Goal: Task Accomplishment & Management: Use online tool/utility

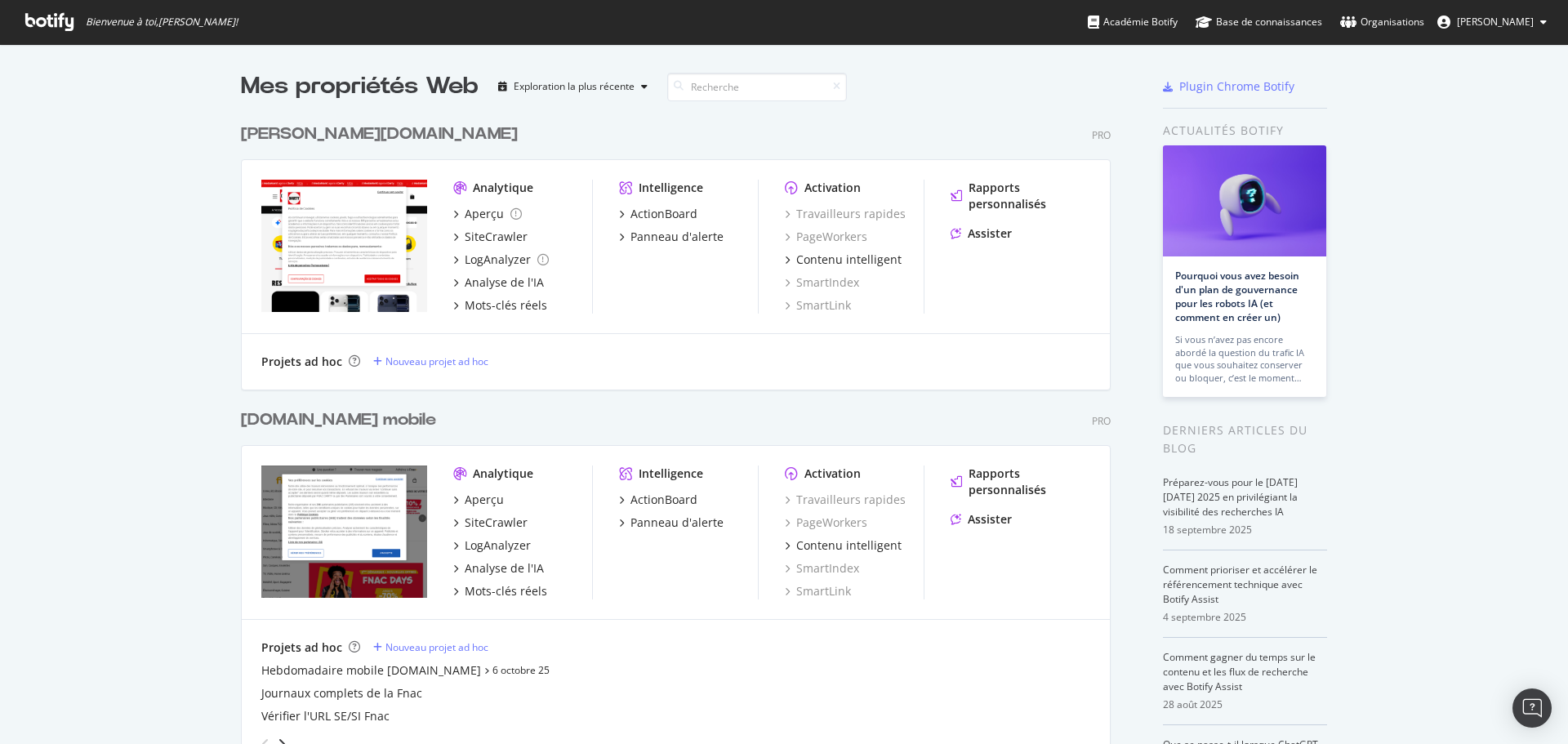
click at [326, 424] on font "[DOMAIN_NAME] mobile" at bounding box center [338, 420] width 195 height 16
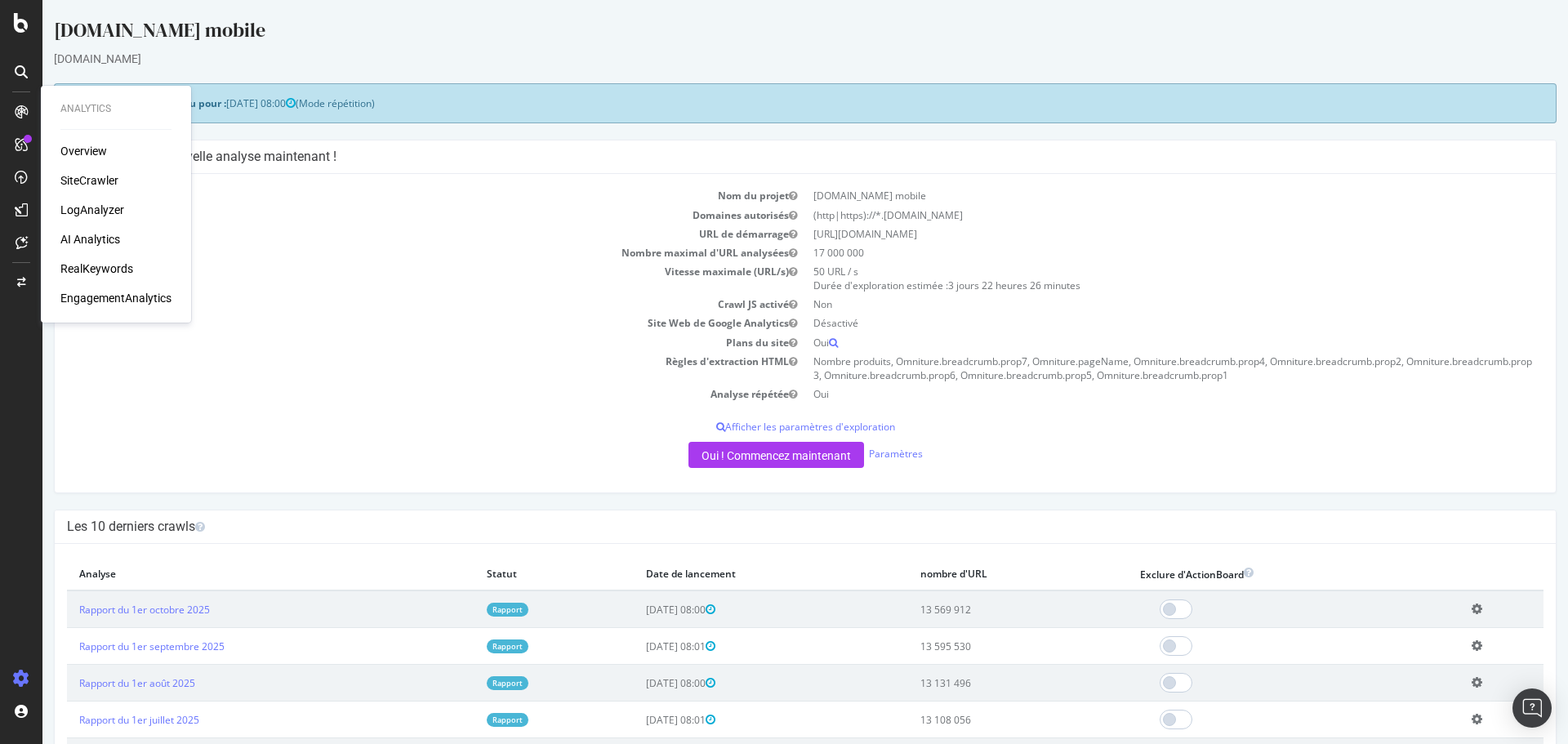
click at [29, 113] on div at bounding box center [21, 112] width 26 height 26
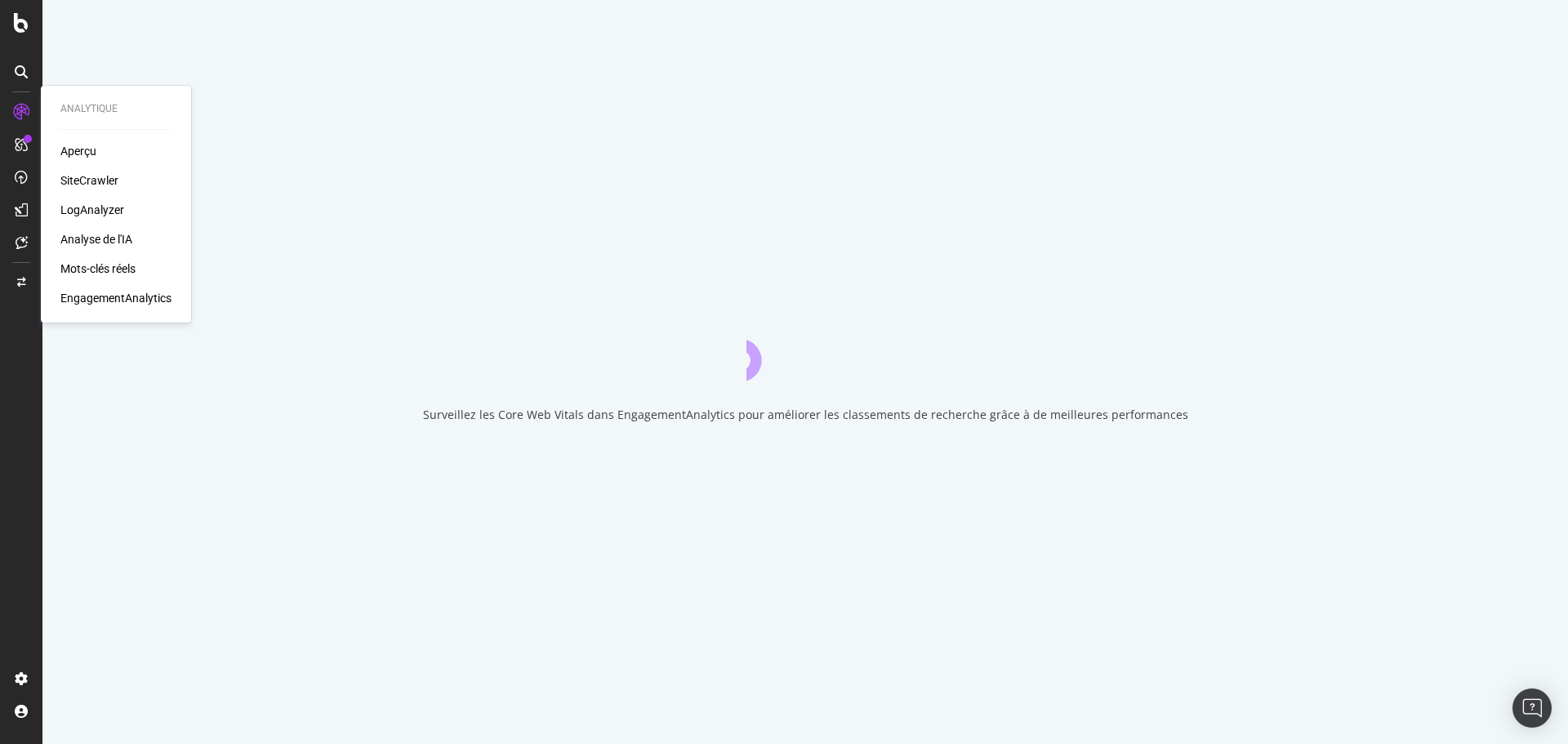
click at [82, 103] on font "Analytique" at bounding box center [89, 108] width 57 height 12
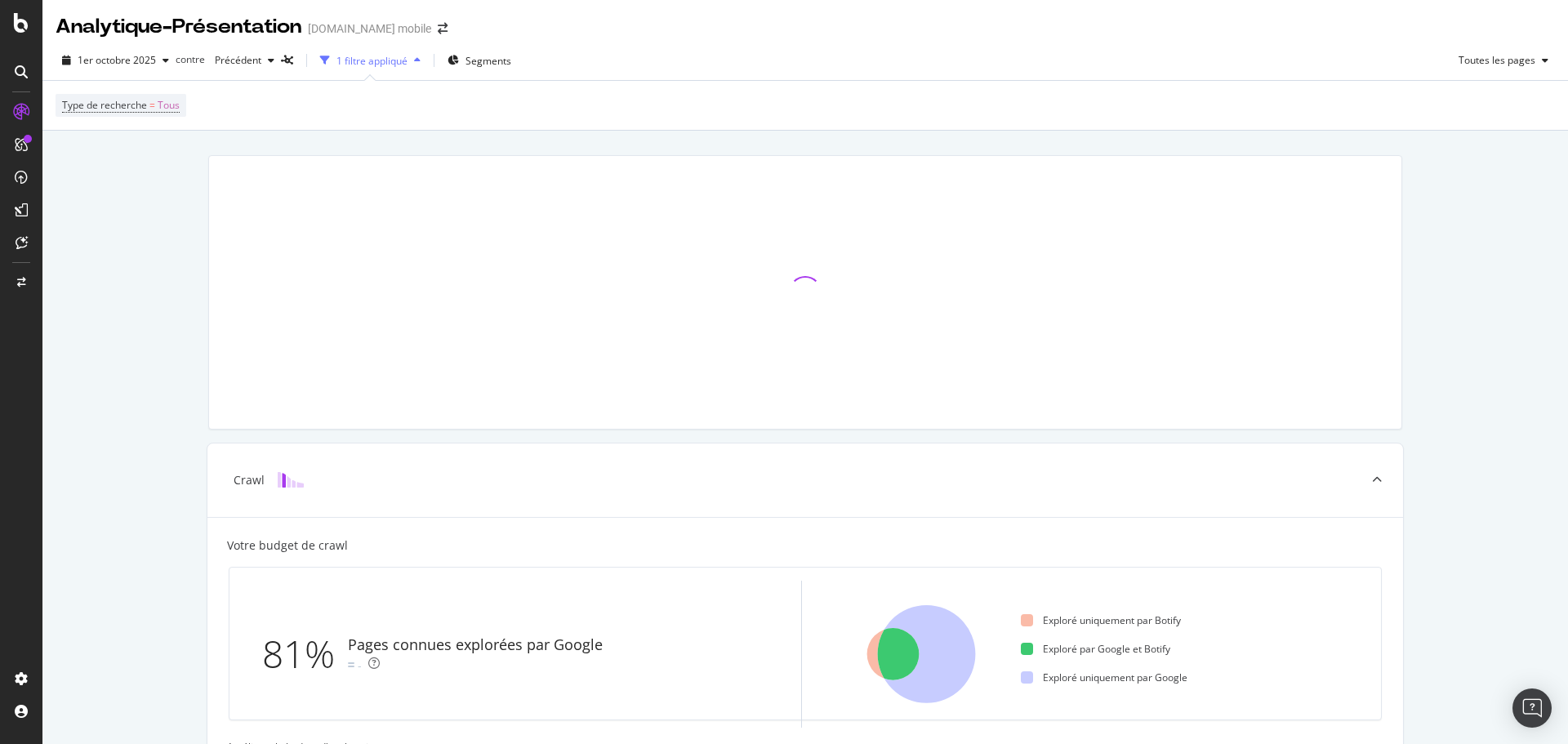
click at [22, 109] on icon at bounding box center [21, 112] width 16 height 16
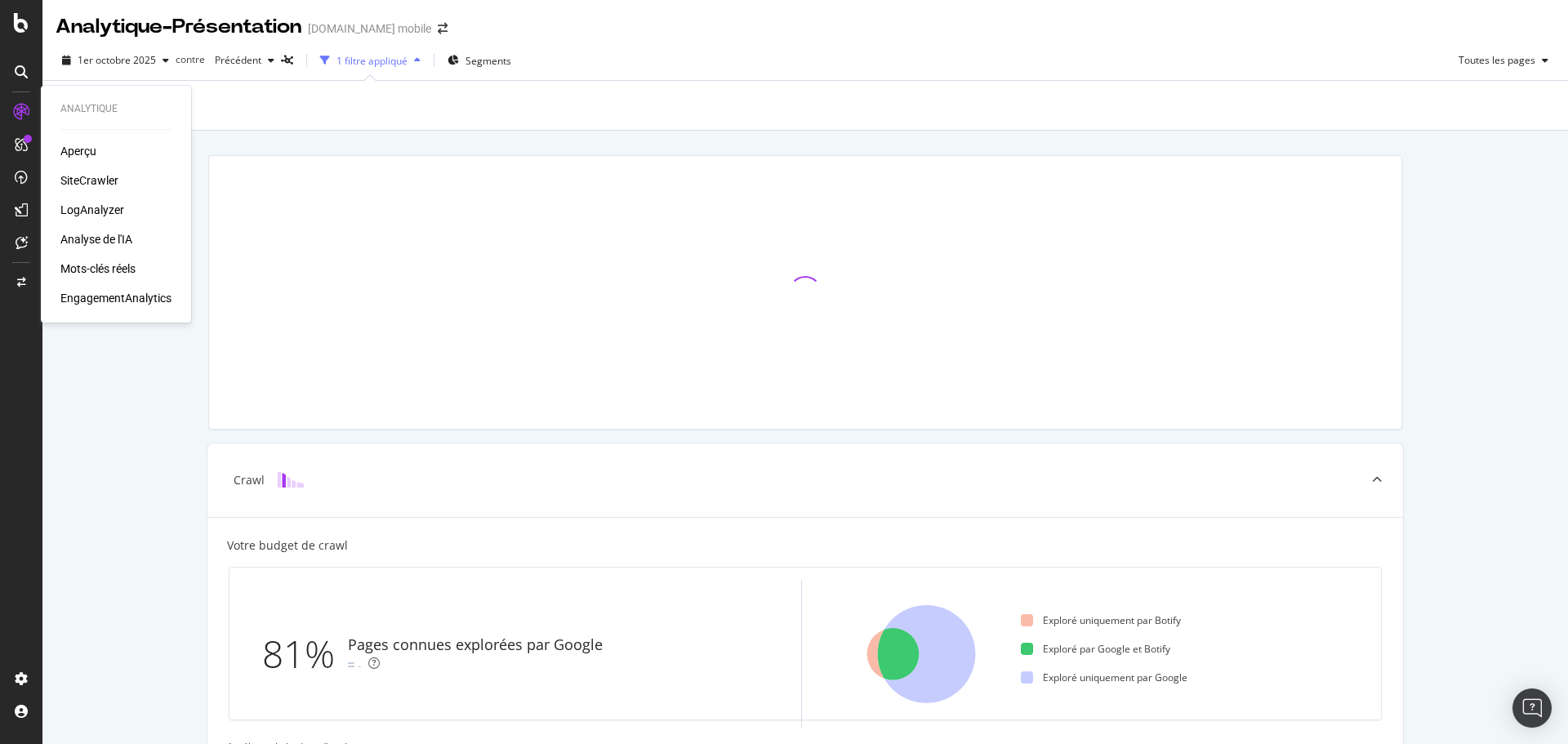
click at [81, 103] on font "Analytique" at bounding box center [89, 108] width 57 height 12
click at [78, 108] on font "Analytique" at bounding box center [89, 108] width 57 height 12
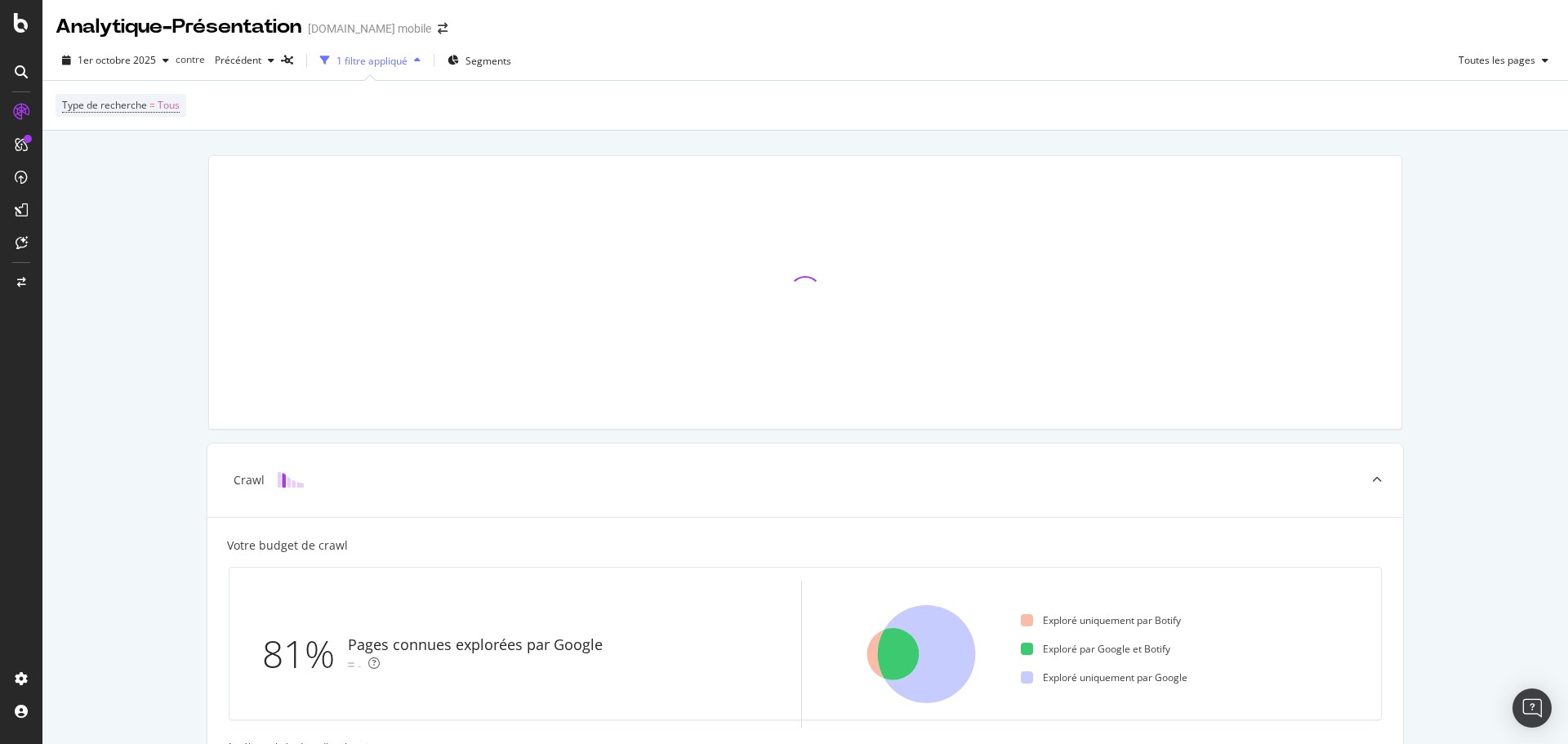
click at [21, 76] on icon at bounding box center [21, 71] width 13 height 13
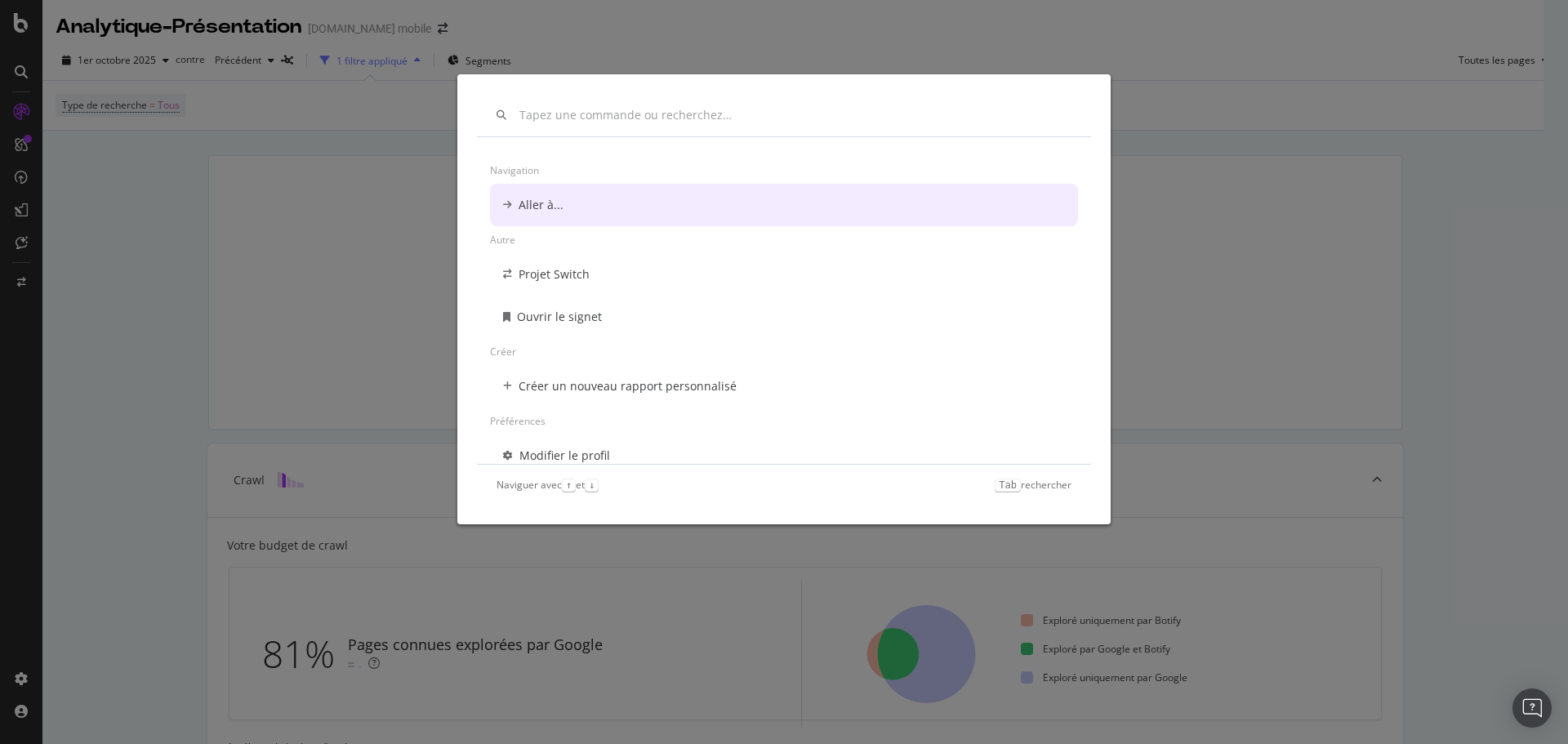
click at [18, 133] on div "Navigation Aller à... Autre Projet Switch Ouvrir le signet Créer Créer un nouve…" at bounding box center [784, 372] width 1568 height 744
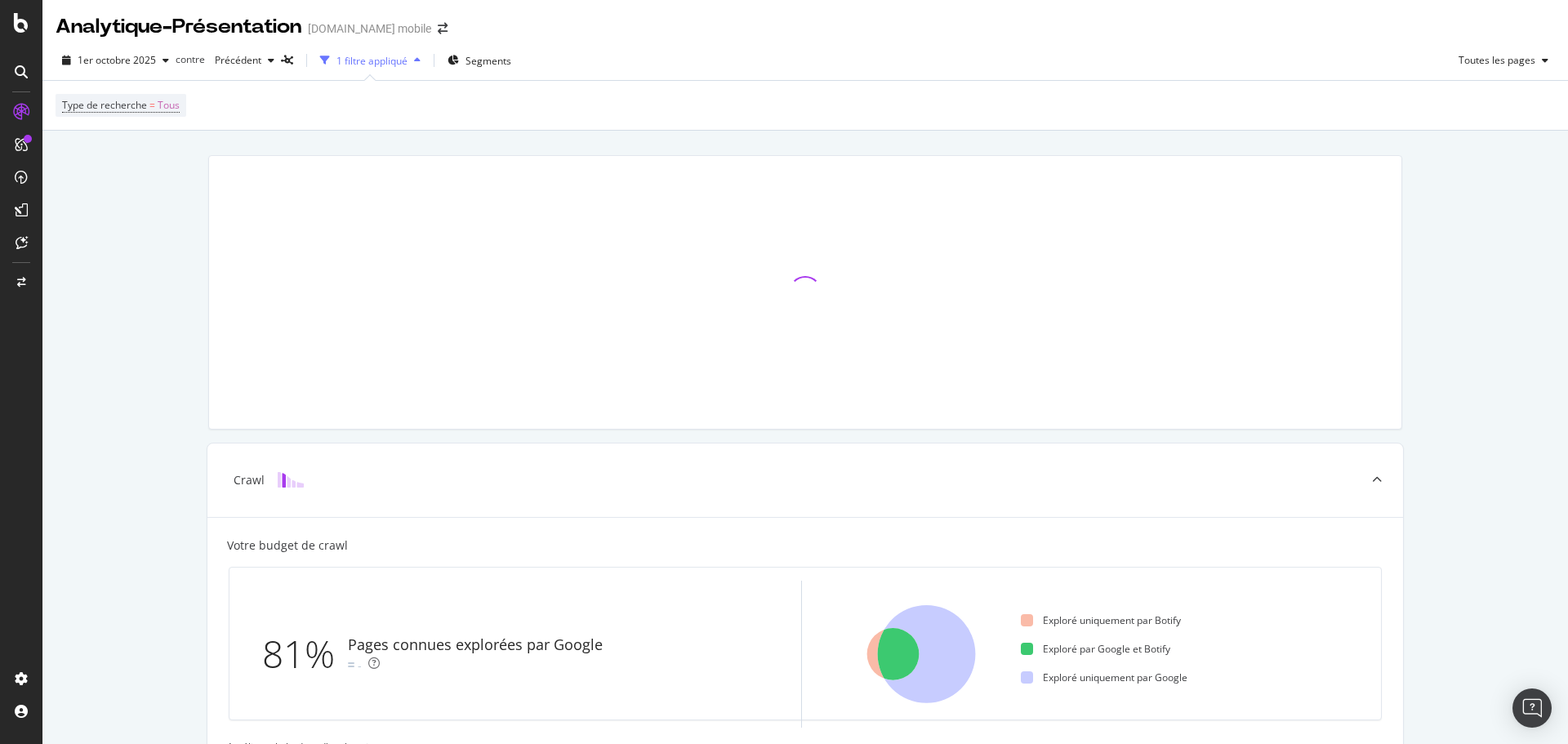
click at [144, 318] on div "Crawl Votre budget de crawl 81% Pages connues explorées par Google - Exploré un…" at bounding box center [805, 725] width 1526 height 1188
click at [466, 60] on font "Segments" at bounding box center [488, 61] width 45 height 14
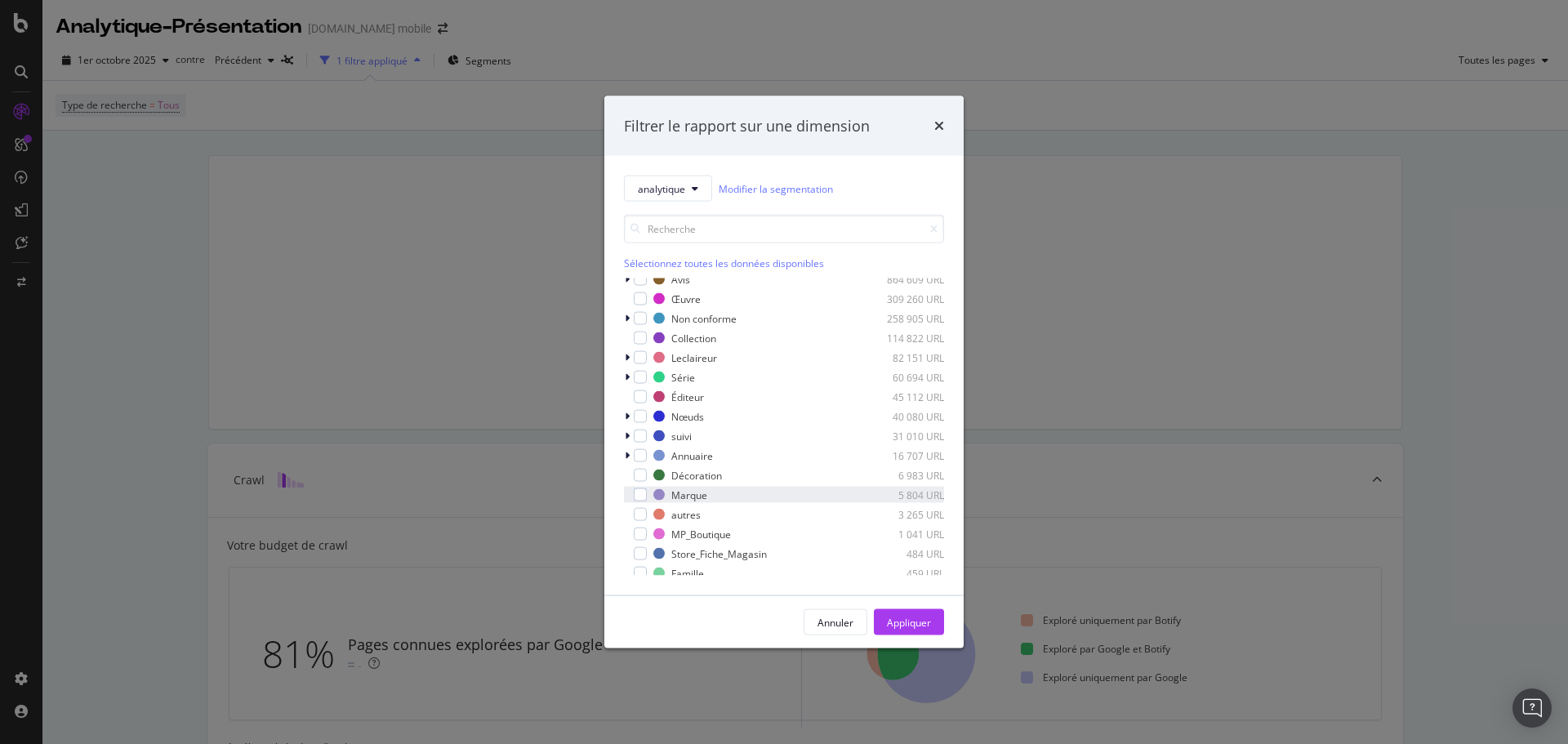
scroll to position [82, 0]
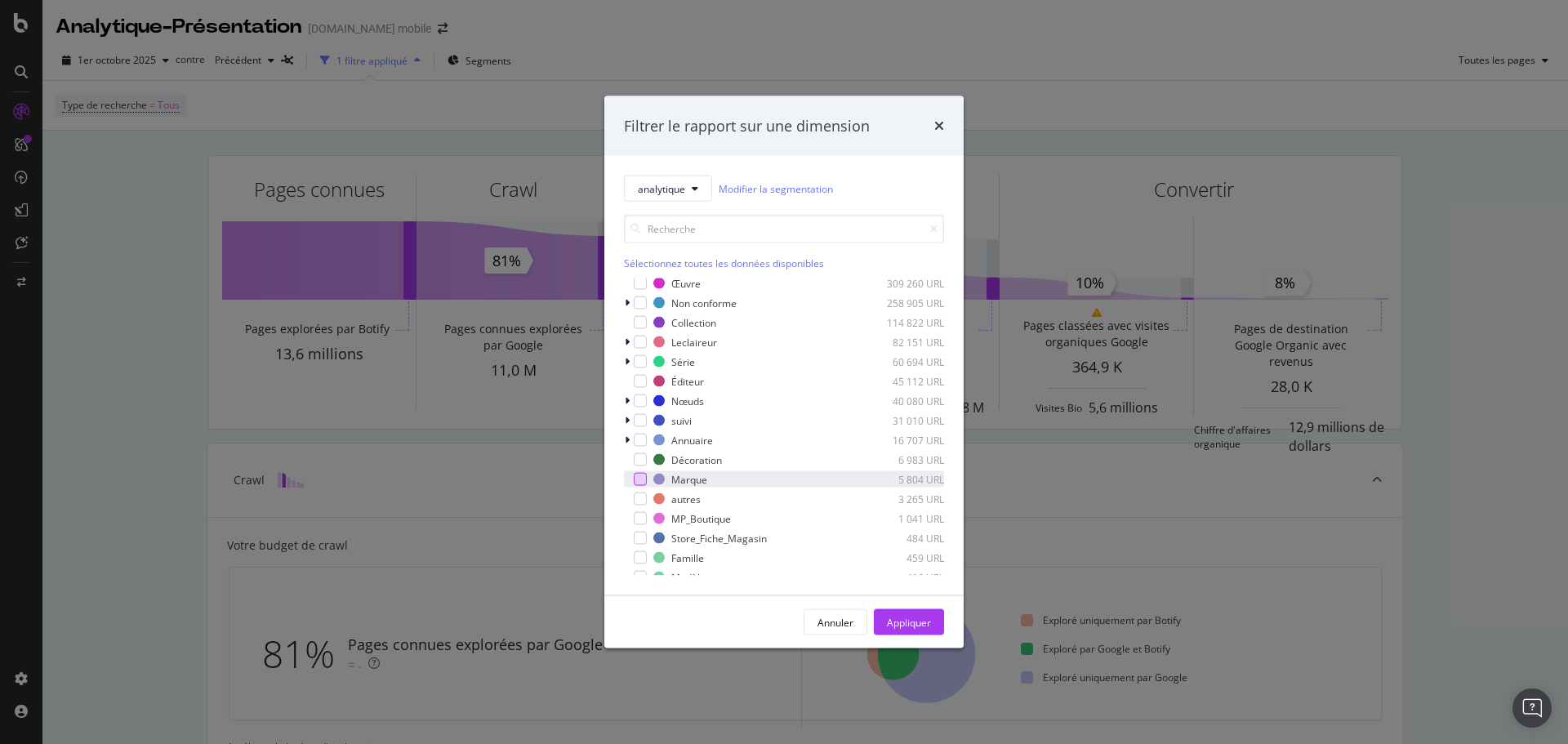
click at [637, 475] on div "modal" at bounding box center [640, 479] width 13 height 13
click at [924, 626] on font "Appliquer" at bounding box center [909, 623] width 44 height 14
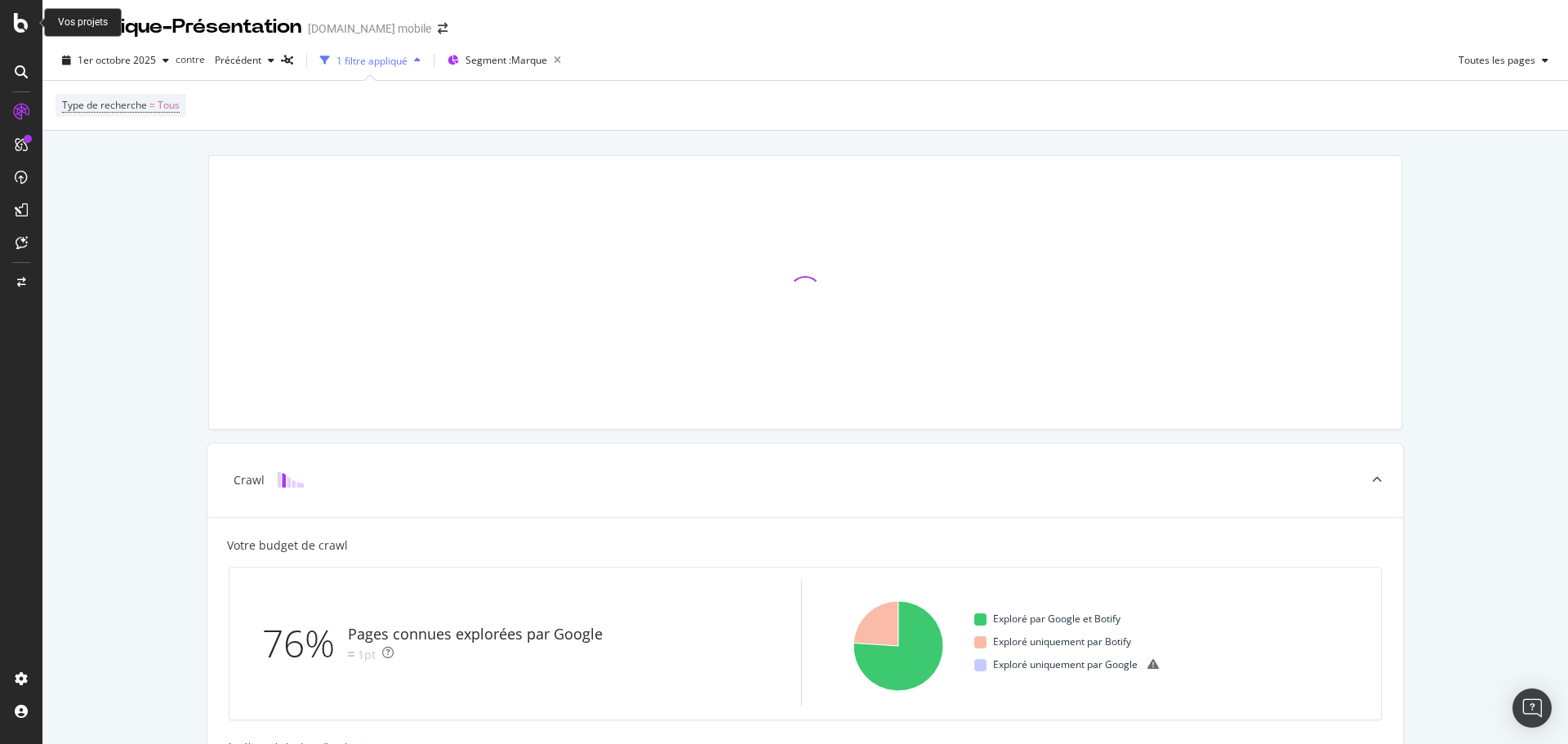
click at [24, 26] on icon at bounding box center [21, 23] width 14 height 20
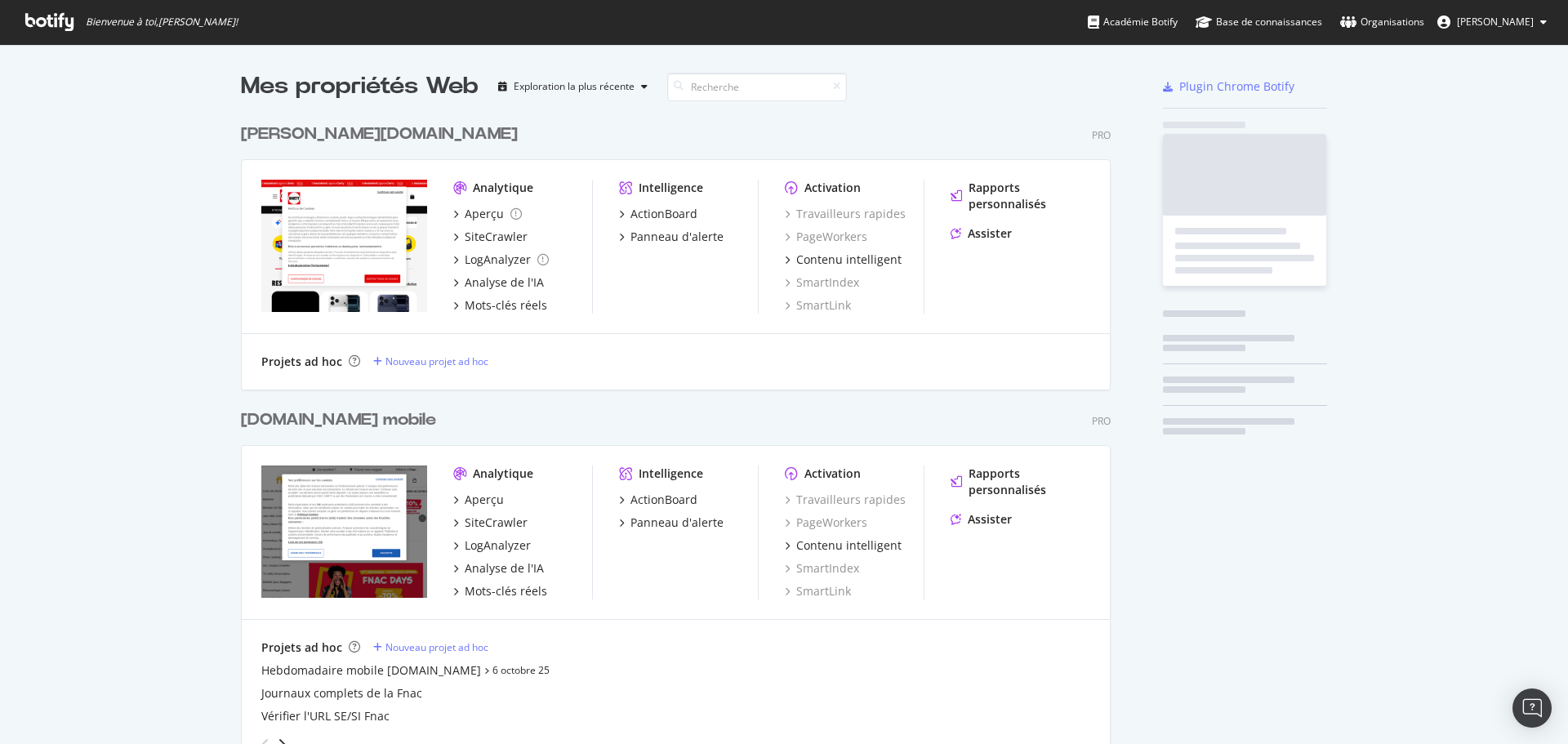
scroll to position [732, 1544]
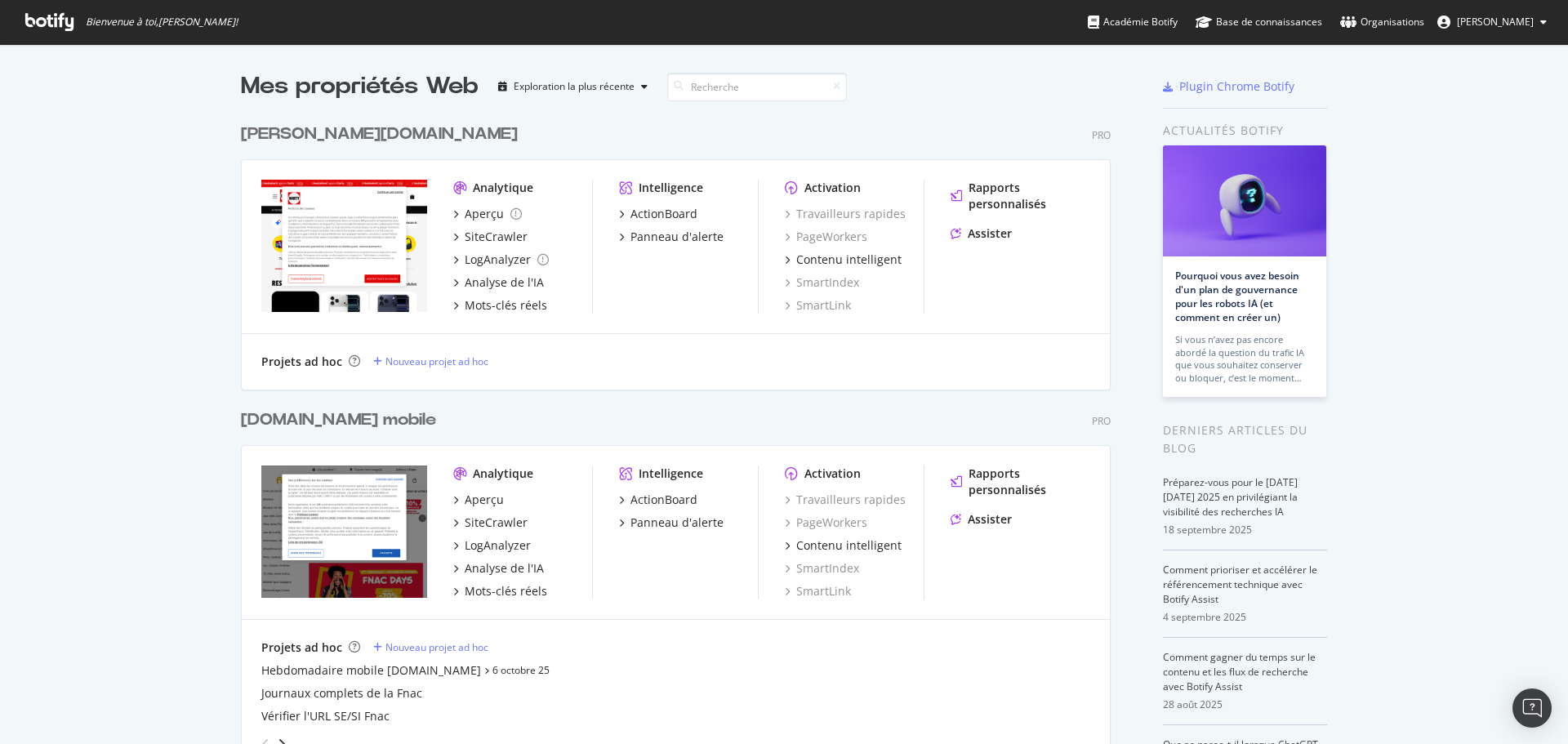
click at [292, 415] on font "[DOMAIN_NAME] mobile" at bounding box center [338, 420] width 195 height 16
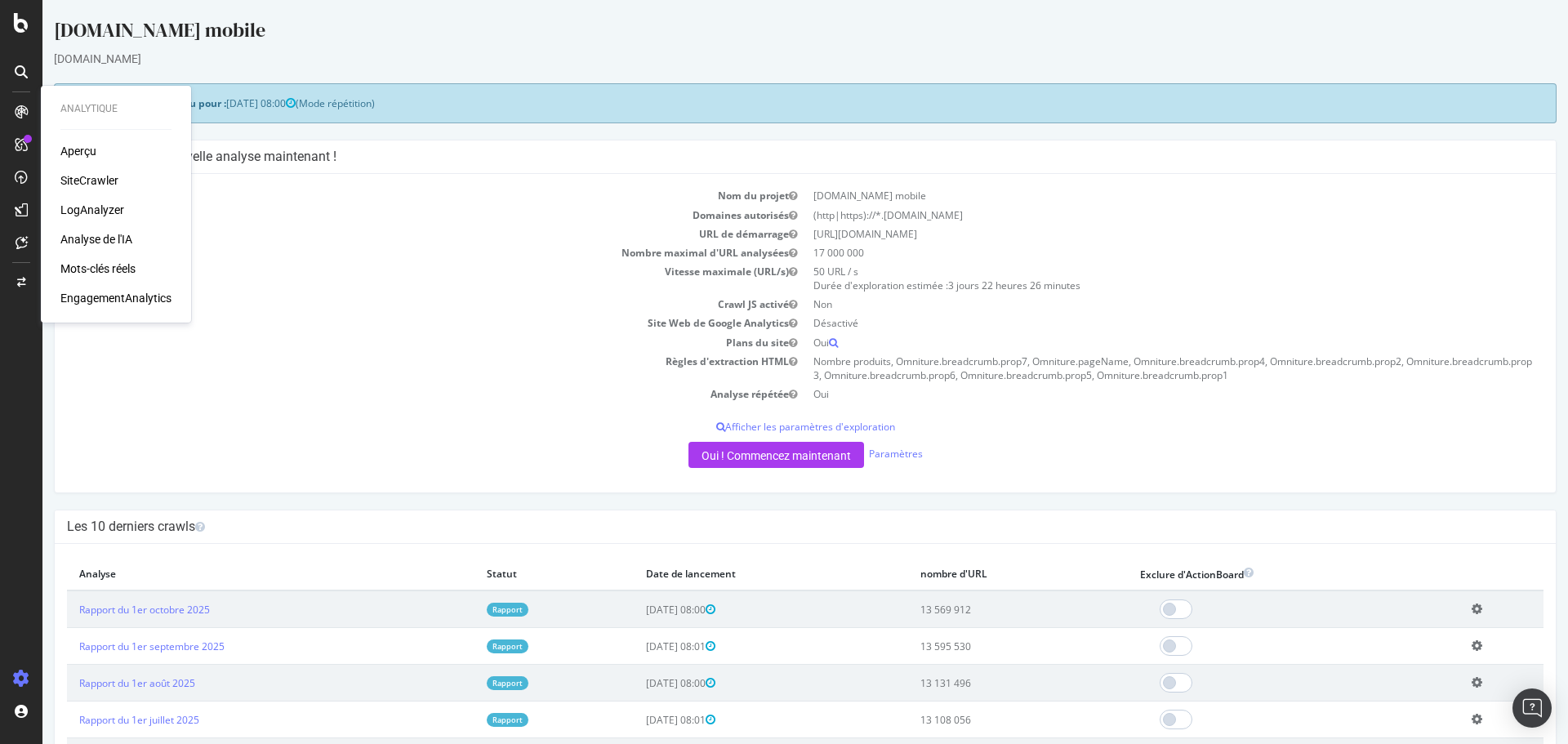
click at [95, 103] on font "Analytique" at bounding box center [89, 108] width 57 height 12
click at [85, 108] on font "Analytique" at bounding box center [89, 108] width 57 height 12
click at [78, 151] on font "Aperçu" at bounding box center [78, 151] width 36 height 13
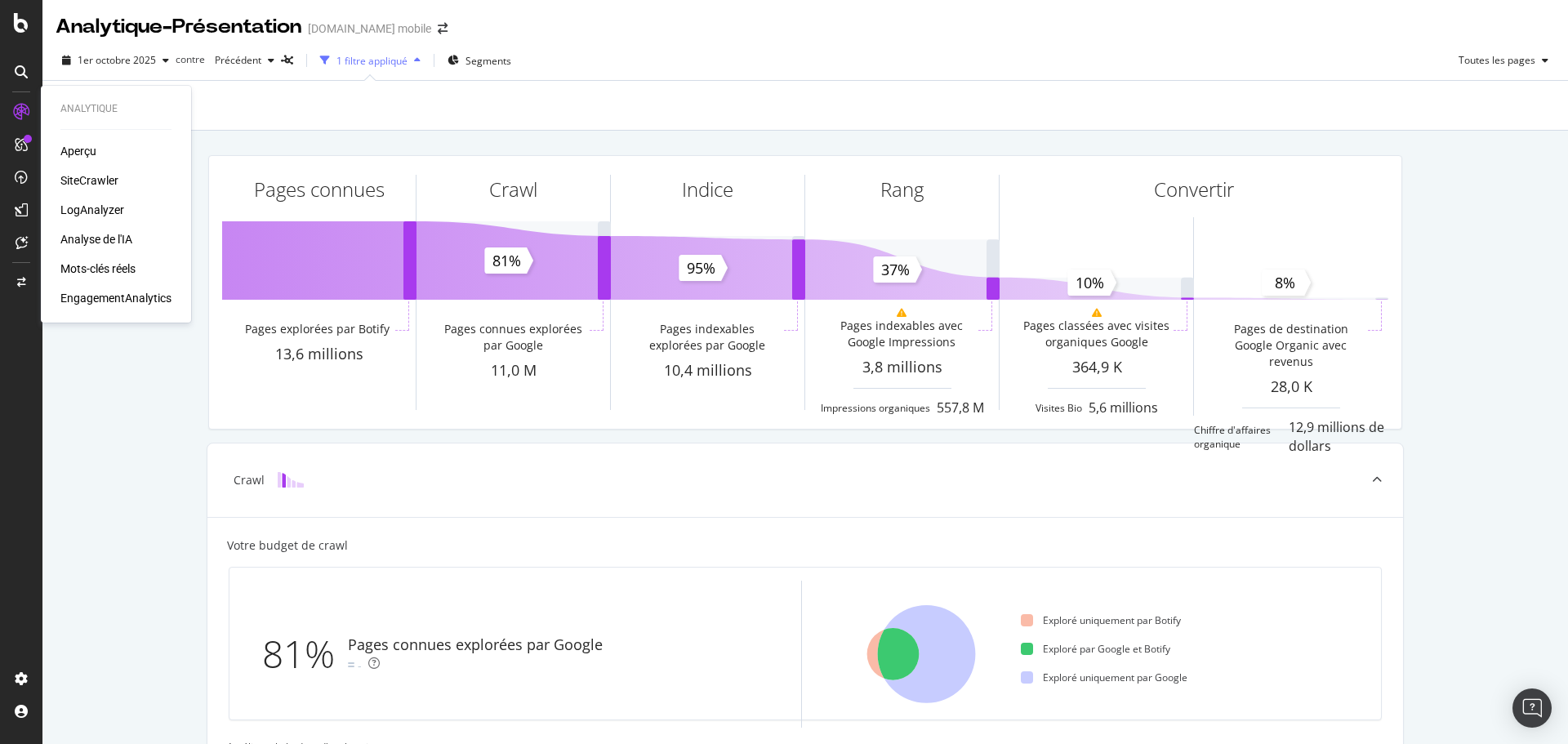
click at [97, 179] on font "SiteCrawler" at bounding box center [89, 180] width 58 height 13
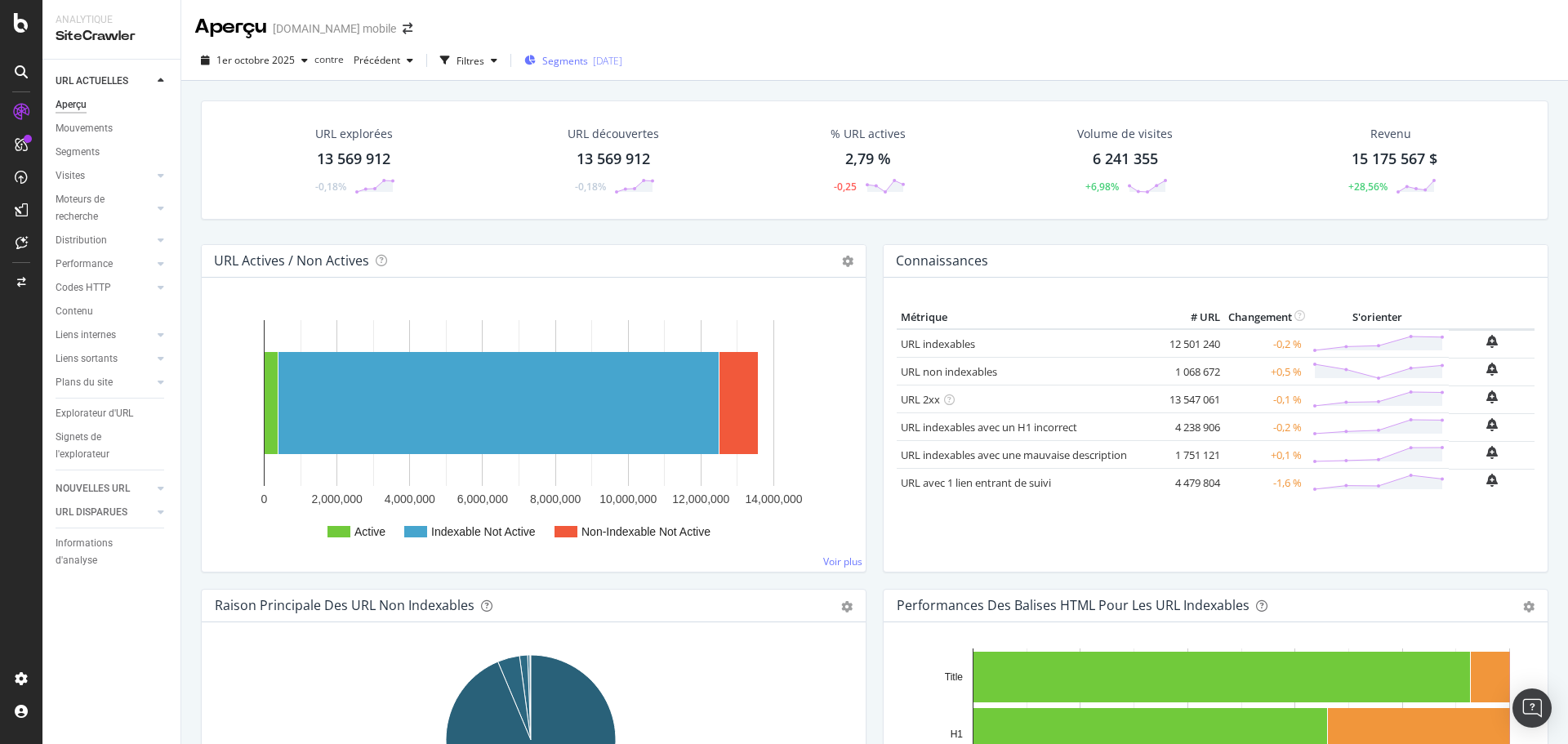
click at [583, 71] on div "Segments 11/08/2025" at bounding box center [574, 60] width 98 height 24
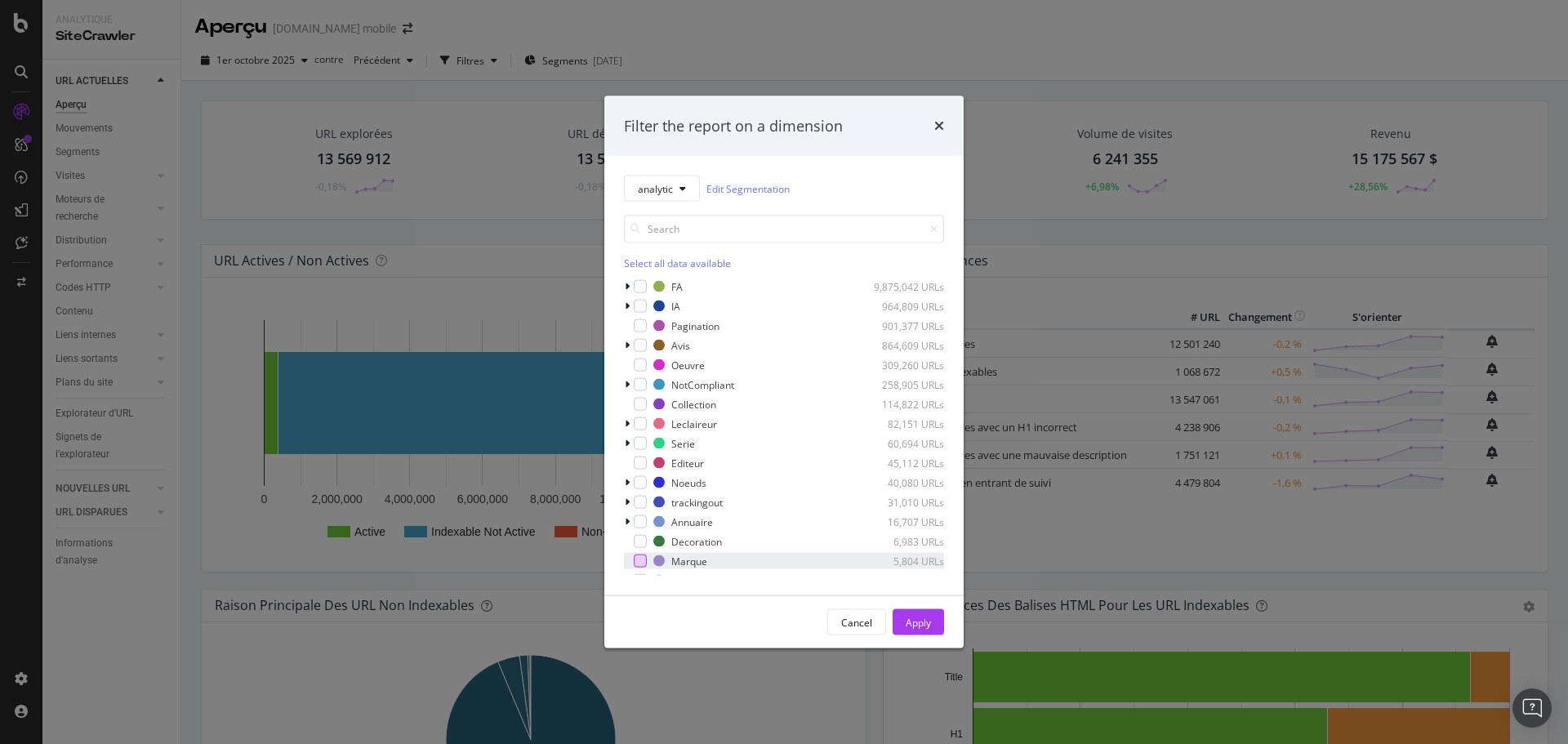
click at [645, 558] on div "modal" at bounding box center [640, 561] width 13 height 13
click at [907, 626] on font "Appliquer" at bounding box center [909, 623] width 44 height 14
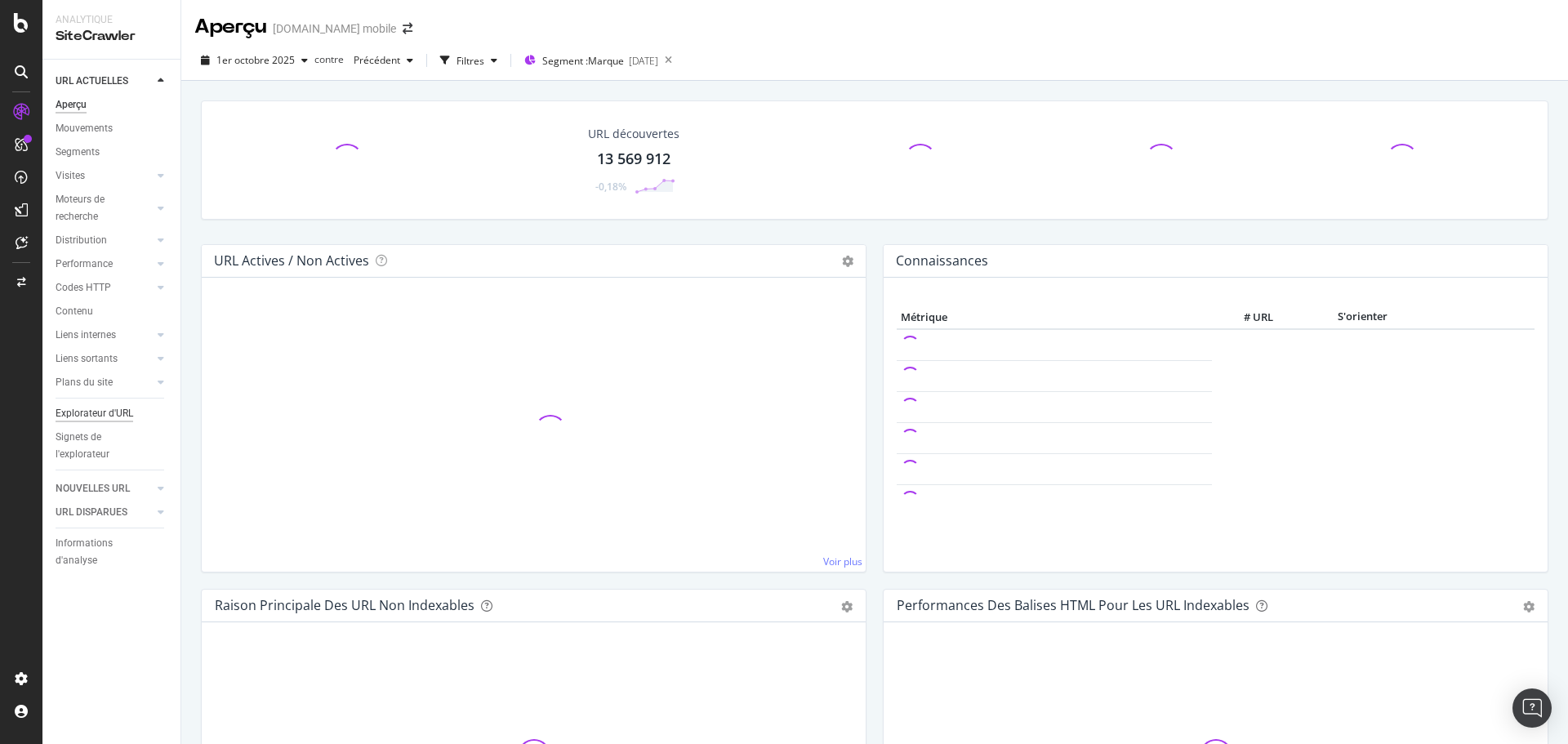
click at [94, 409] on font "Explorateur d'URL" at bounding box center [94, 413] width 78 height 12
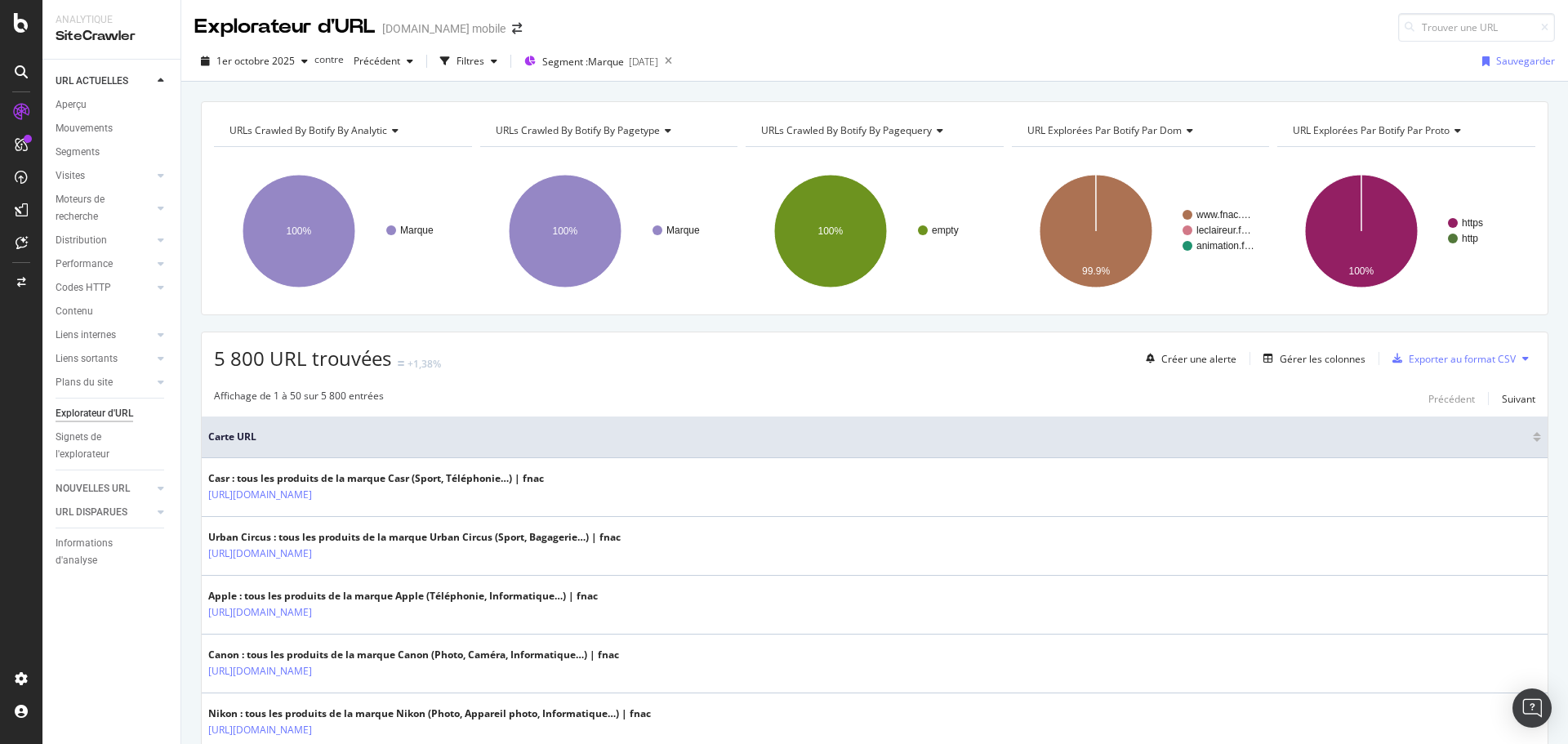
click at [94, 406] on div "Explorateur d'URL" at bounding box center [94, 413] width 78 height 17
click at [627, 68] on div "Segment : Marque 11/08/2025" at bounding box center [591, 62] width 134 height 14
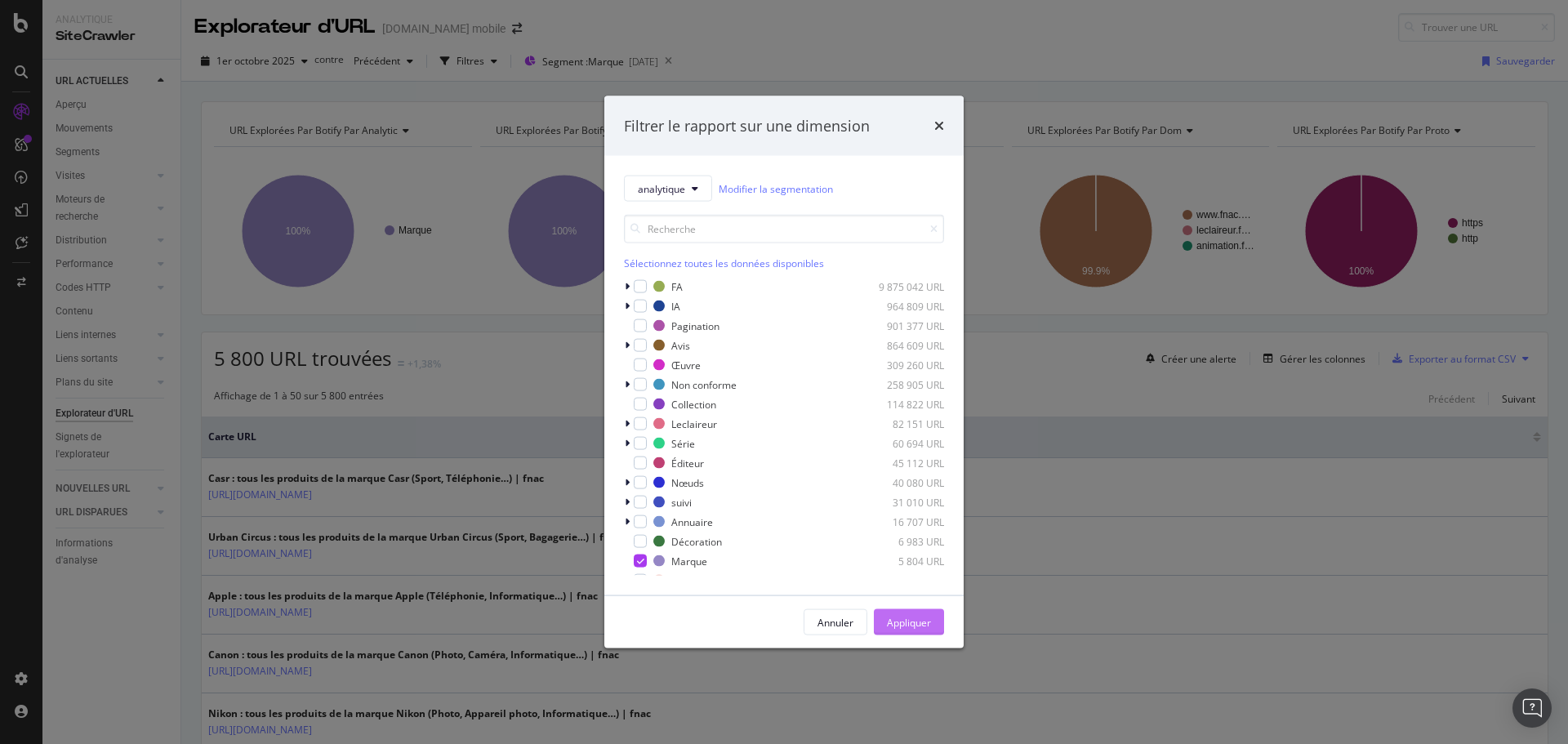
click at [907, 624] on font "Appliquer" at bounding box center [909, 623] width 44 height 14
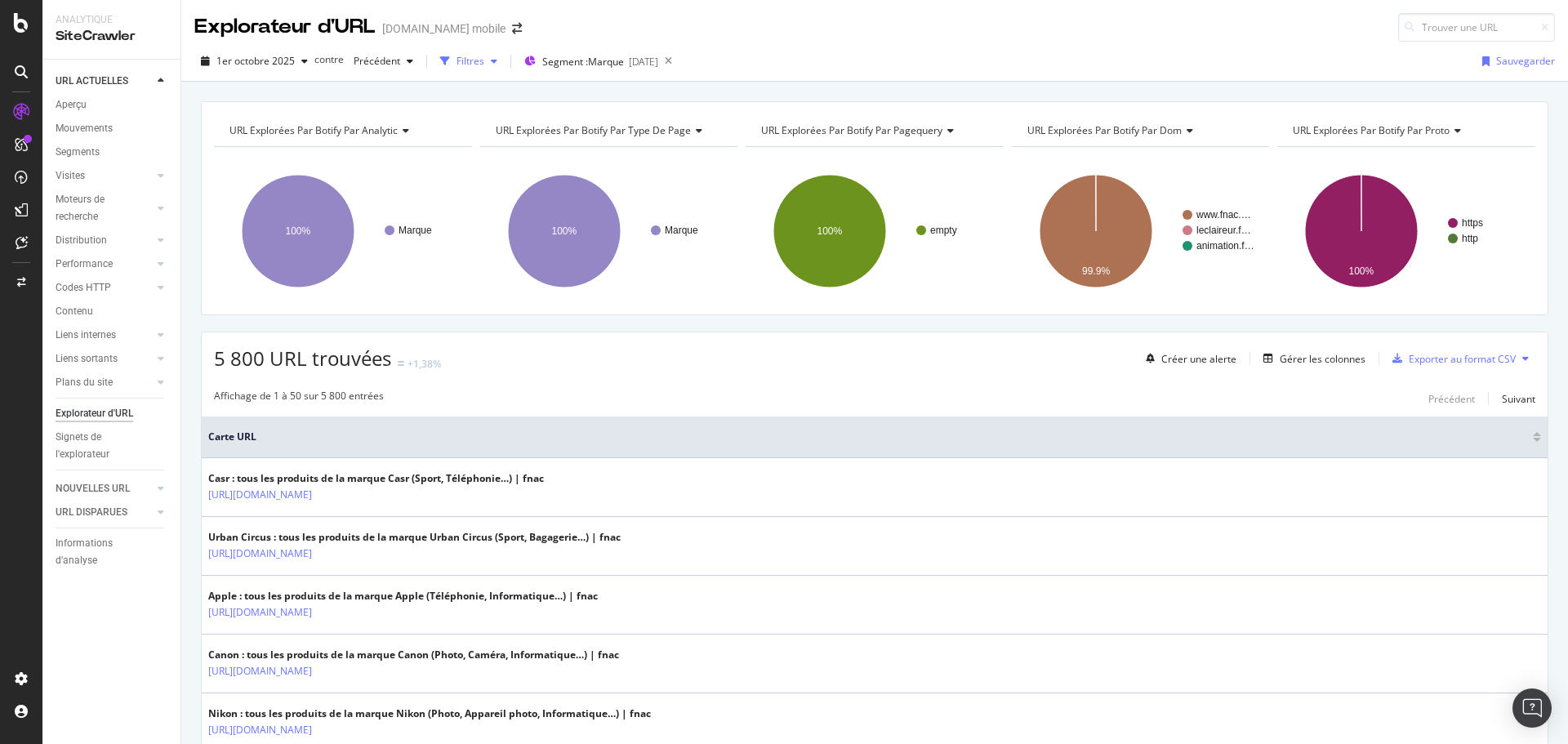
click at [484, 56] on div "button" at bounding box center [494, 61] width 20 height 10
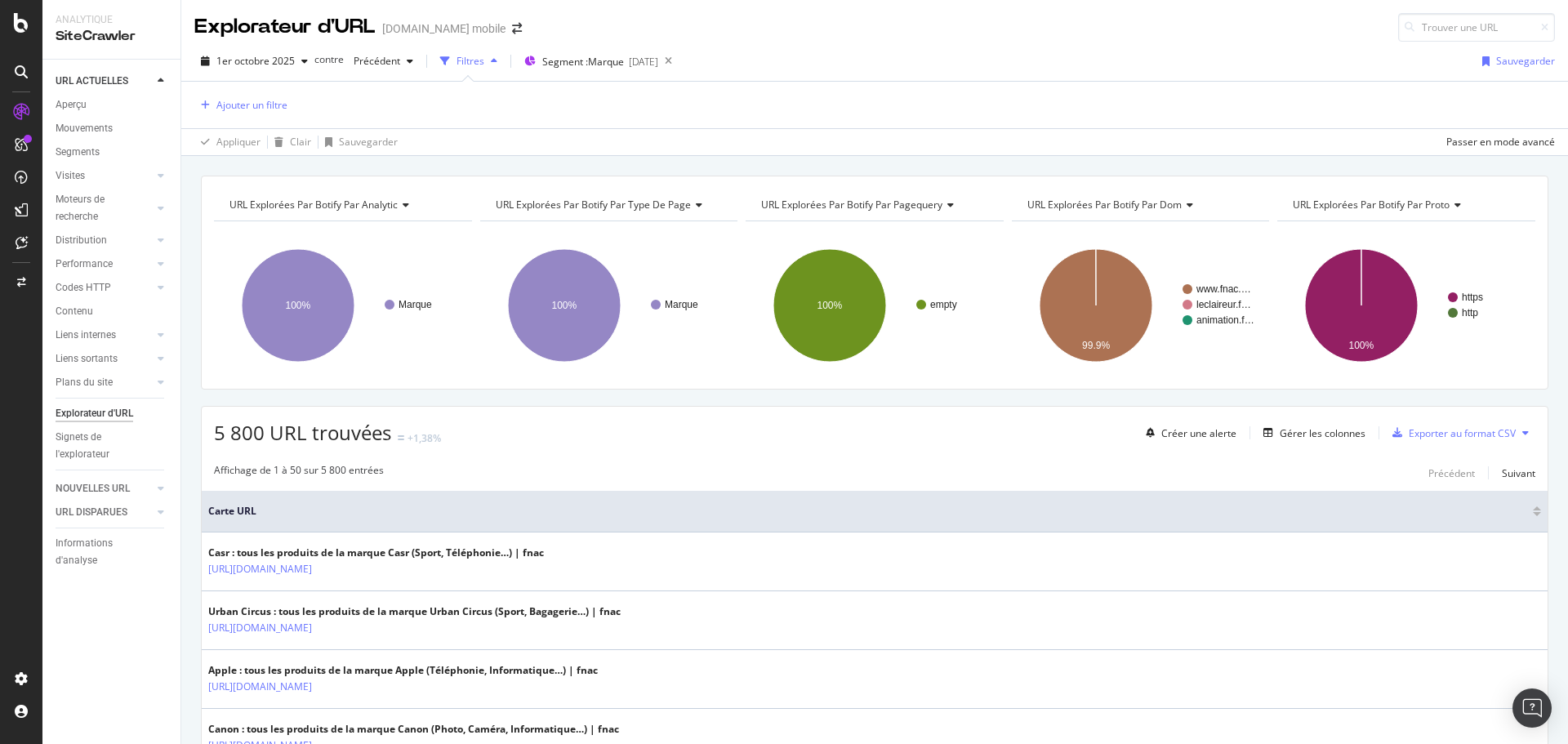
click at [491, 57] on icon "button" at bounding box center [493, 61] width 6 height 10
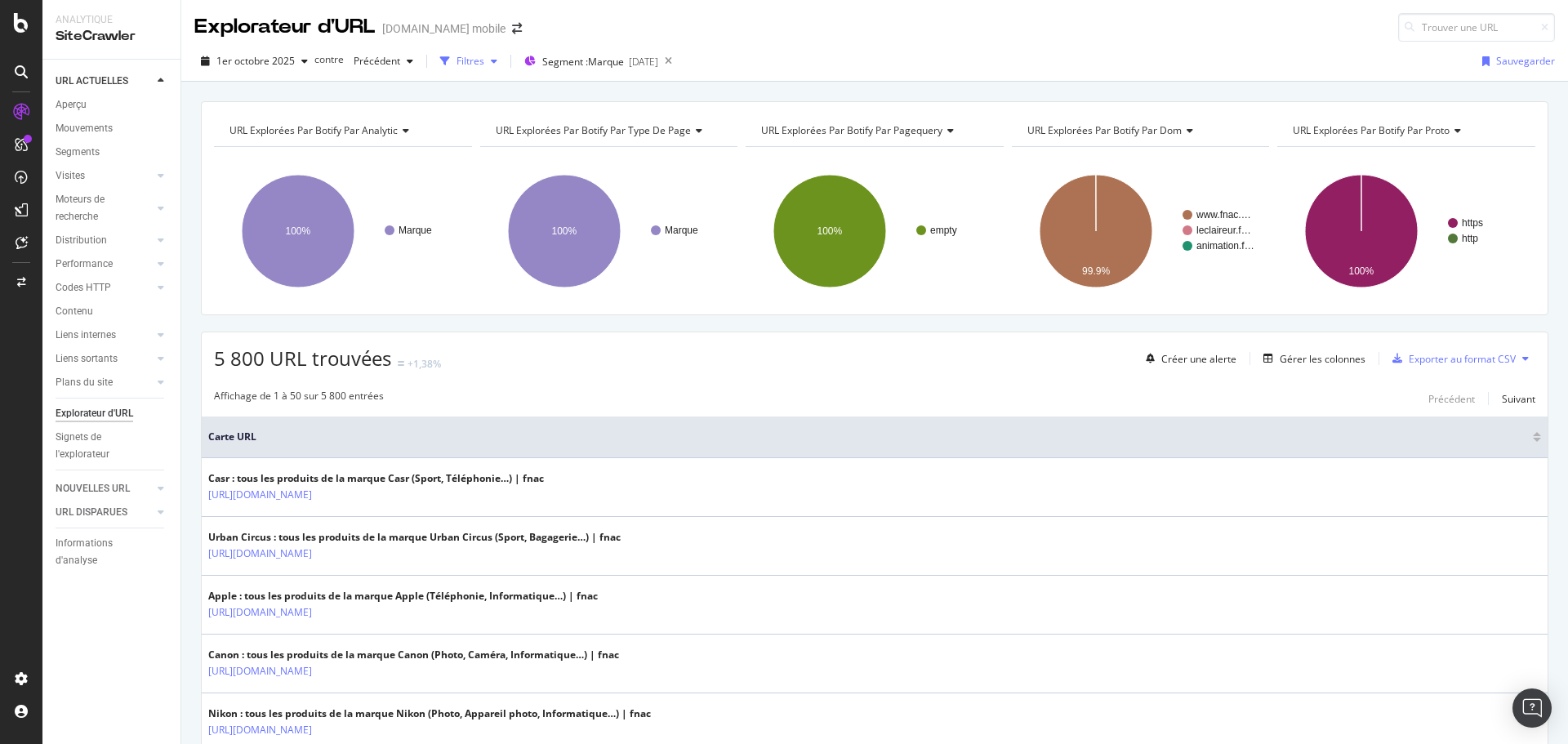
click at [484, 62] on div "button" at bounding box center [494, 61] width 20 height 10
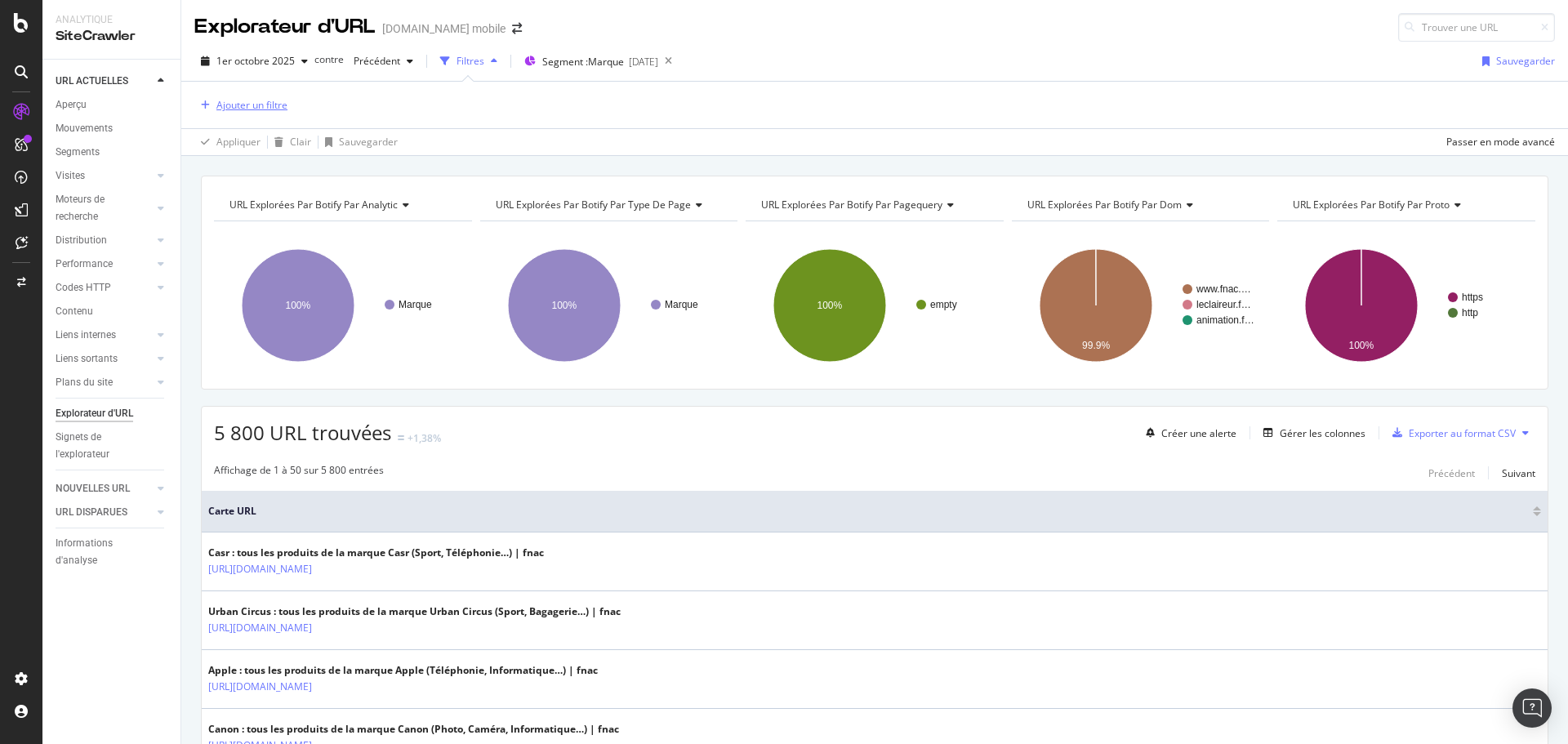
click at [257, 104] on font "Ajouter un filtre" at bounding box center [252, 105] width 71 height 14
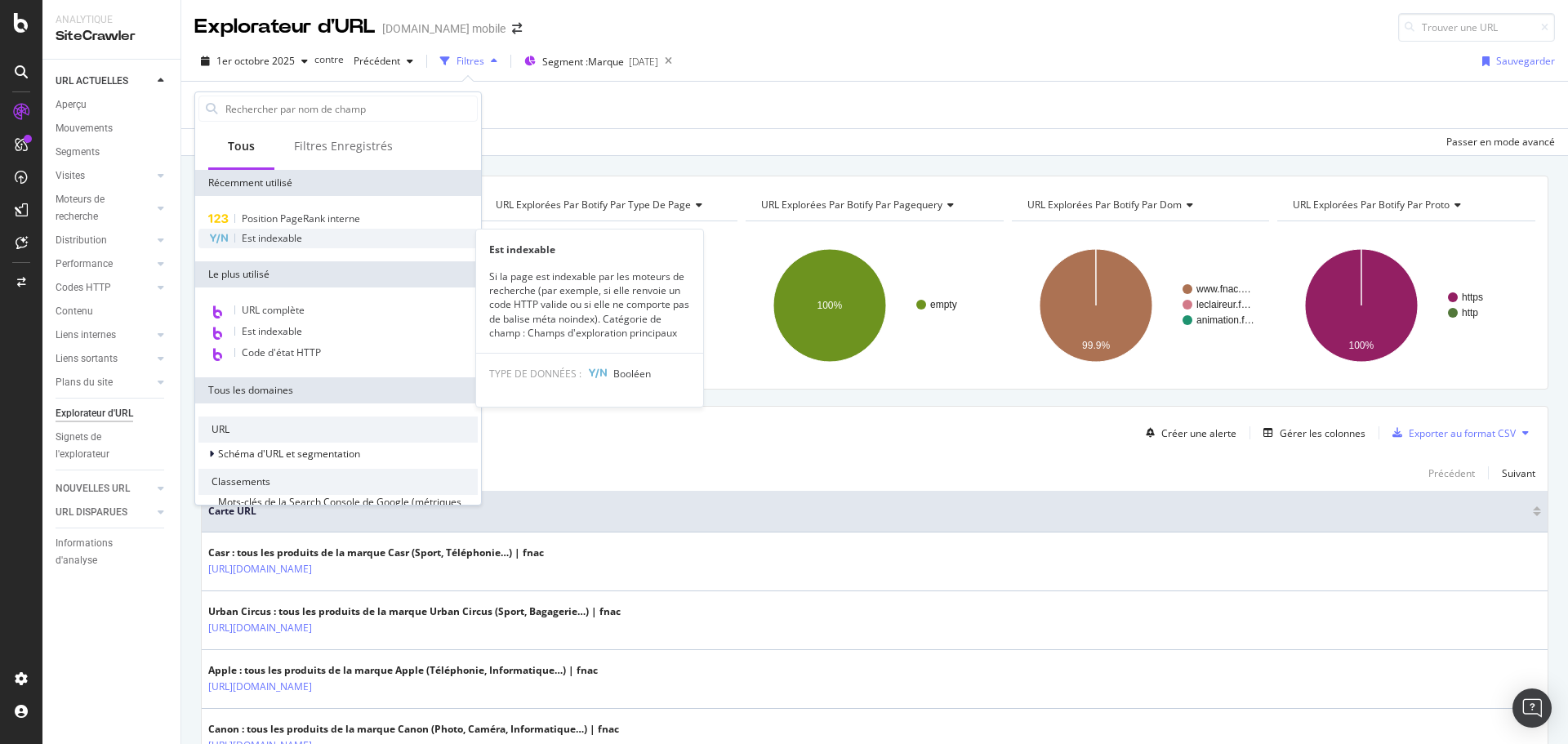
click at [276, 238] on font "Est indexable" at bounding box center [272, 238] width 61 height 14
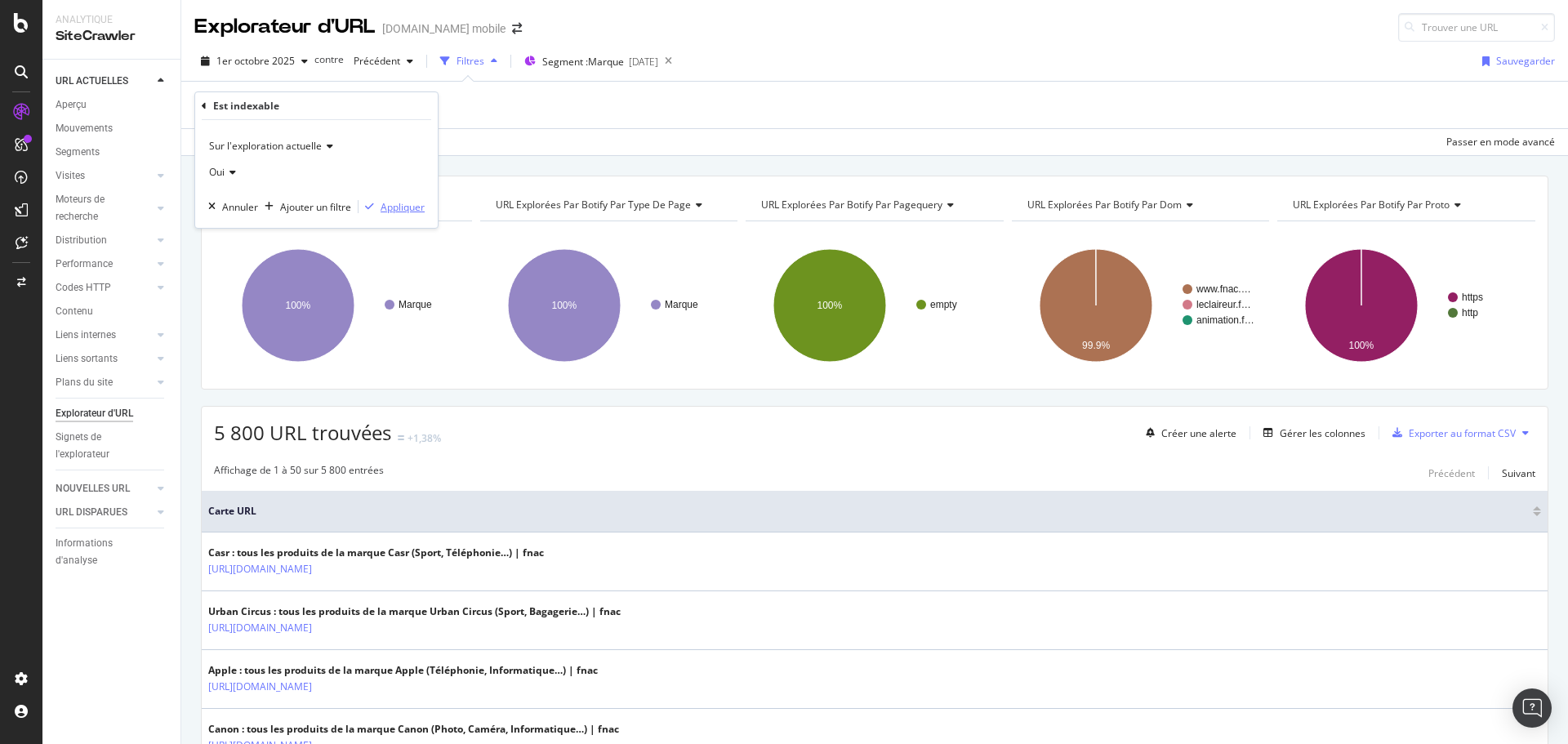
click at [409, 212] on font "Appliquer" at bounding box center [402, 207] width 44 height 14
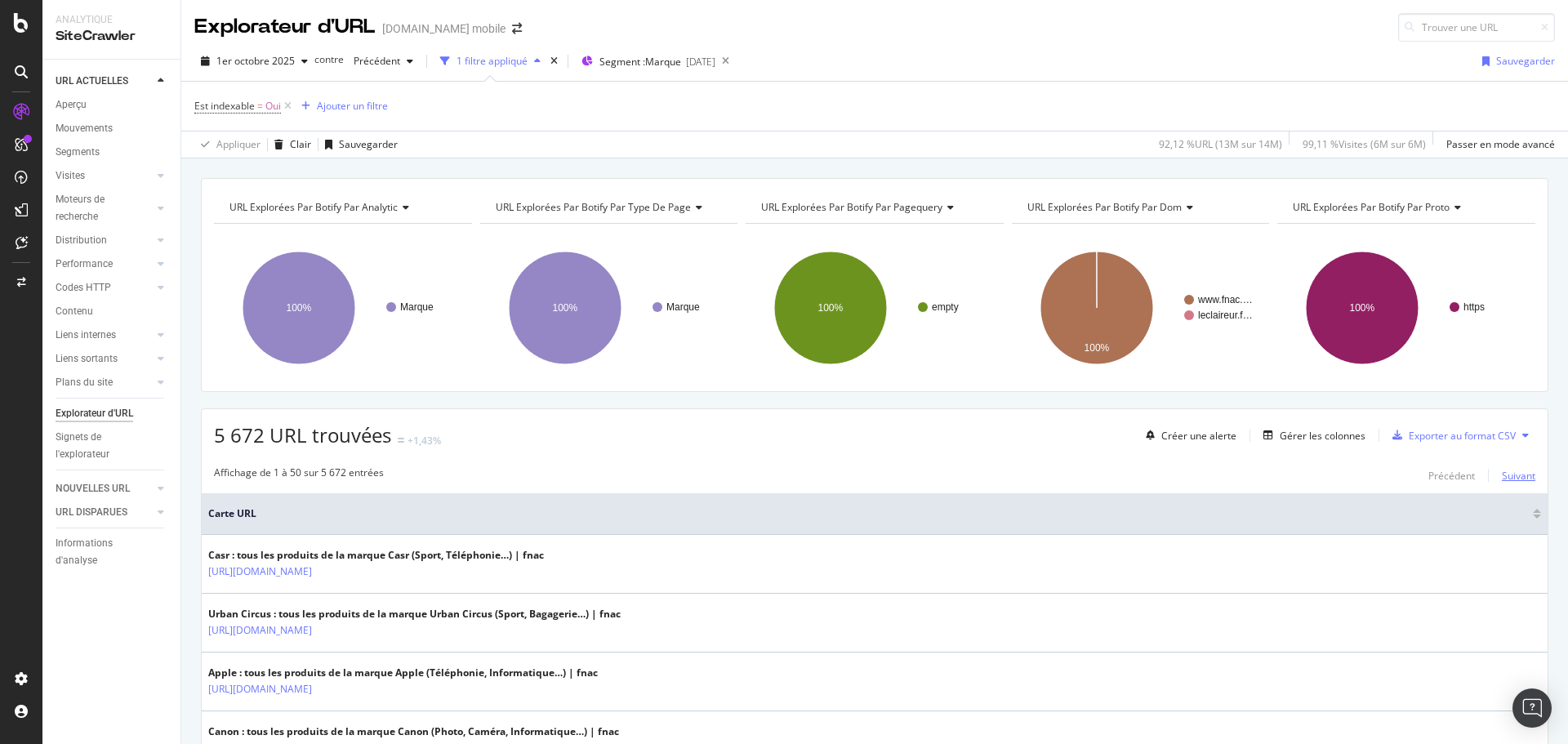
click at [1502, 477] on font "Suivant" at bounding box center [1519, 476] width 34 height 14
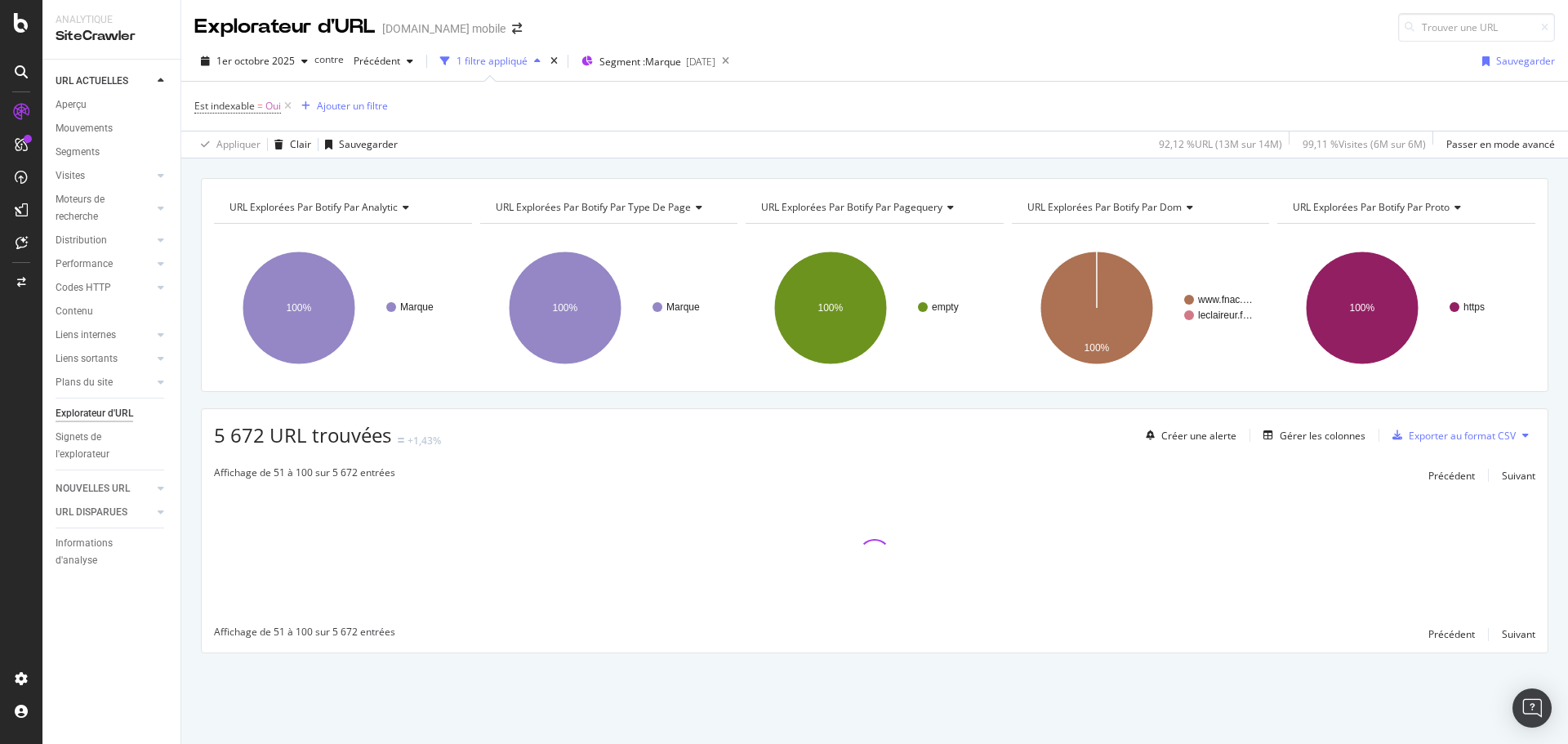
click at [1495, 477] on div "Précédent Suivant" at bounding box center [1482, 475] width 107 height 20
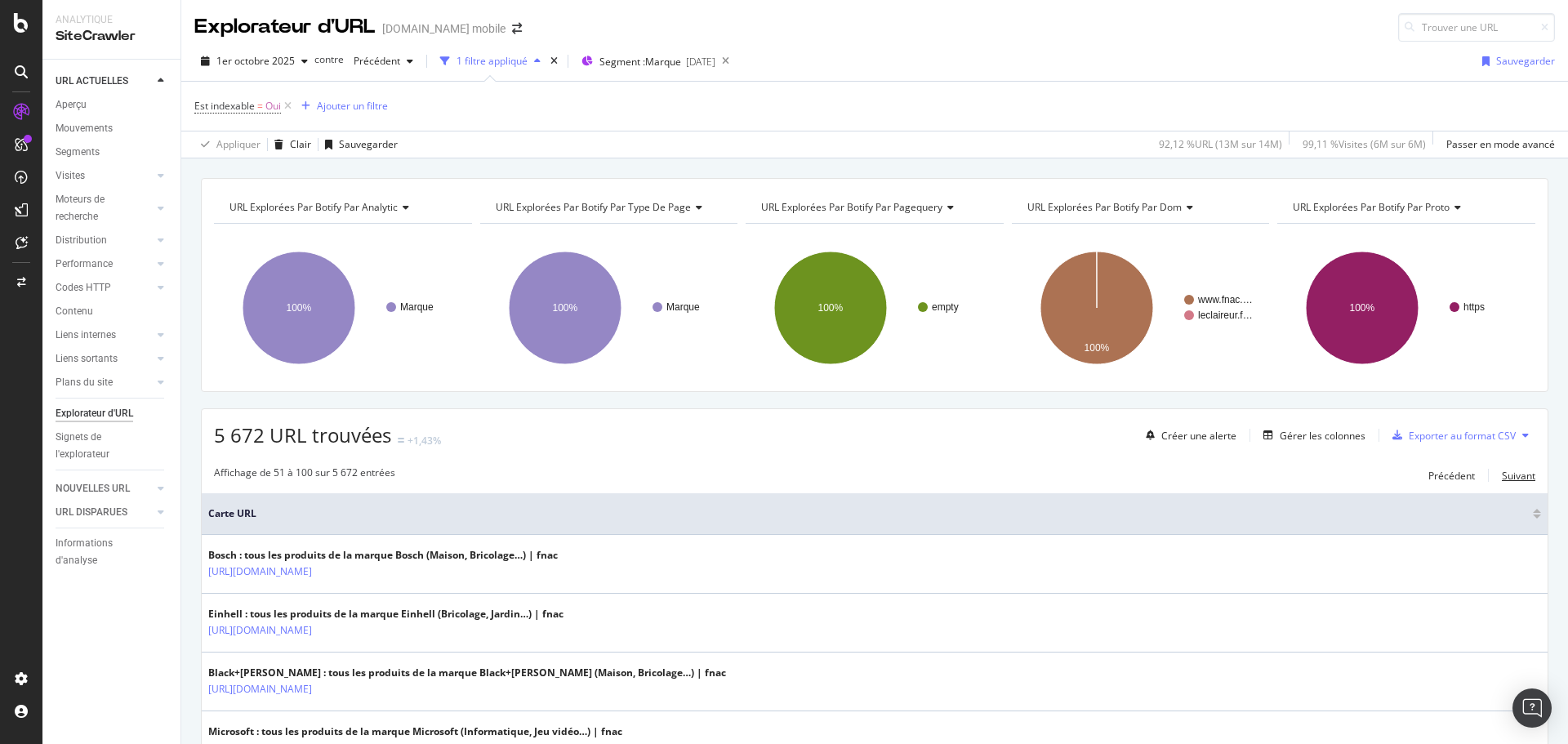
click at [1502, 477] on font "Suivant" at bounding box center [1519, 476] width 34 height 14
click at [1516, 472] on font "Suivant" at bounding box center [1519, 476] width 34 height 14
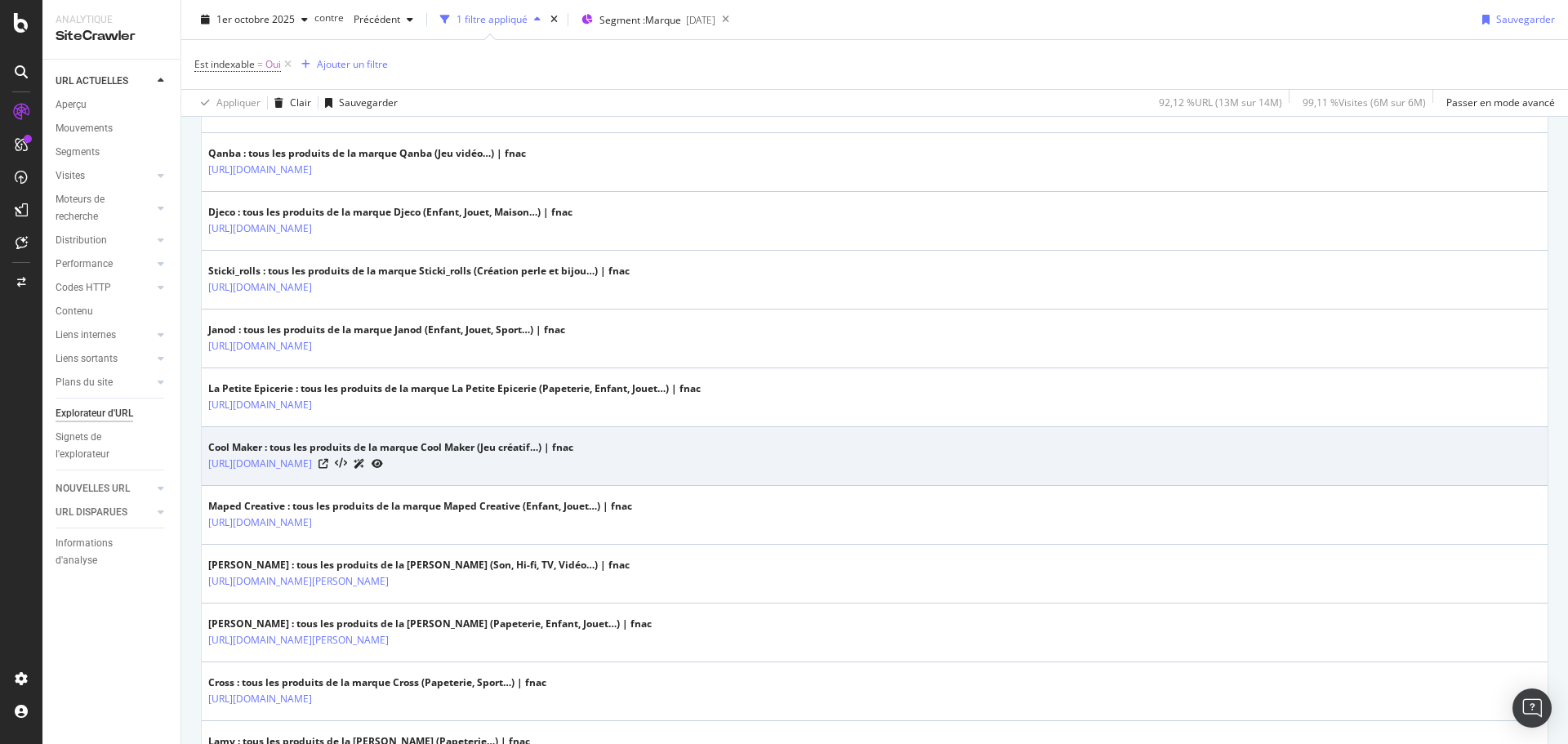
scroll to position [2826, 0]
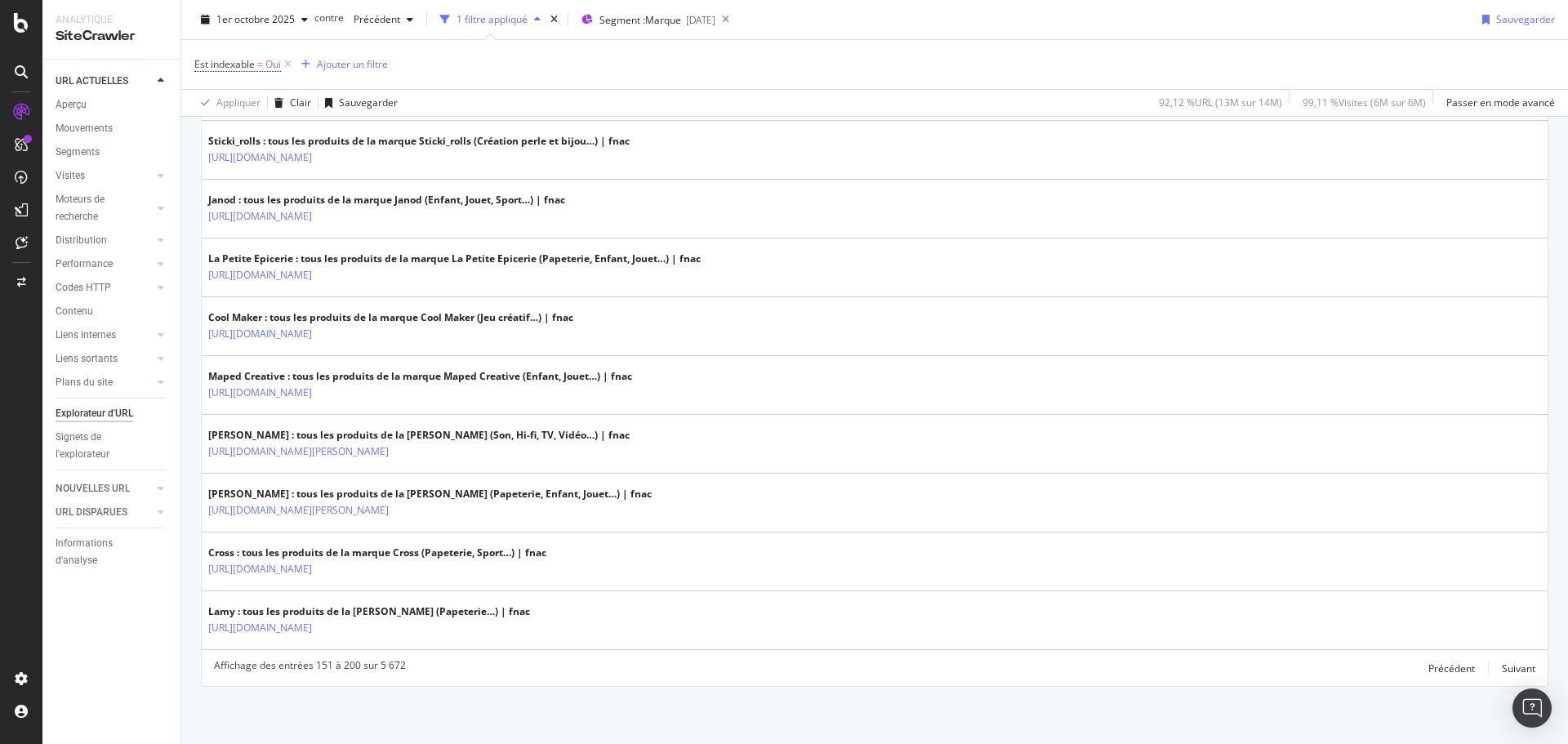
click at [87, 412] on font "Explorateur d'URL" at bounding box center [94, 413] width 78 height 12
click at [92, 408] on font "Explorateur d'URL" at bounding box center [94, 413] width 78 height 12
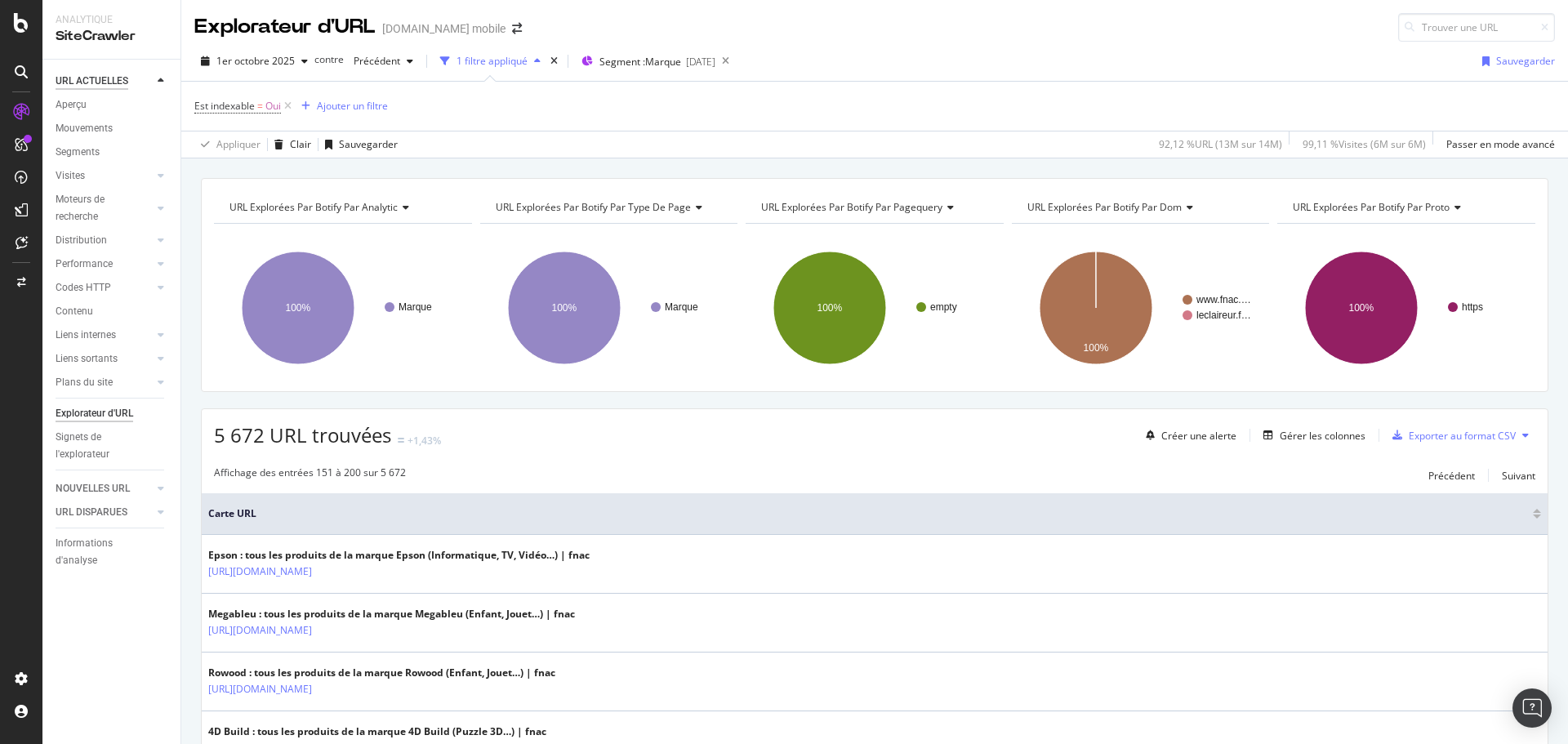
click at [86, 81] on font "URL ACTUELLES" at bounding box center [92, 80] width 73 height 12
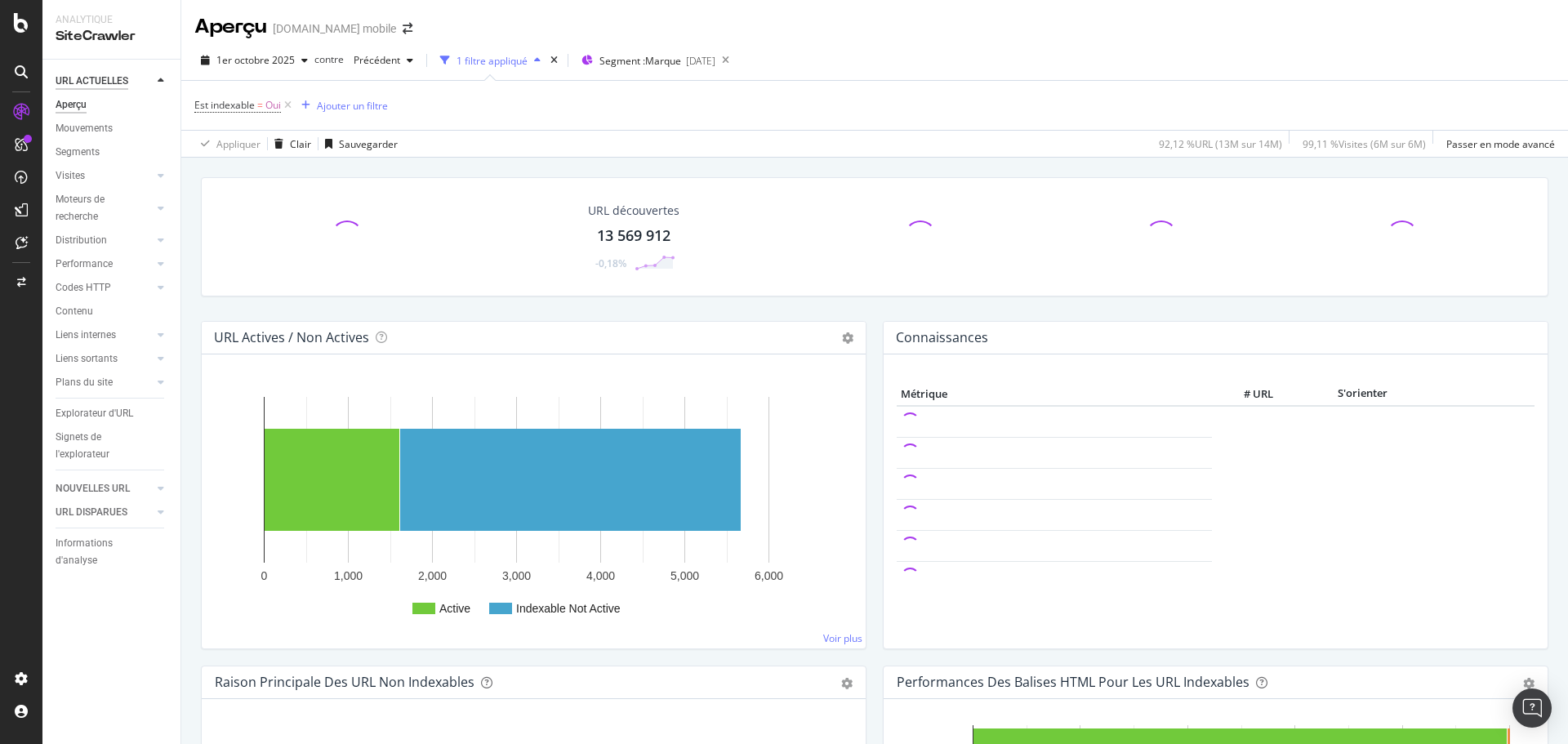
click at [103, 82] on font "URL ACTUELLES" at bounding box center [92, 80] width 73 height 12
click at [78, 151] on font "Segments" at bounding box center [77, 152] width 44 height 12
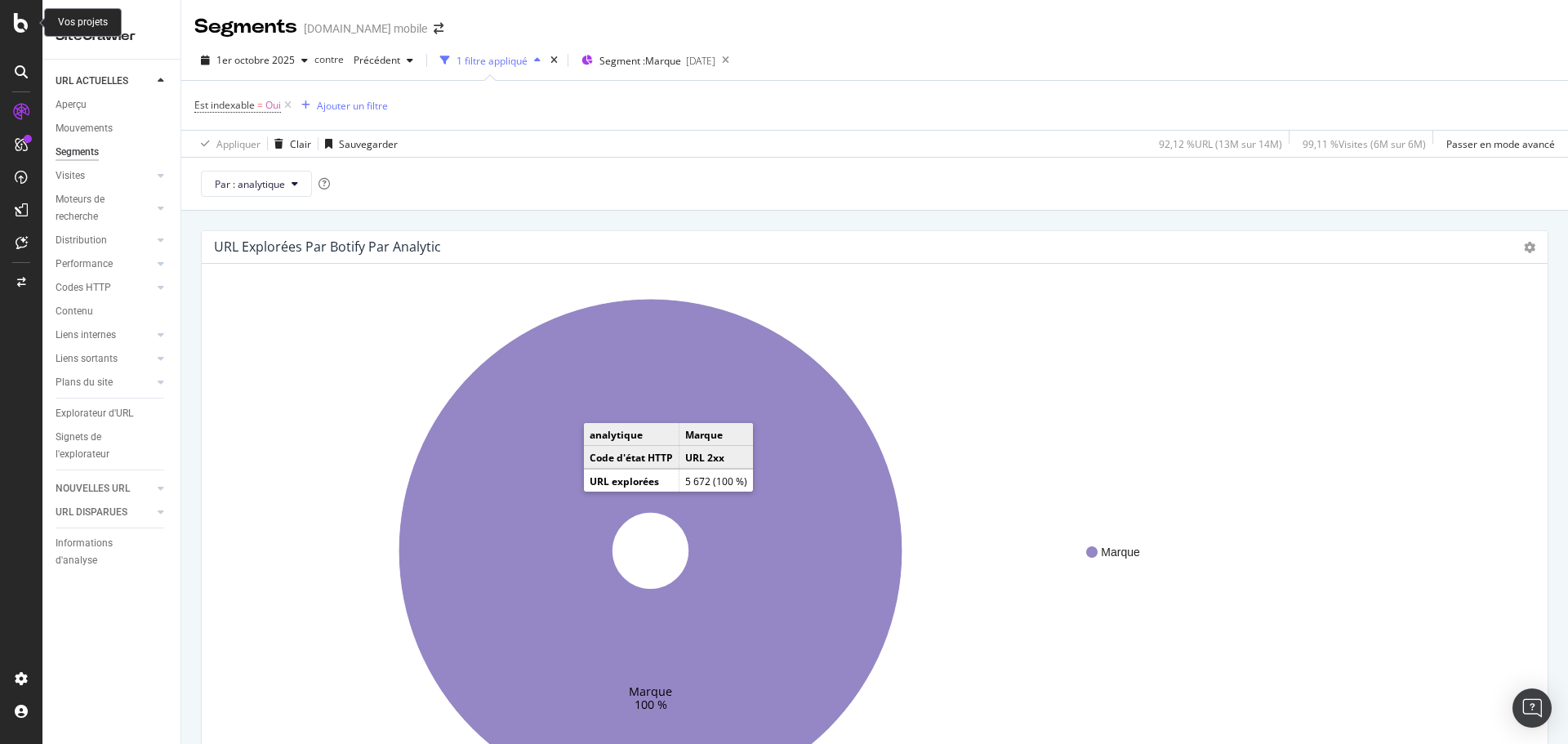
click at [20, 16] on icon at bounding box center [21, 23] width 14 height 20
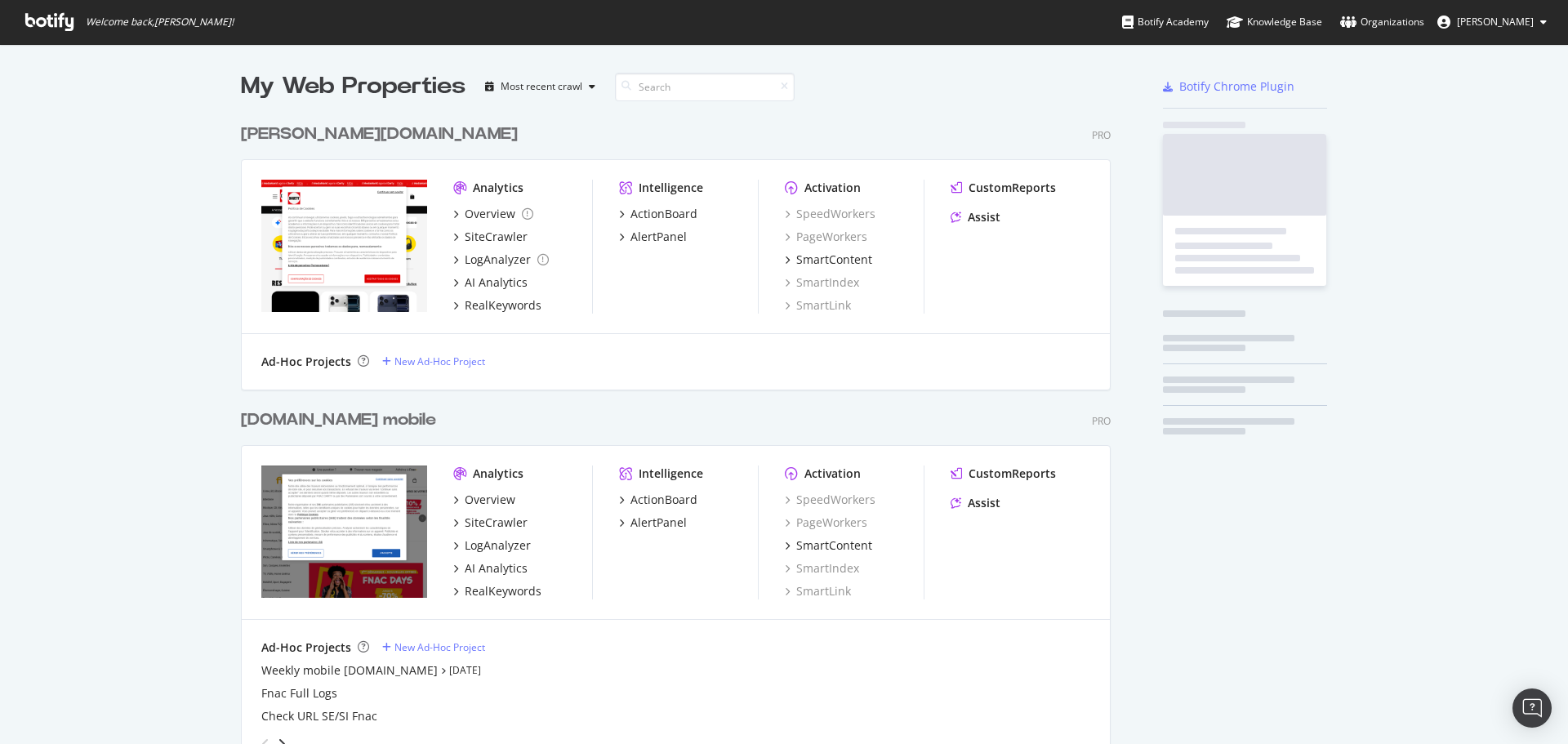
scroll to position [732, 1544]
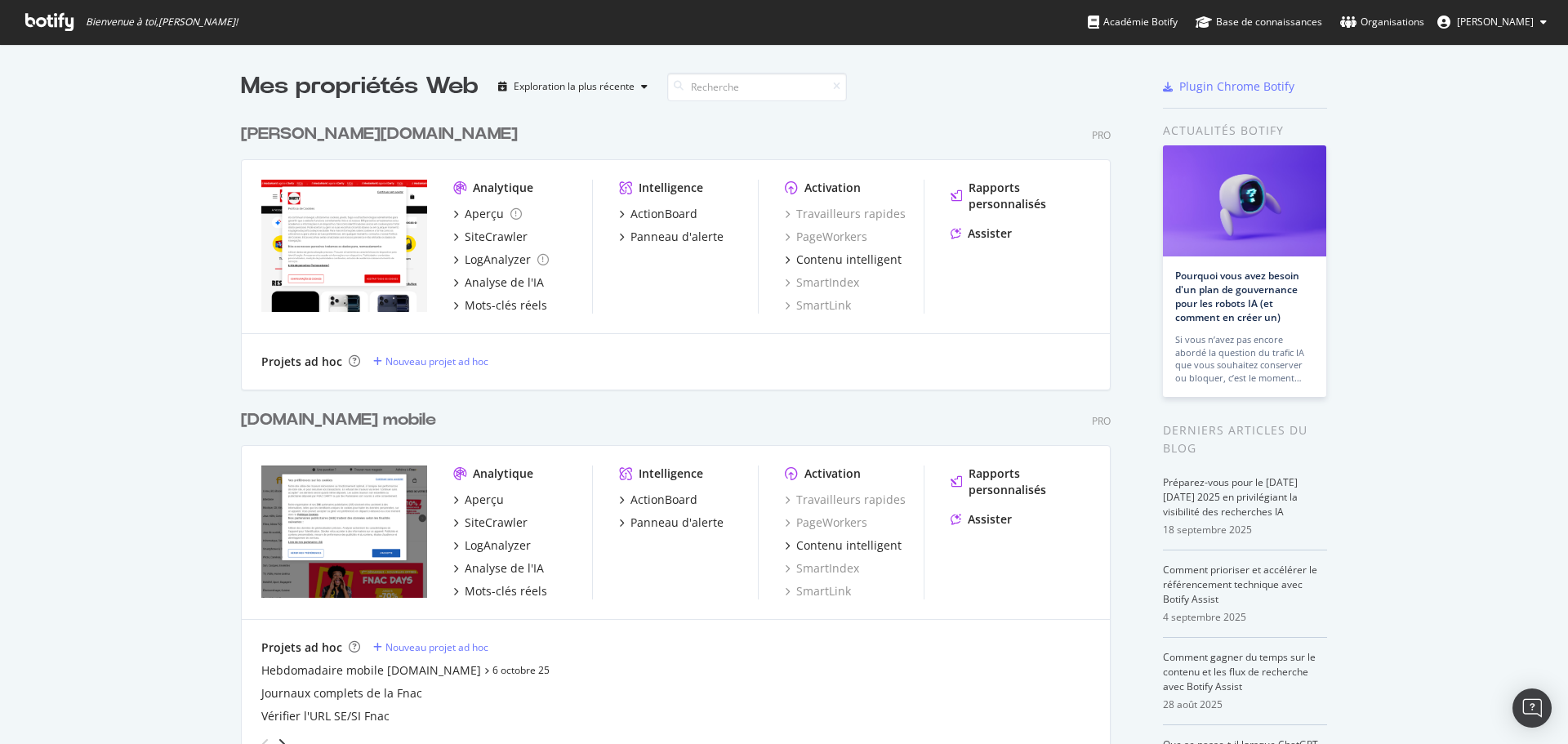
click at [342, 416] on font "[DOMAIN_NAME] mobile" at bounding box center [338, 420] width 195 height 16
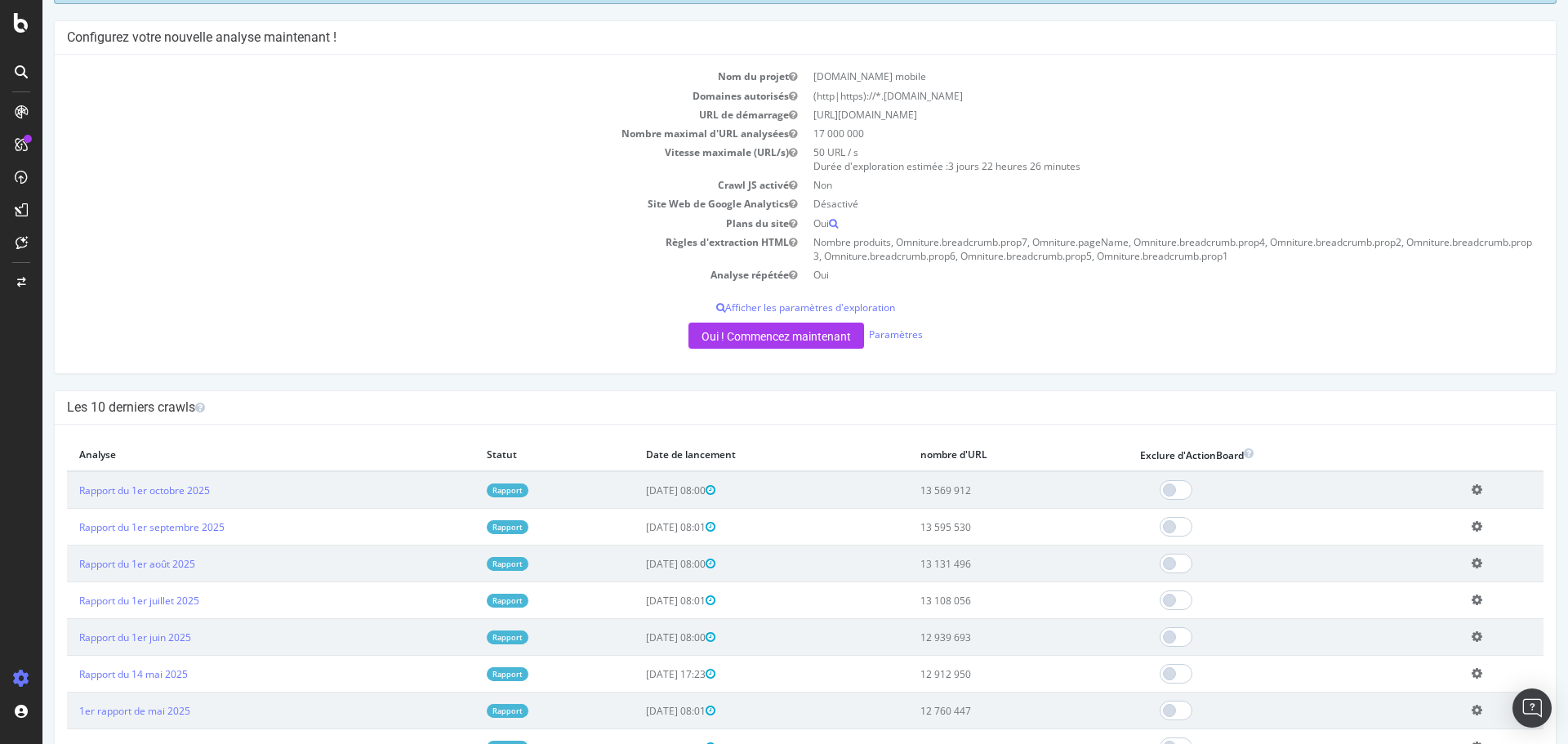
scroll to position [163, 0]
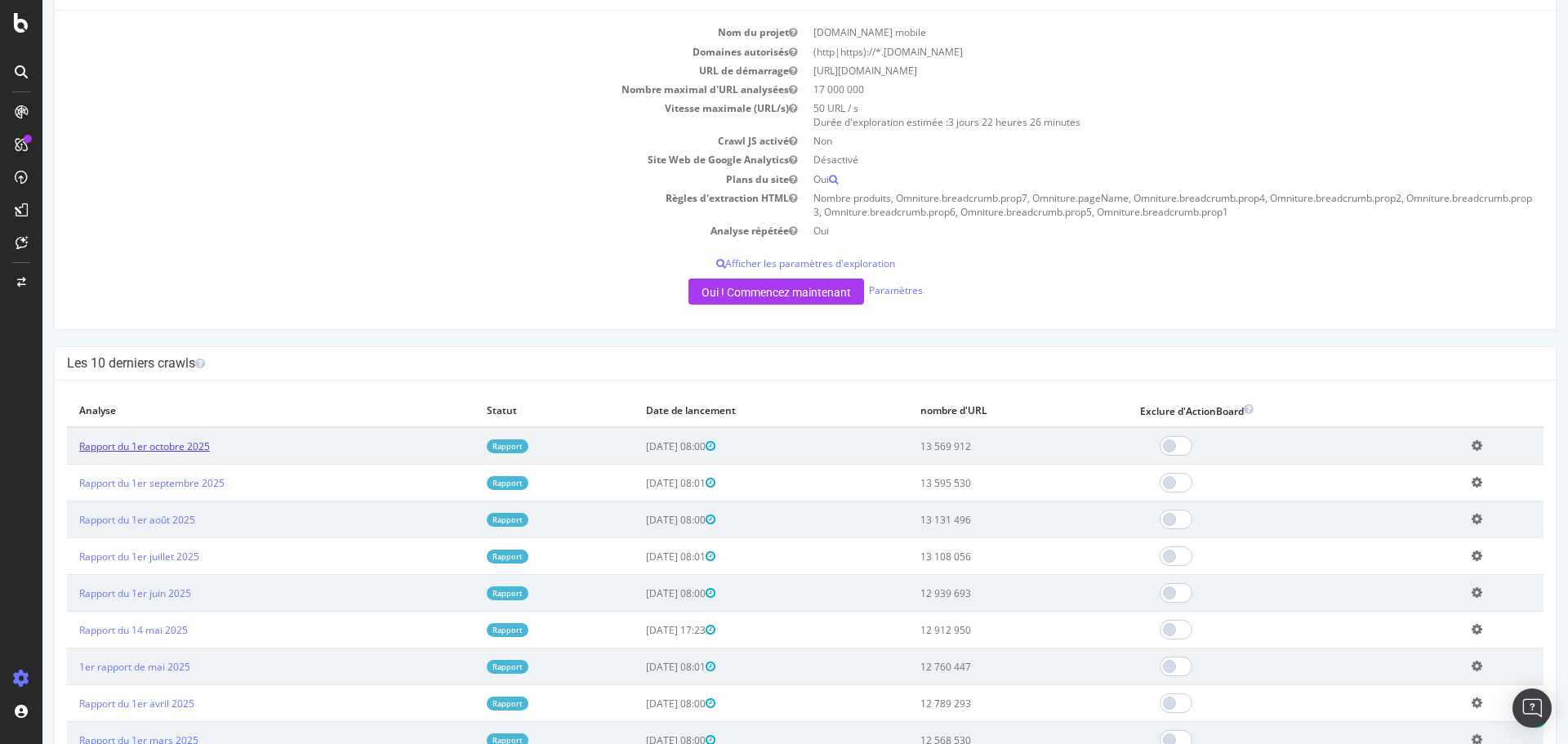
click at [149, 443] on font "Rapport du 1er octobre 2025" at bounding box center [144, 447] width 131 height 14
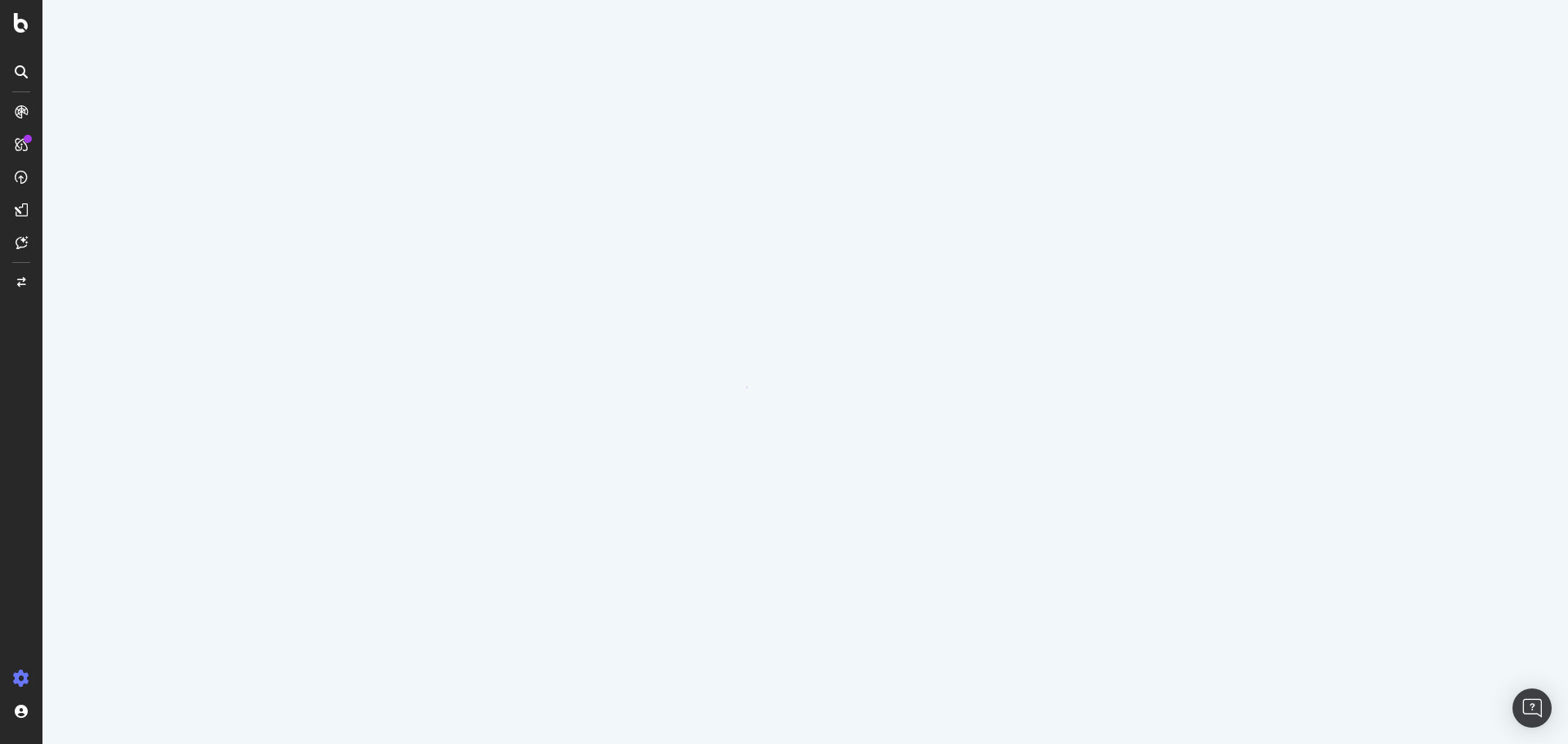
scroll to position [0, 0]
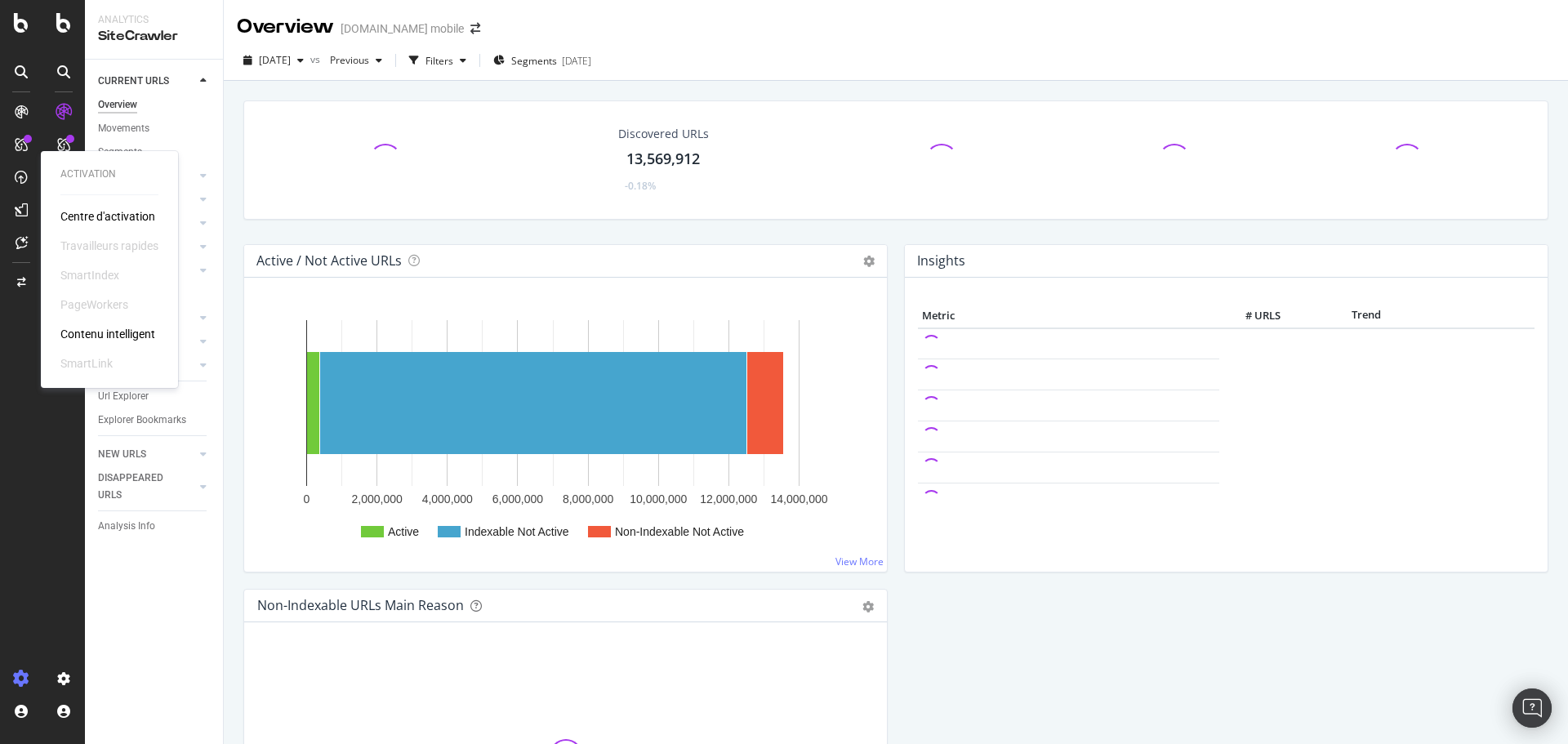
click at [893, 546] on div "Discovered URLs 13,569,912 -0.18% Active / Not Active URLs Chart (by Value) Cha…" at bounding box center [895, 453] width 1344 height 744
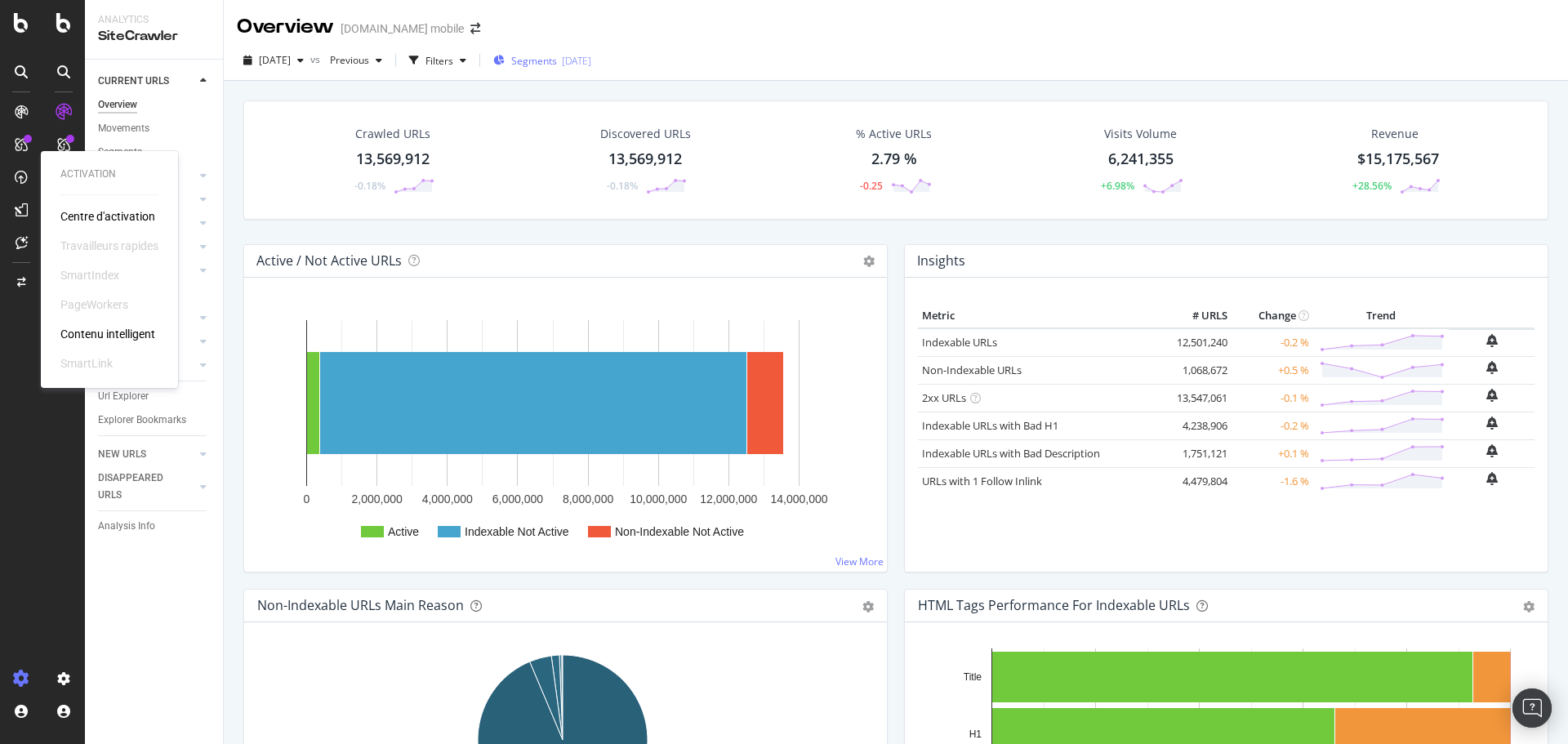
click at [591, 68] on div "Segments [DATE]" at bounding box center [542, 60] width 98 height 24
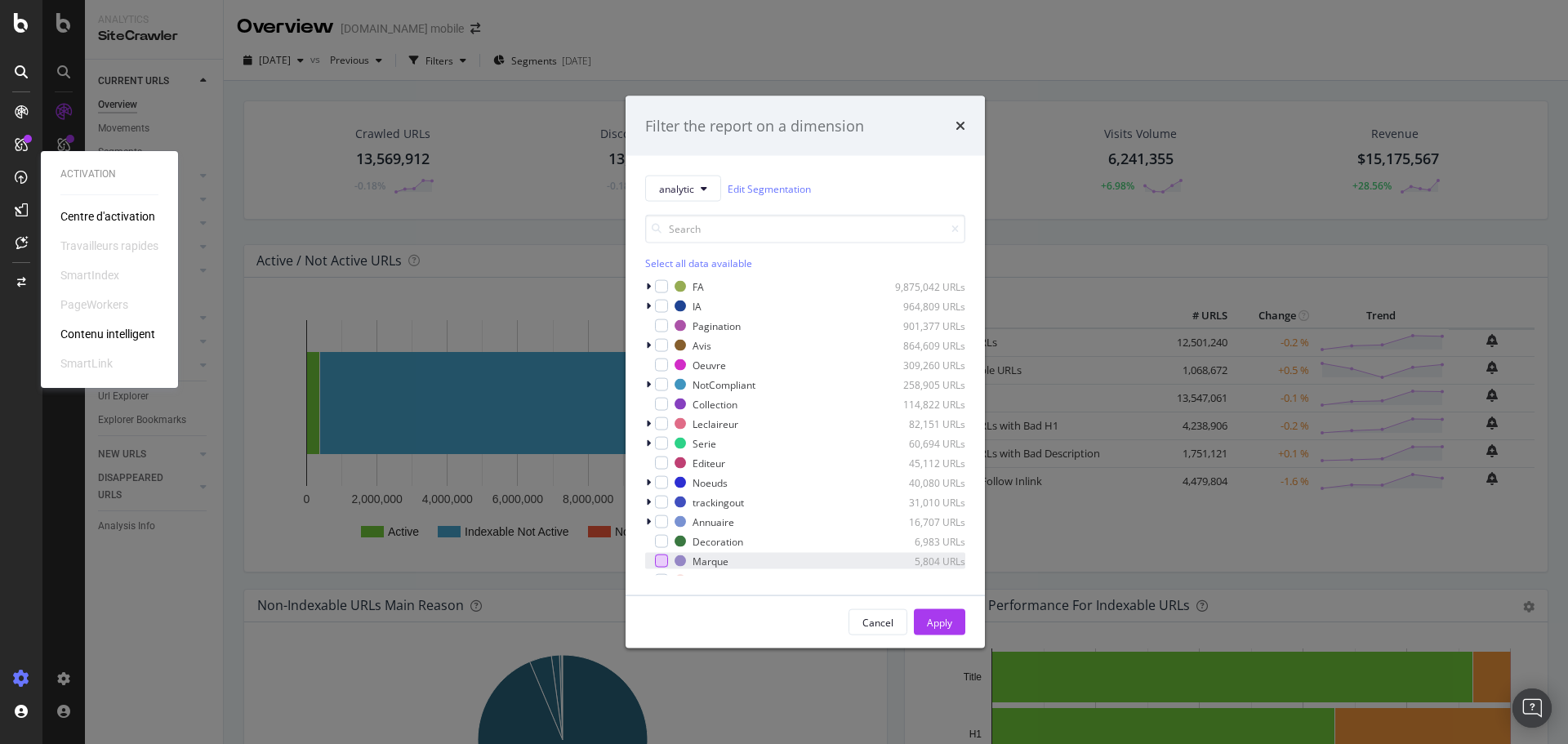
click at [665, 560] on div "modal" at bounding box center [661, 561] width 13 height 13
click at [953, 632] on button "Apply" at bounding box center [940, 622] width 52 height 26
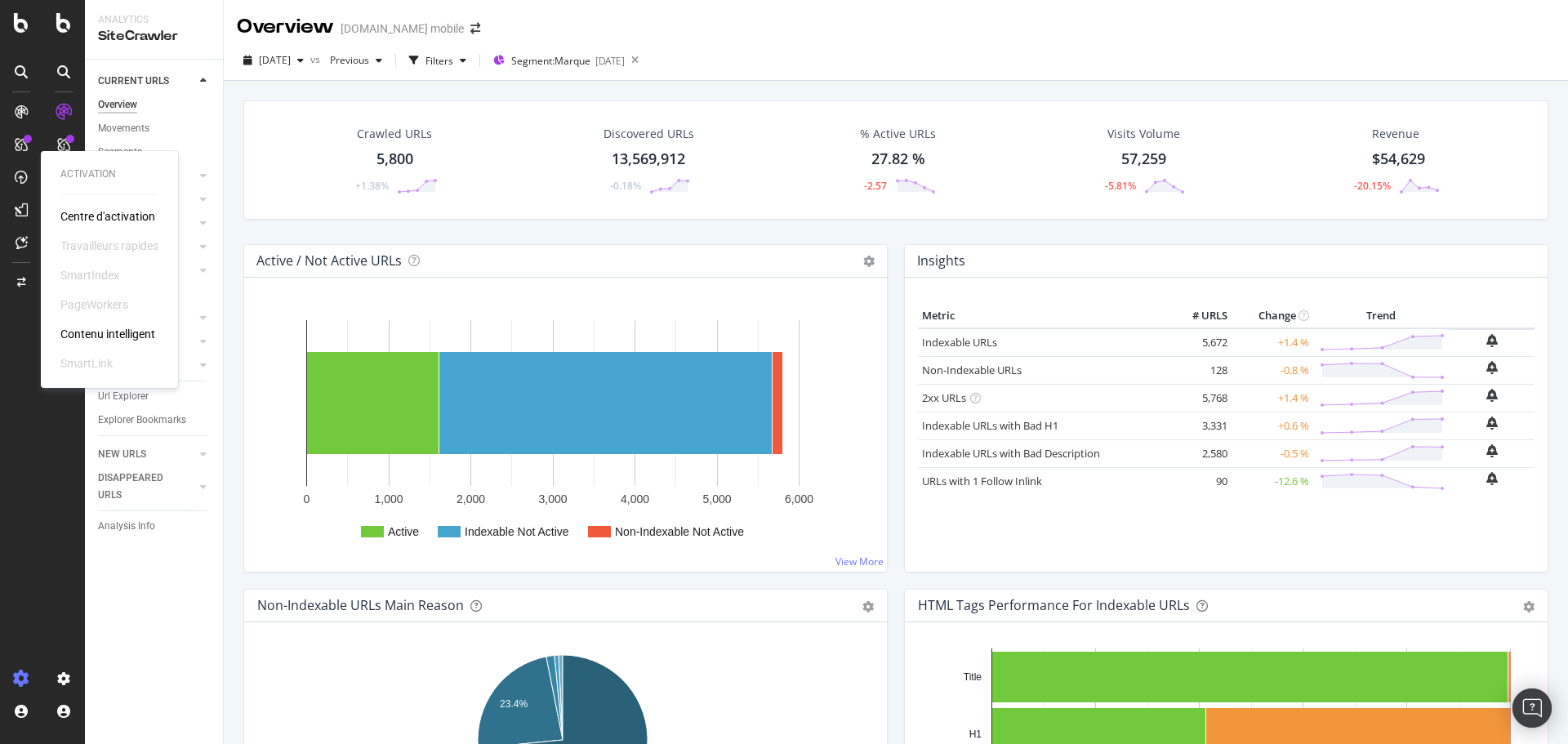
click at [239, 227] on div "Crawled URLs 5,800 +1.38% Discovered URLs 13,569,912 -0.18% % Active URLs 27.82…" at bounding box center [896, 172] width 1322 height 144
click at [47, 421] on div at bounding box center [63, 383] width 39 height 567
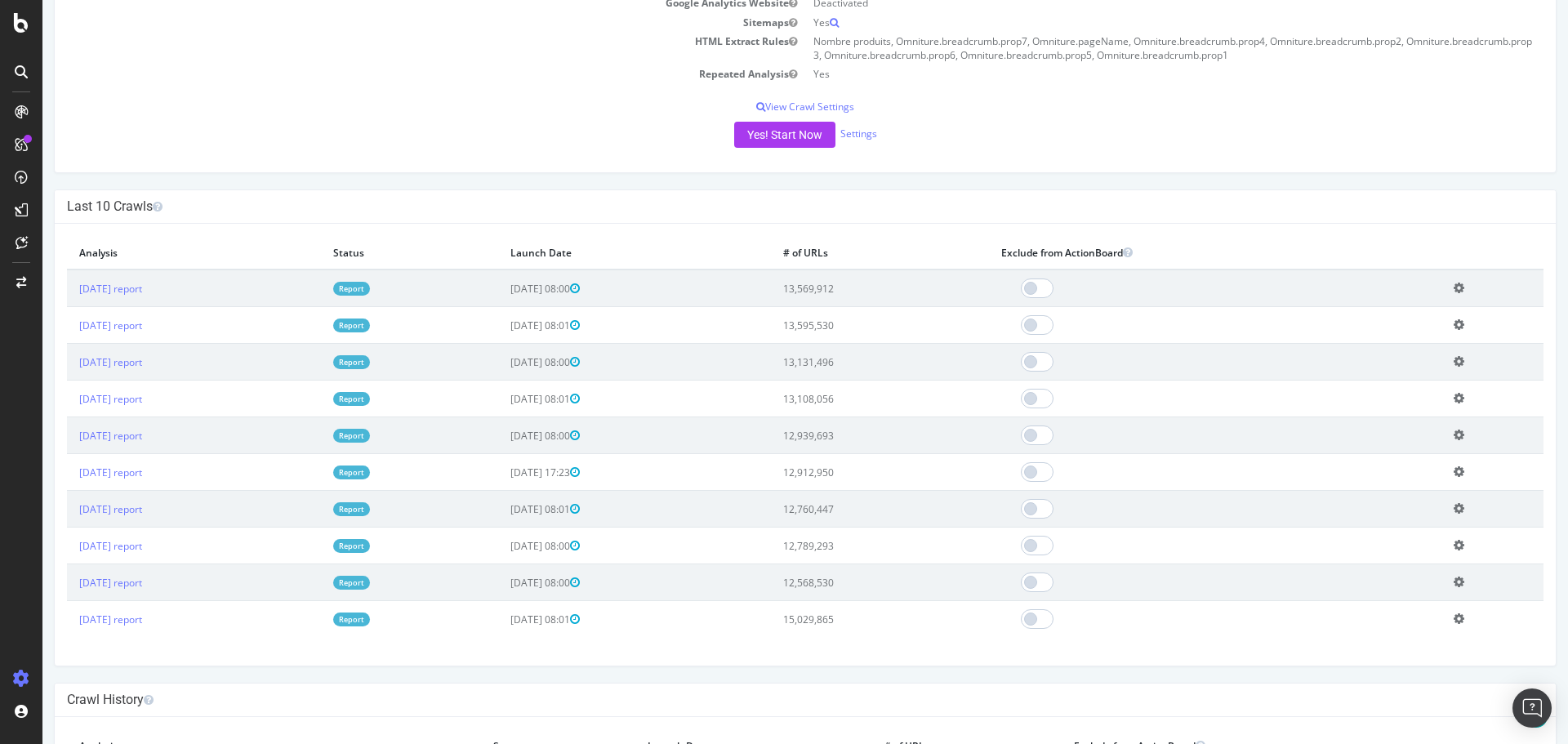
scroll to position [409, 0]
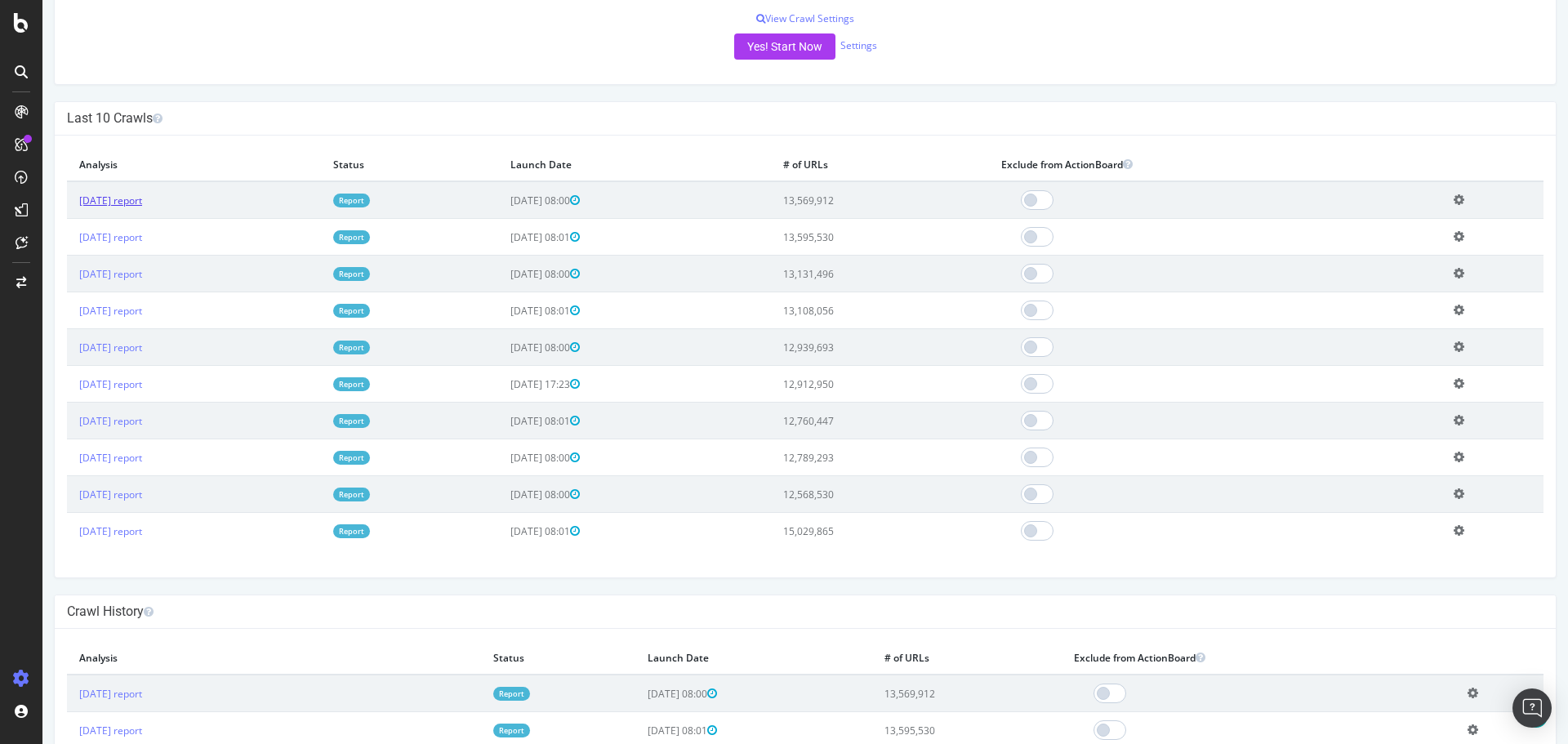
click at [133, 196] on link "[DATE] report" at bounding box center [111, 201] width 63 height 14
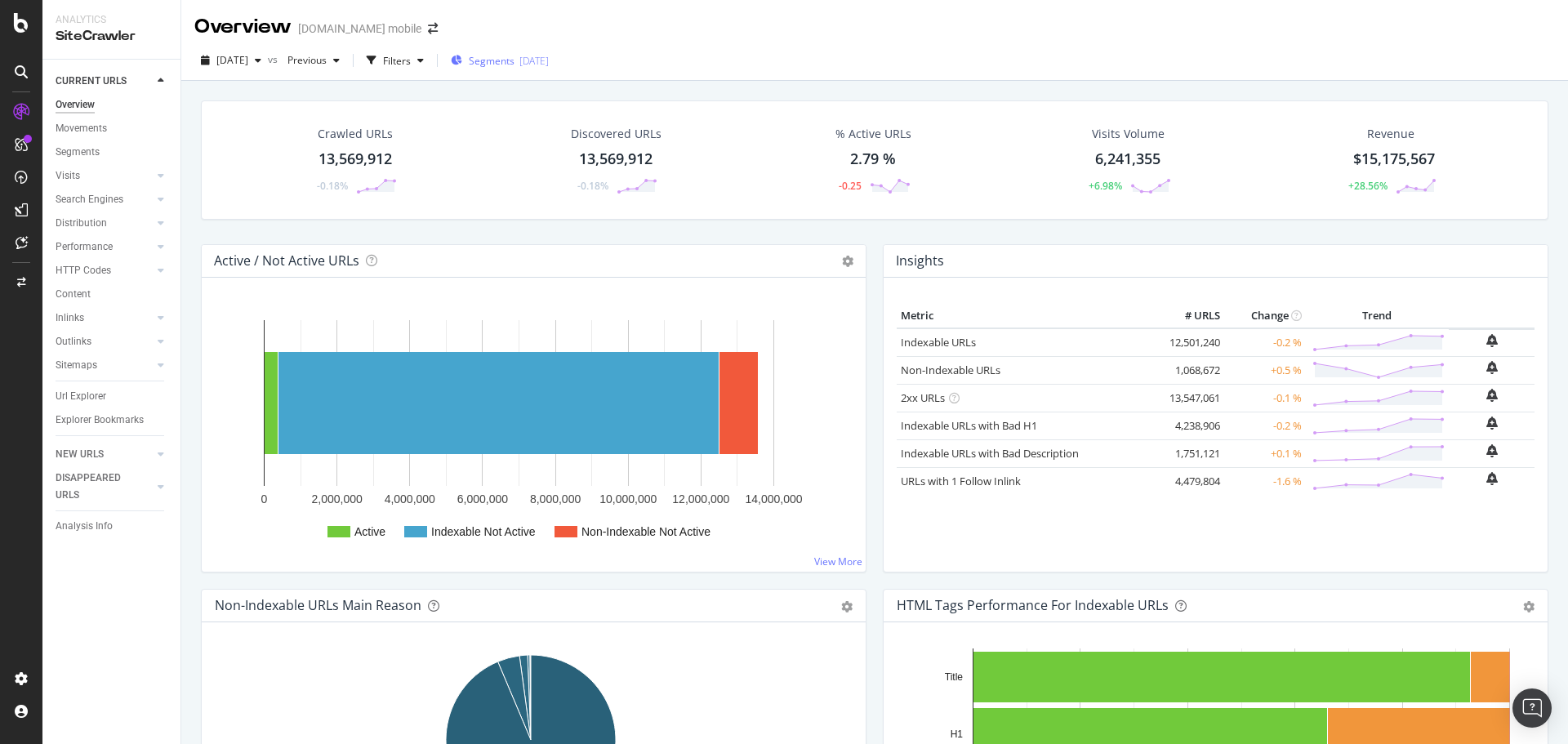
click at [549, 59] on div "[DATE]" at bounding box center [533, 61] width 29 height 14
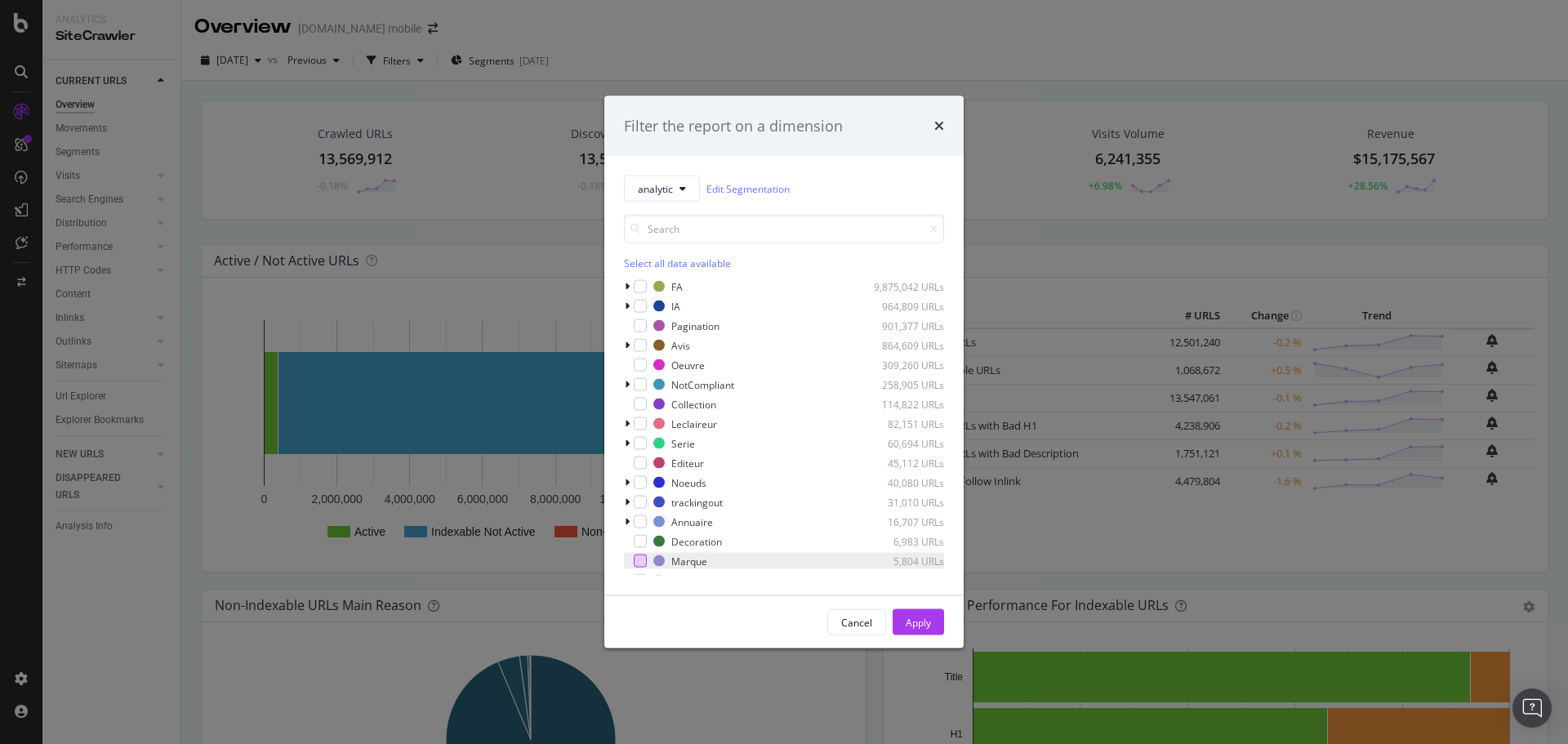
click at [636, 565] on div "modal" at bounding box center [640, 561] width 13 height 13
click at [920, 626] on div "Apply" at bounding box center [919, 623] width 25 height 14
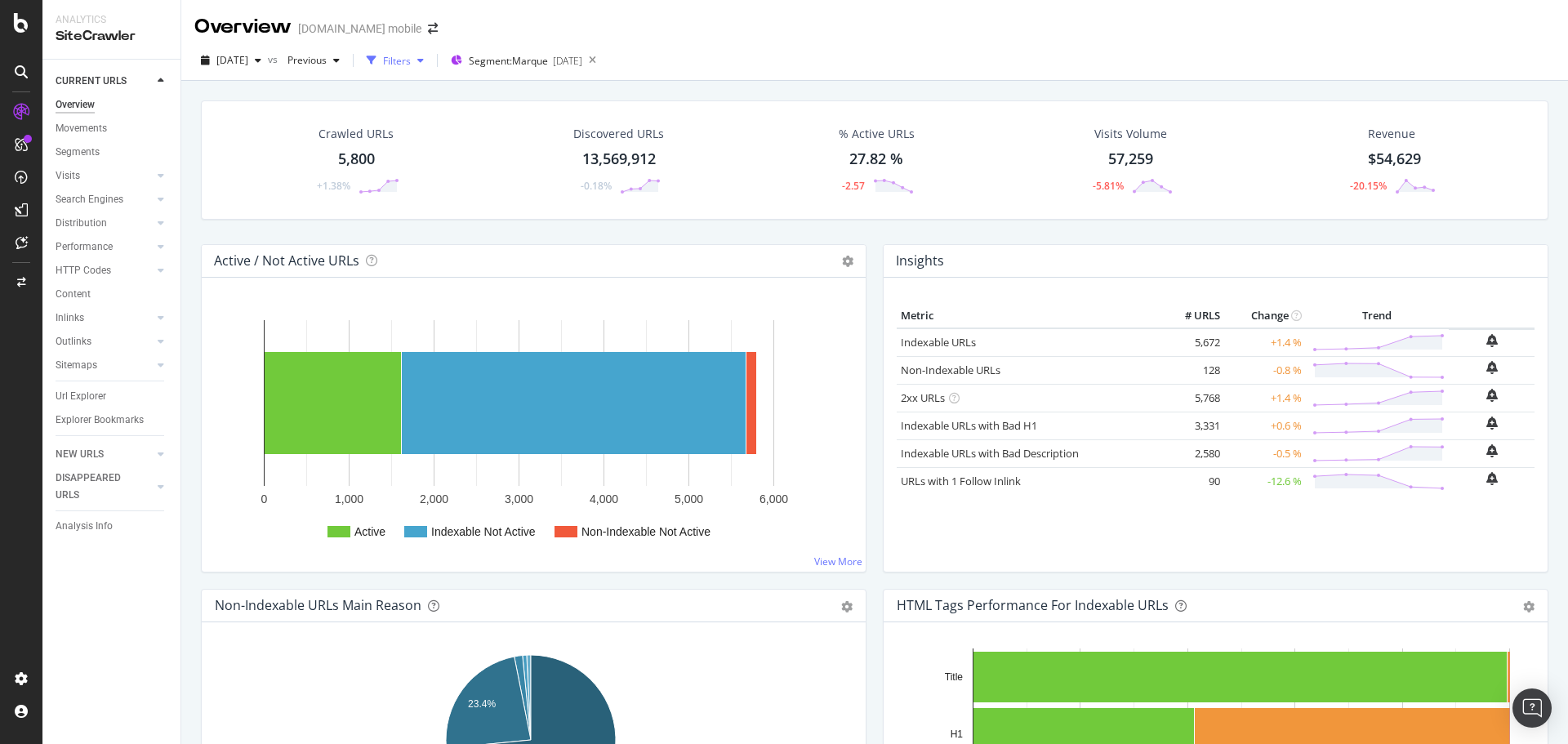
click at [376, 63] on icon "button" at bounding box center [371, 60] width 10 height 10
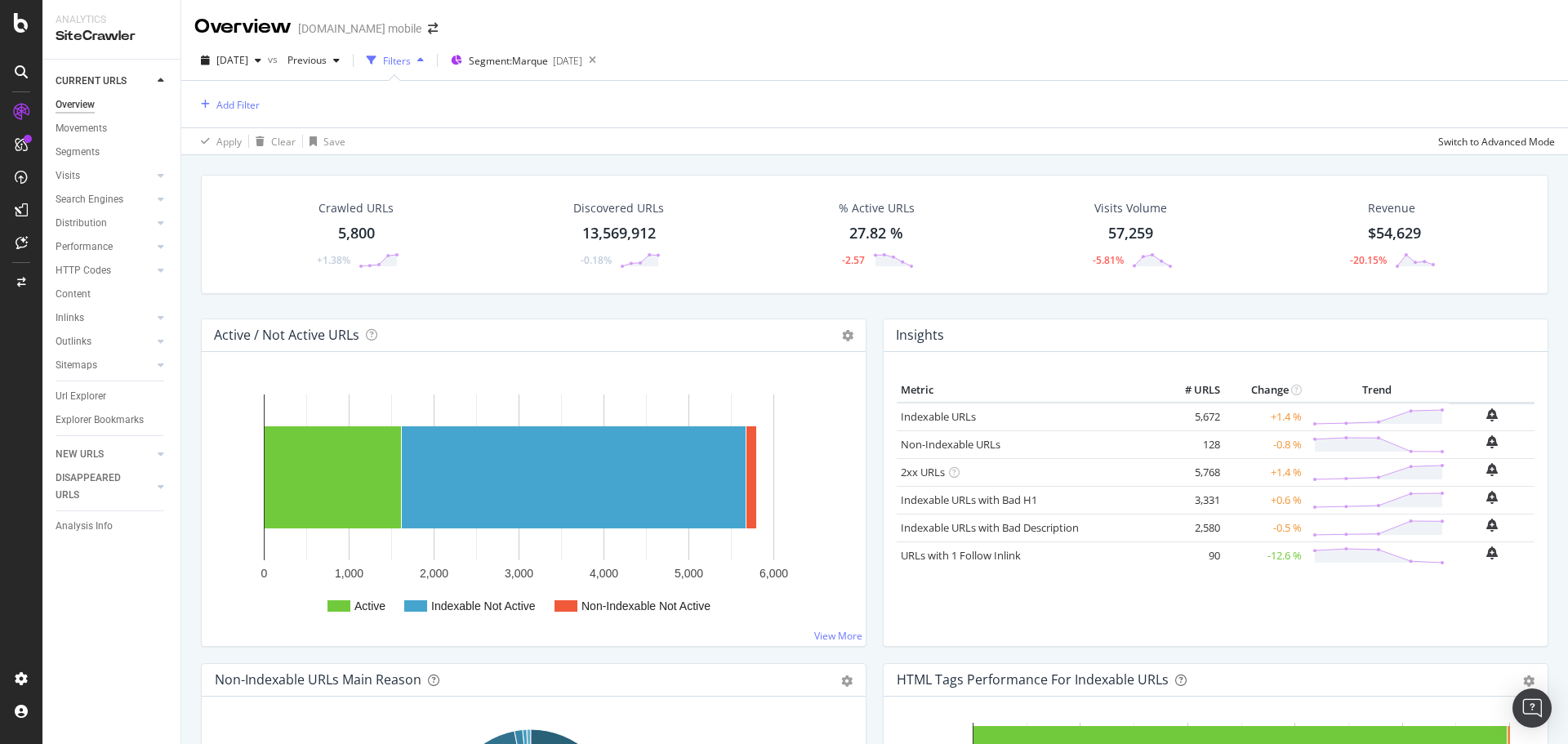
click at [263, 107] on div "Add Filter" at bounding box center [875, 104] width 1361 height 46
click at [260, 105] on div "Add Filter" at bounding box center [238, 105] width 44 height 14
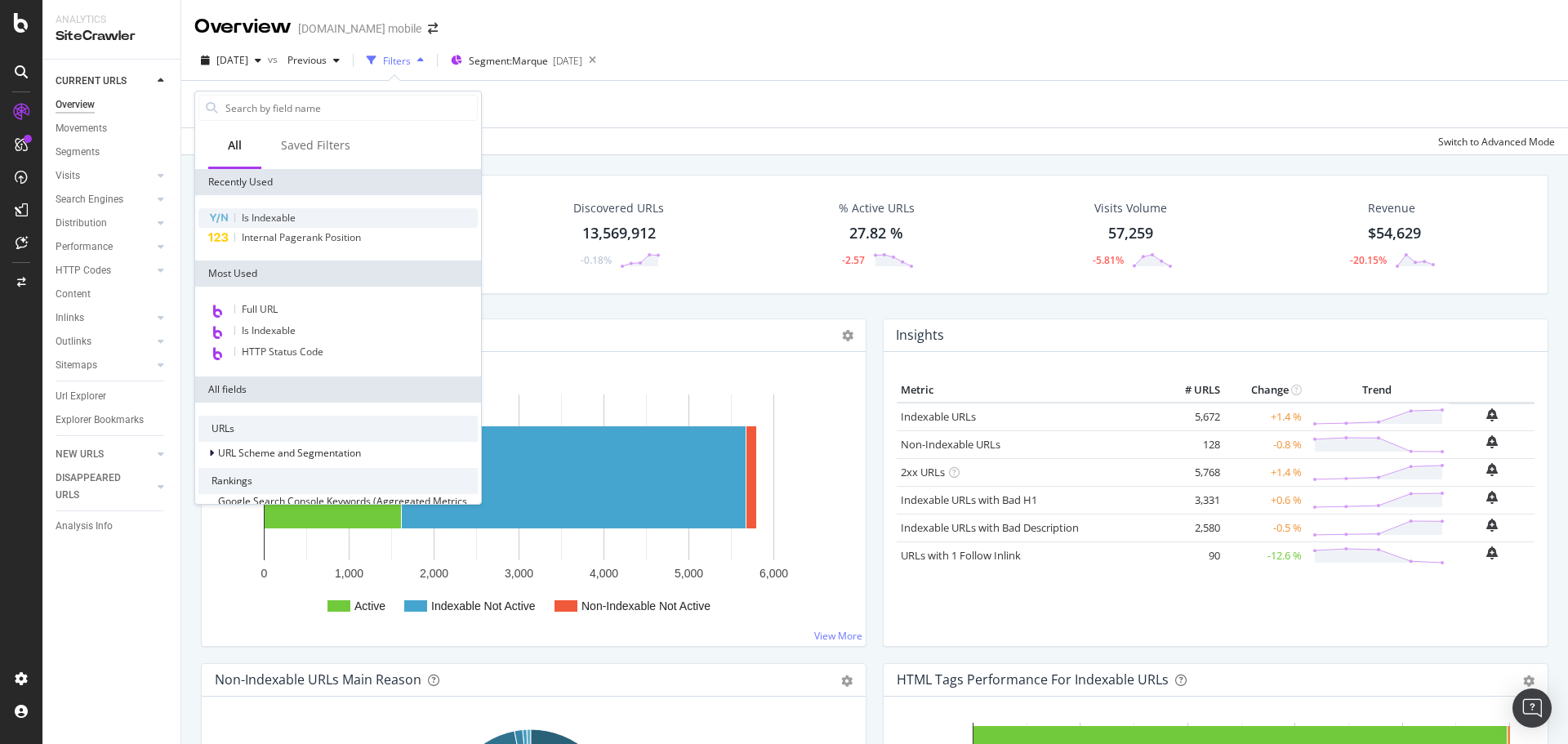
click at [285, 211] on span "Is Indexable" at bounding box center [268, 218] width 54 height 14
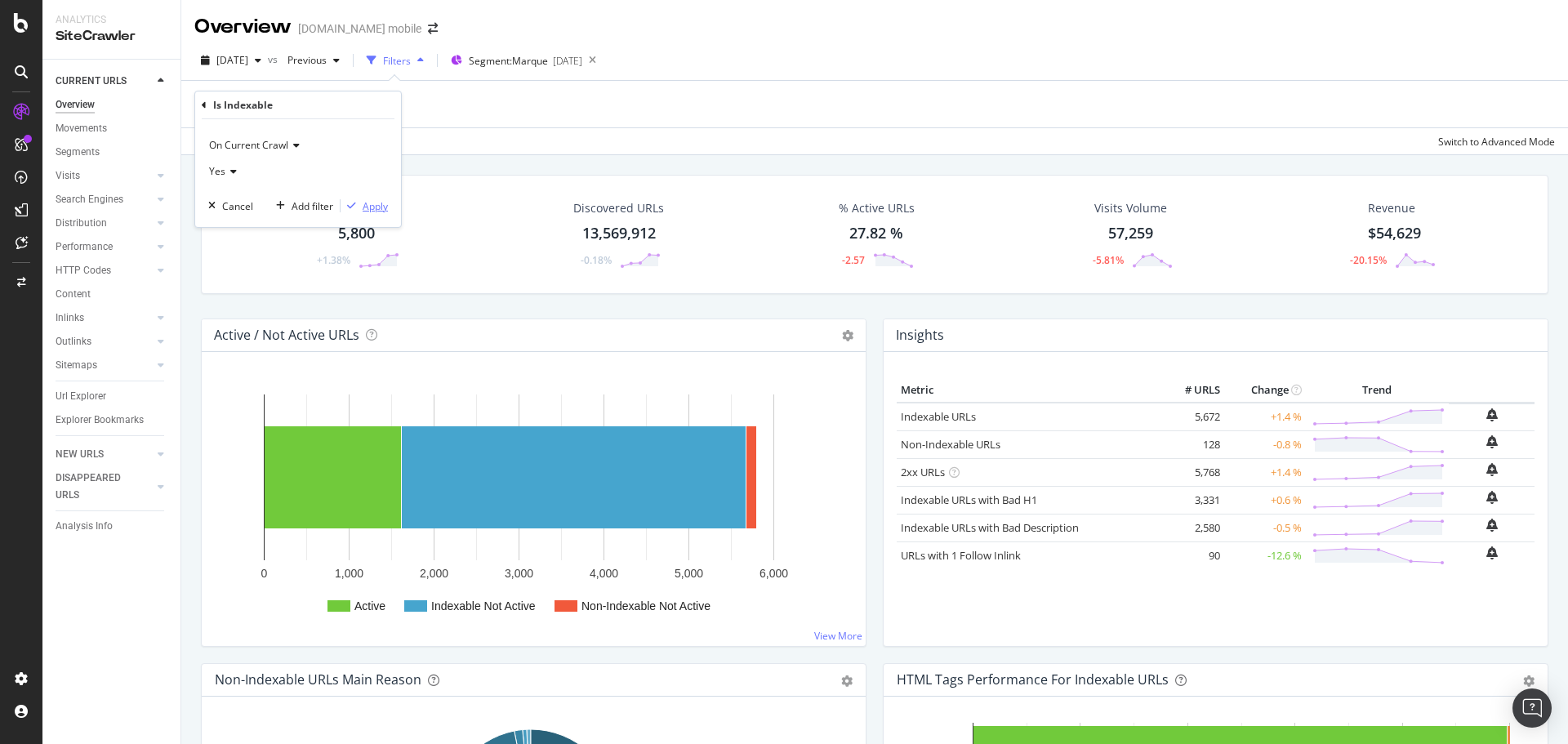
click at [369, 205] on div "Apply" at bounding box center [375, 206] width 25 height 14
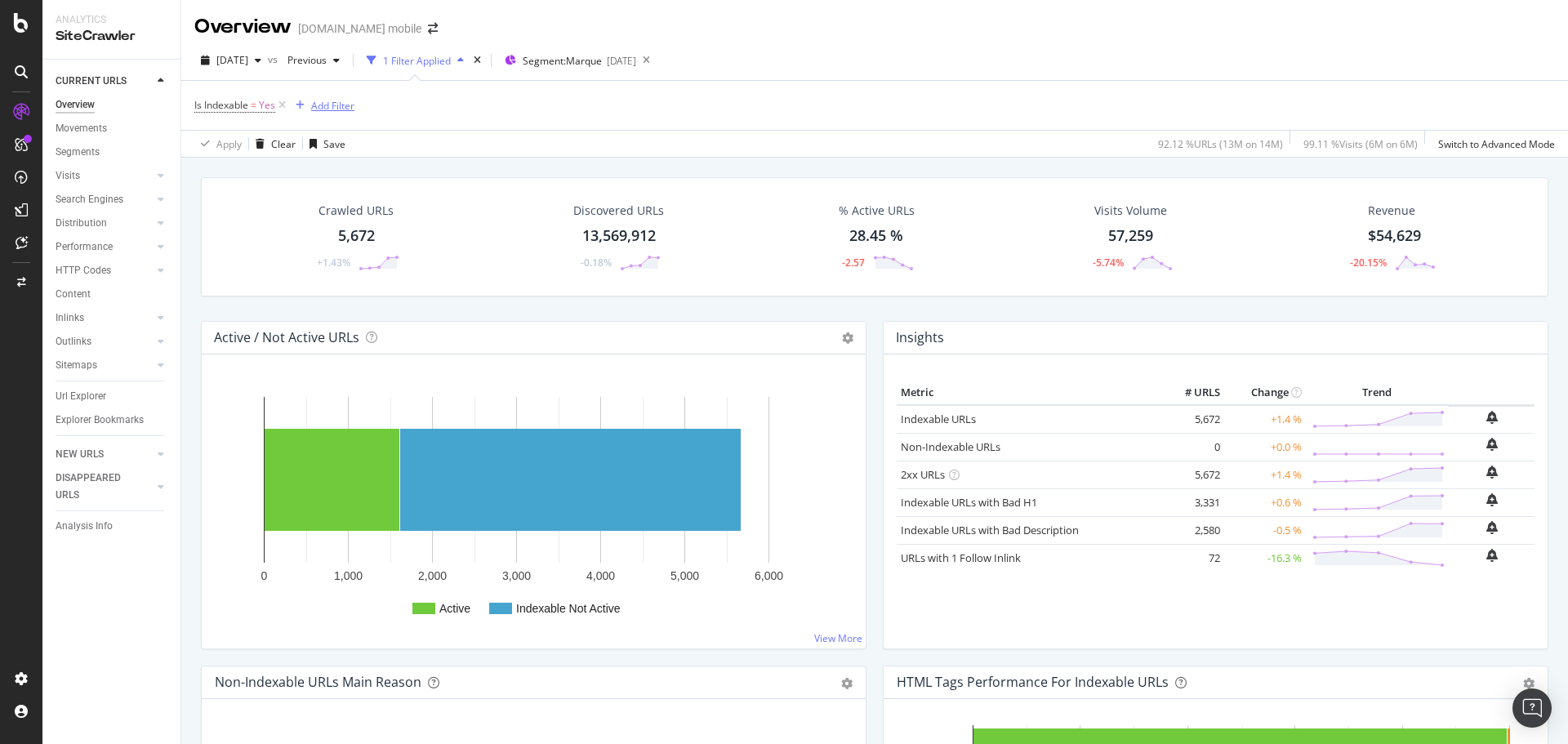
click at [328, 102] on div "Add Filter" at bounding box center [333, 106] width 44 height 14
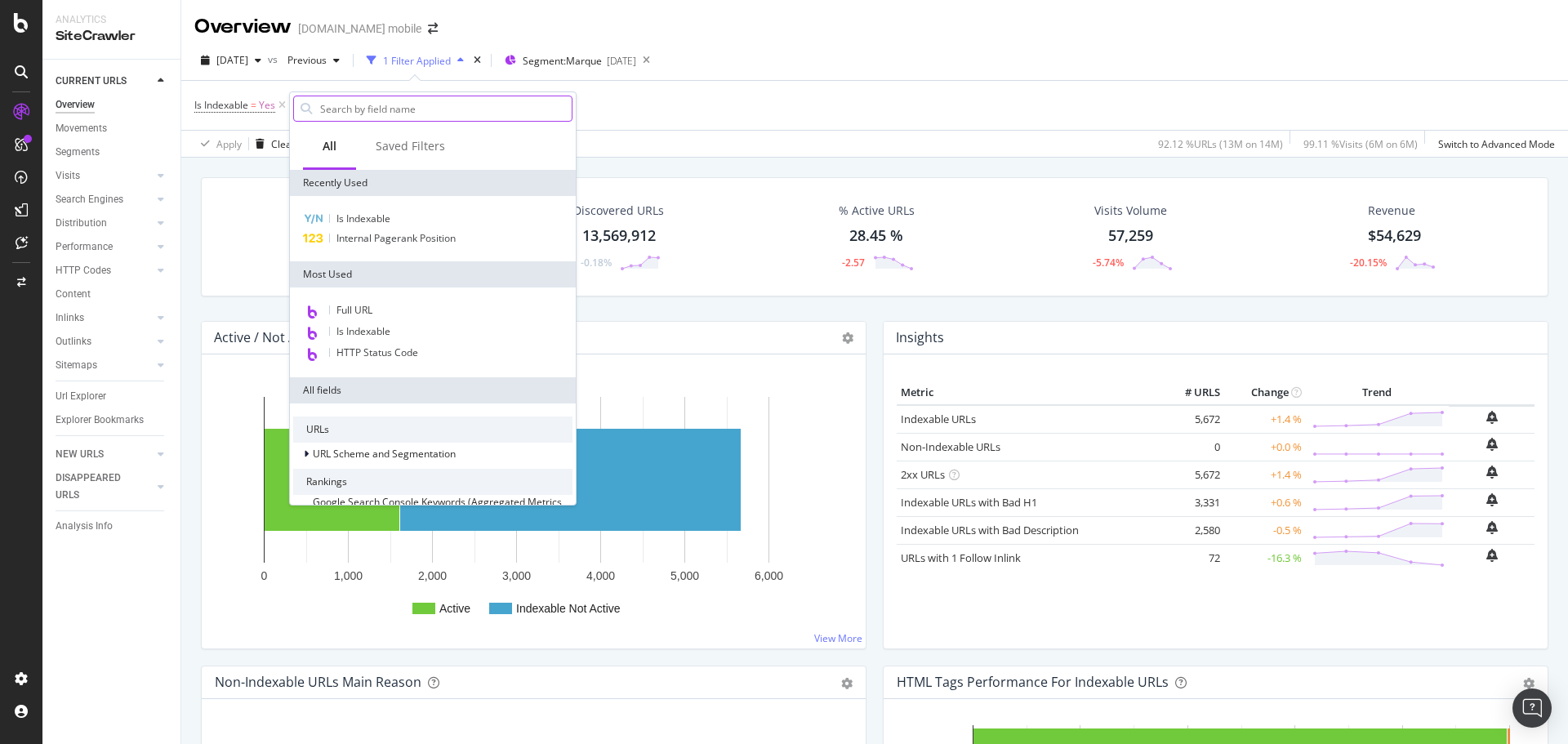
click at [420, 108] on input "text" at bounding box center [445, 108] width 253 height 24
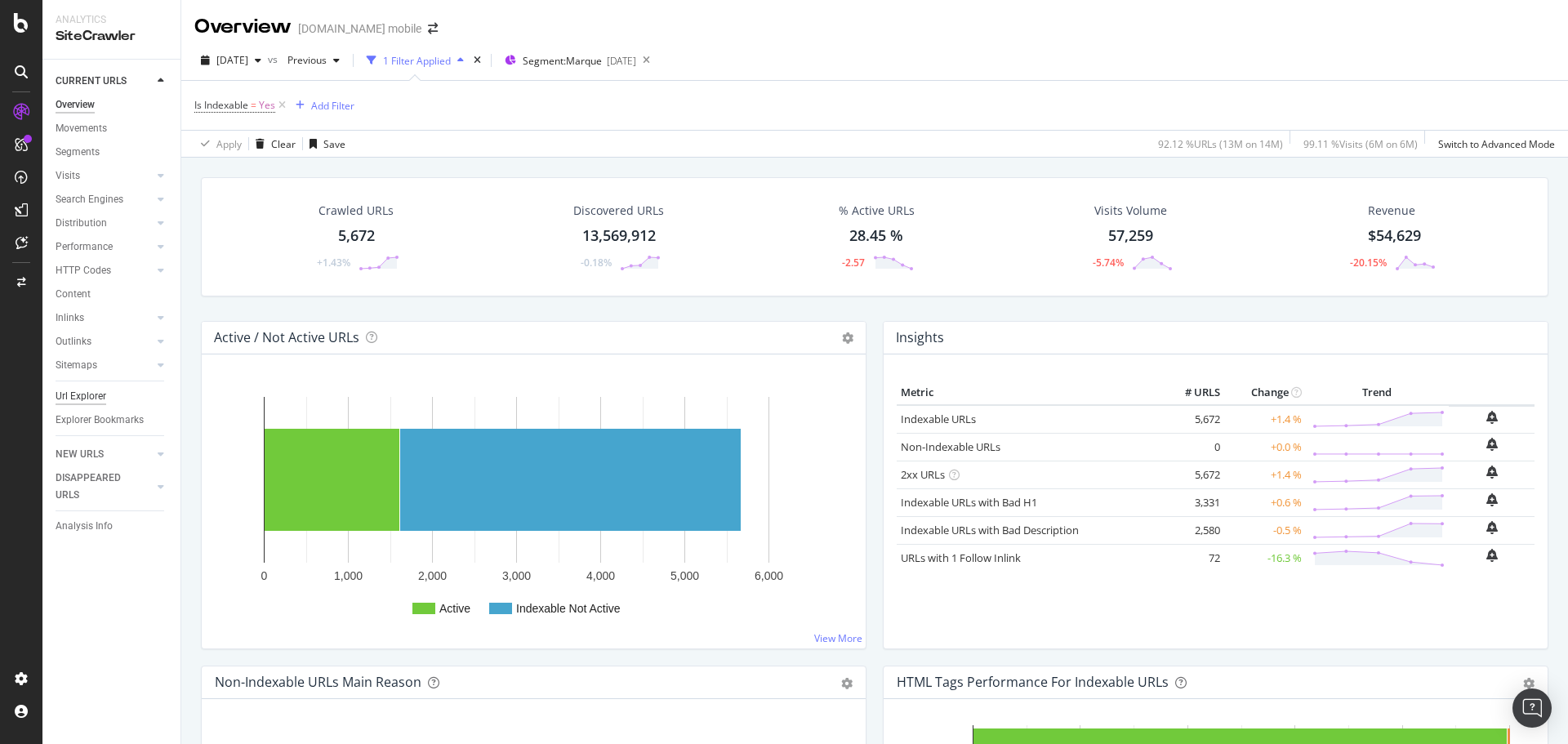
click at [80, 391] on div "Url Explorer" at bounding box center [80, 396] width 51 height 17
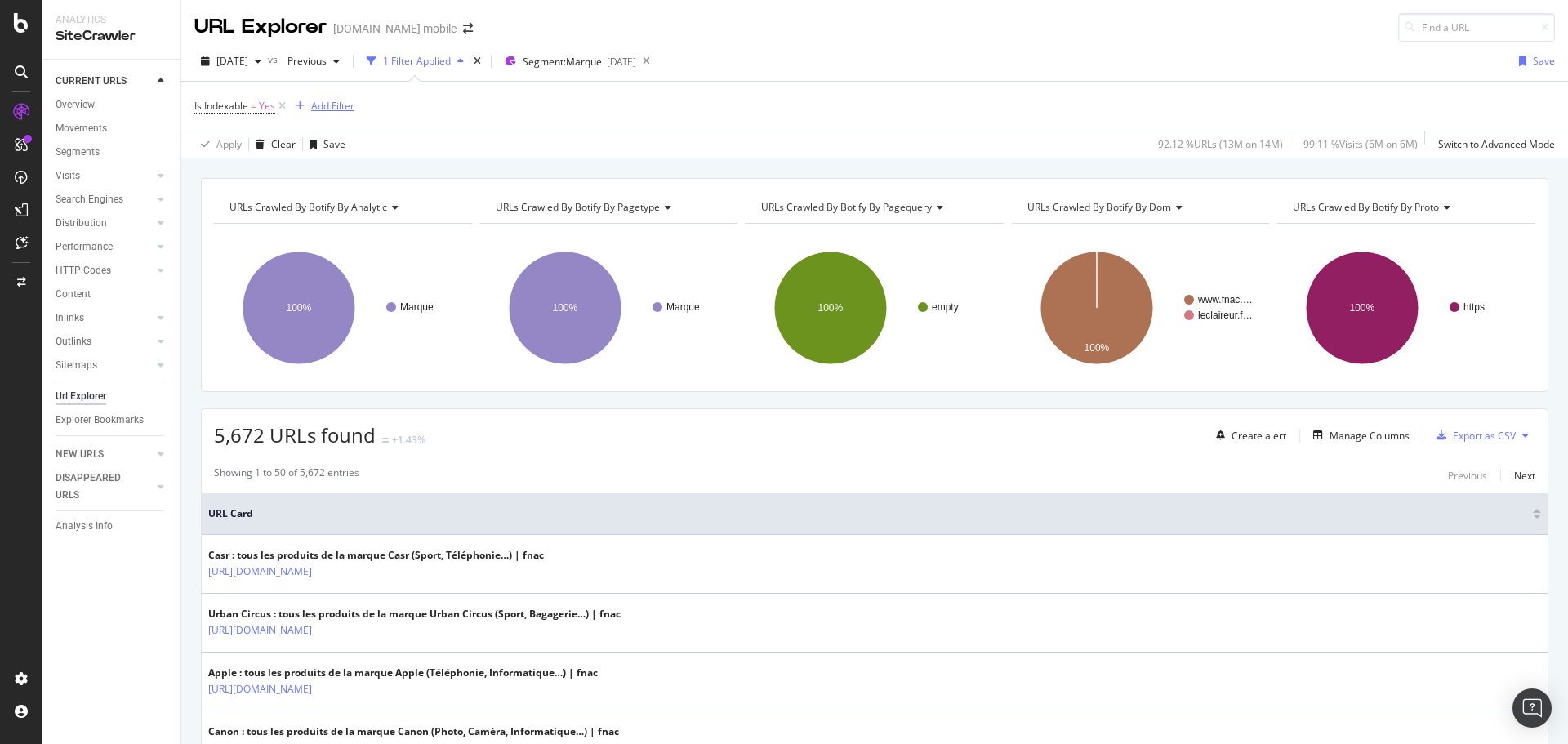
click at [336, 105] on div "Add Filter" at bounding box center [333, 106] width 44 height 14
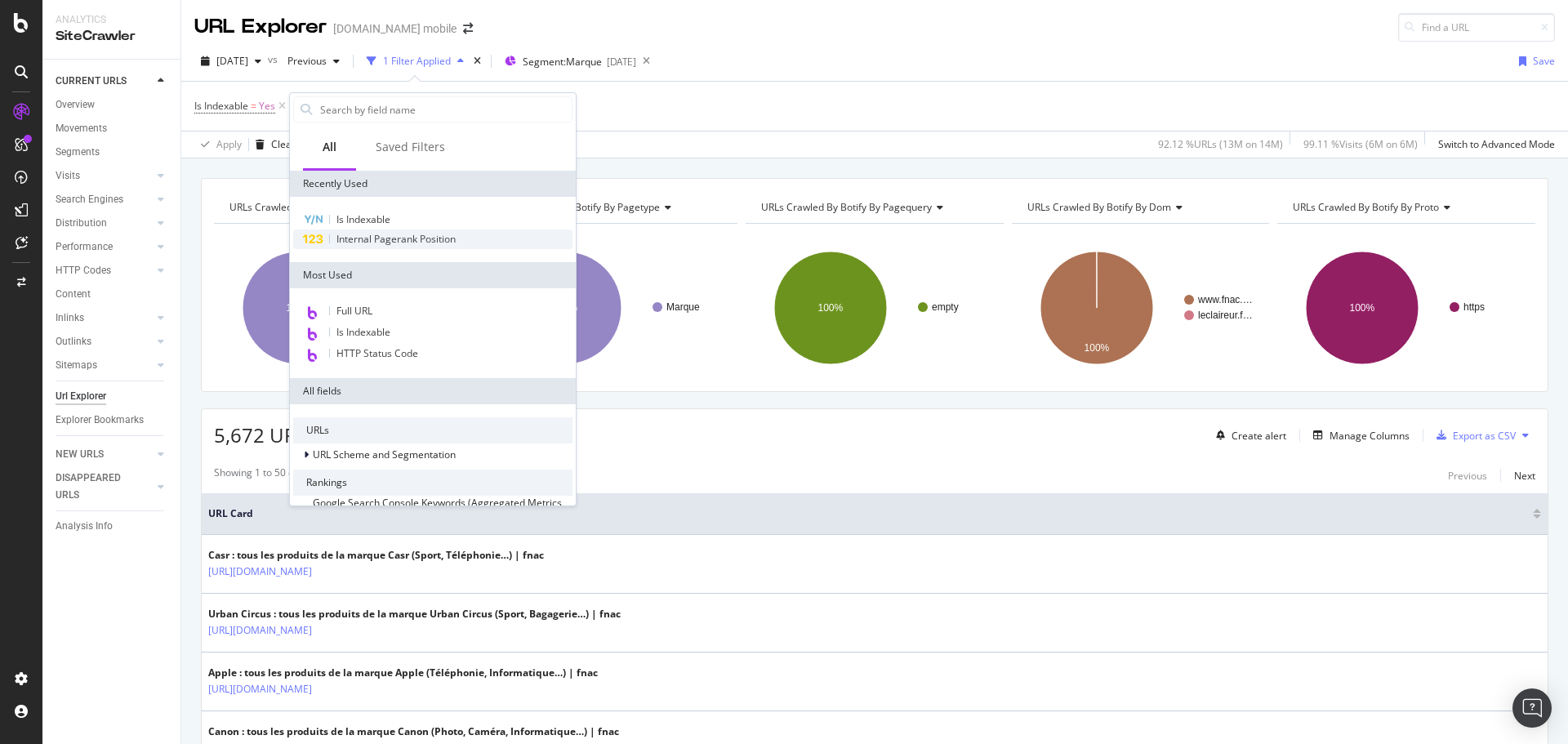
click at [351, 247] on div "Internal Pagerank Position" at bounding box center [433, 239] width 279 height 20
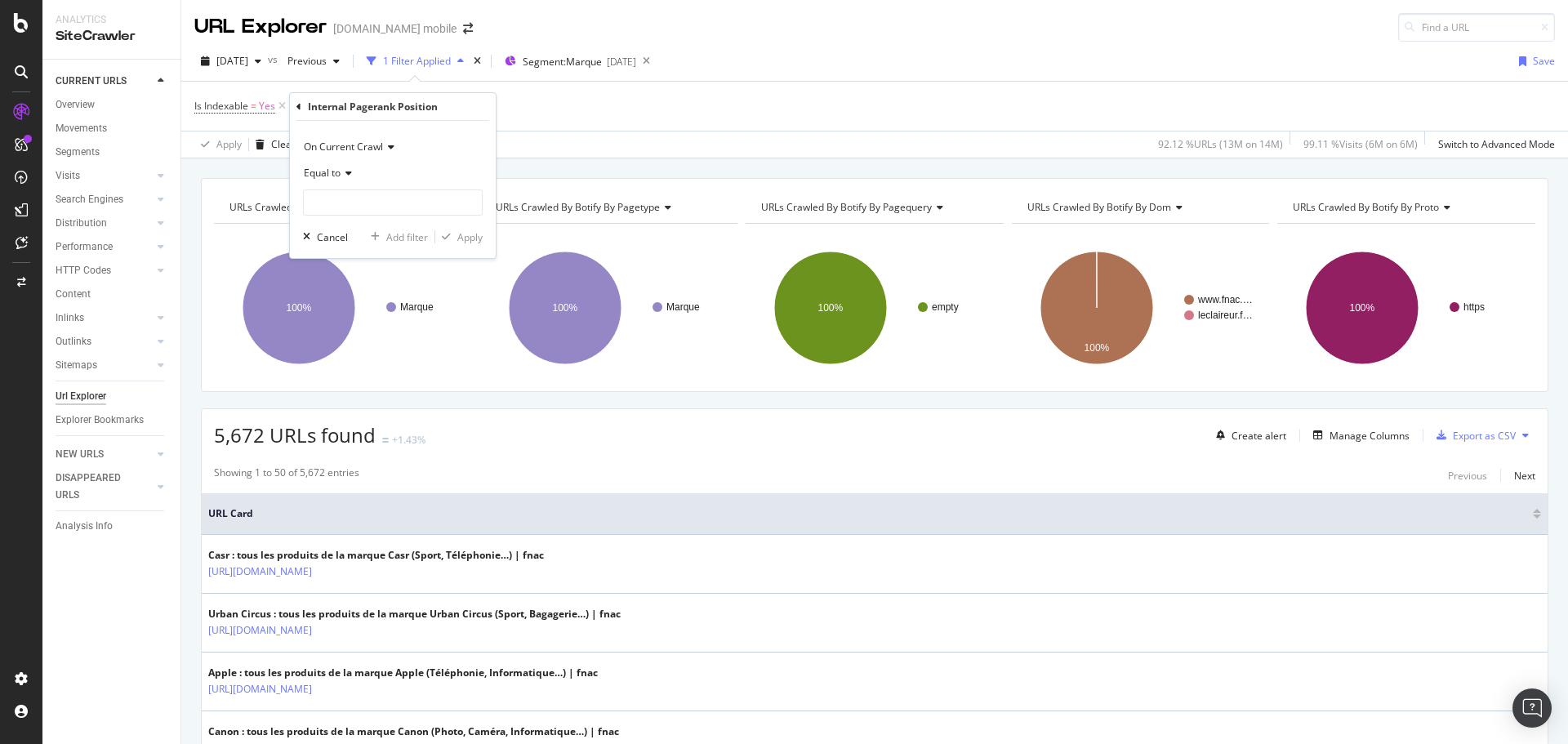
click at [349, 178] on icon at bounding box center [346, 173] width 12 height 10
click at [346, 253] on span "Less than" at bounding box center [333, 250] width 44 height 14
click at [334, 203] on input "number" at bounding box center [392, 202] width 179 height 26
type input "200"
click at [462, 244] on div "Apply" at bounding box center [470, 237] width 25 height 14
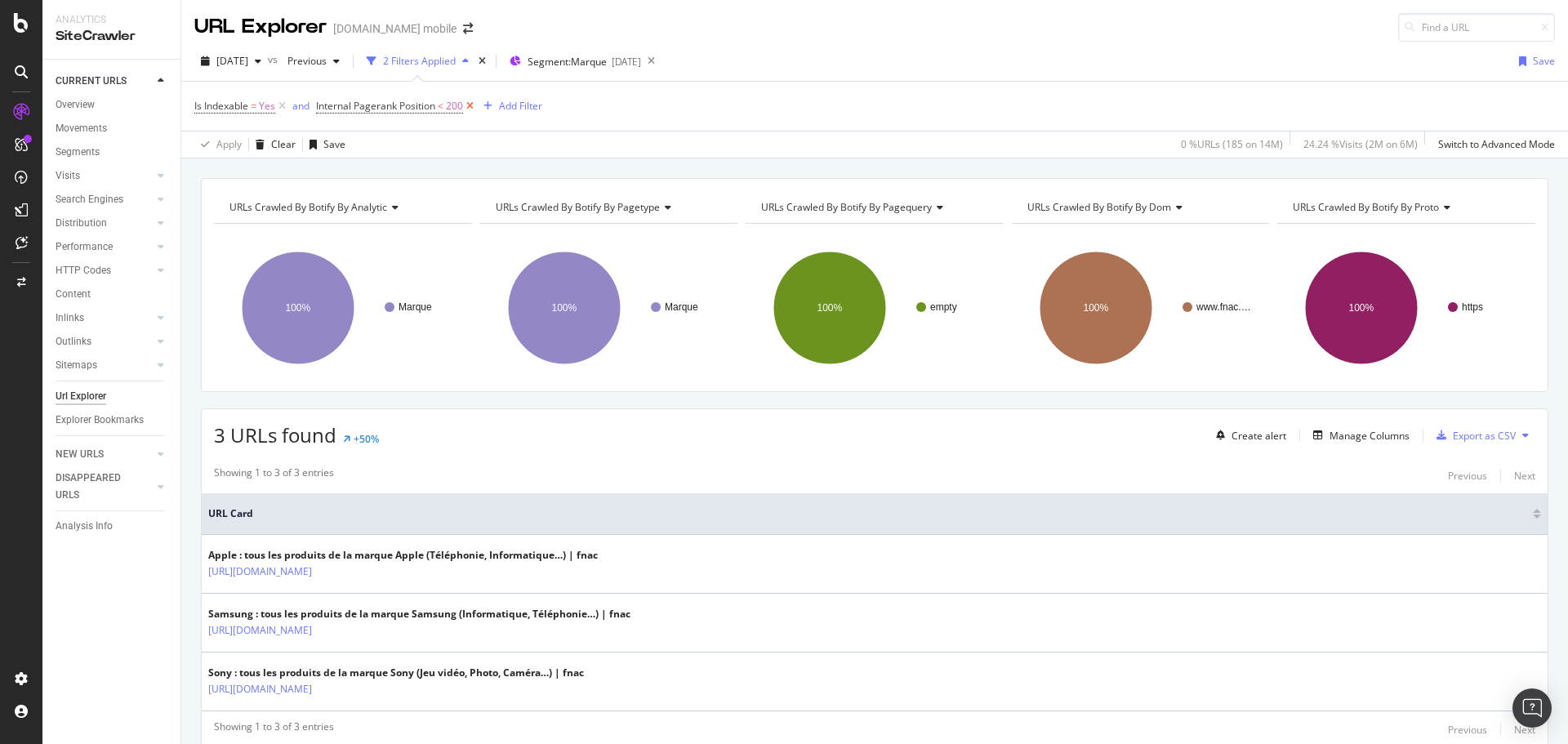
click at [471, 103] on icon at bounding box center [470, 106] width 14 height 16
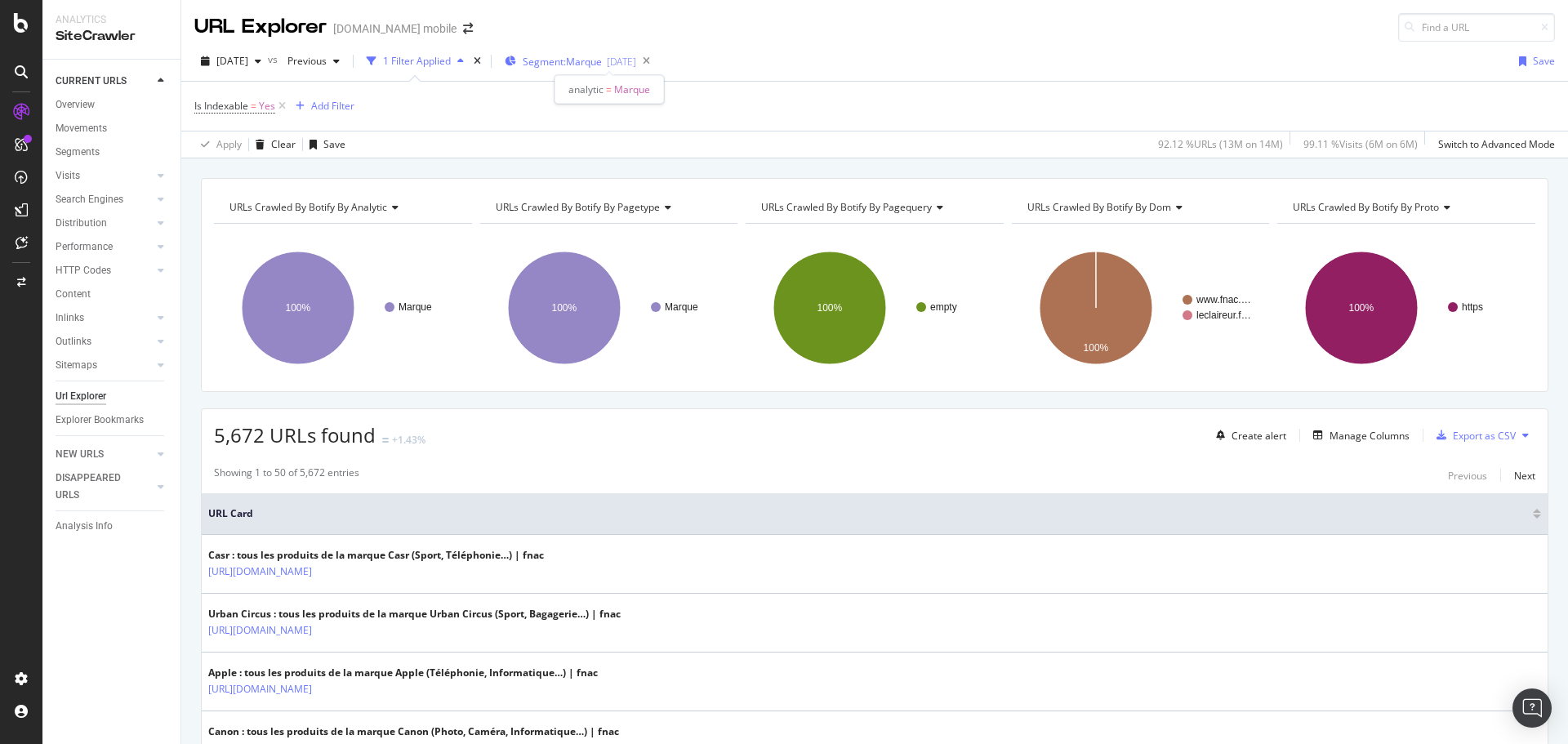
click at [602, 64] on span "Segment: Marque" at bounding box center [562, 62] width 79 height 14
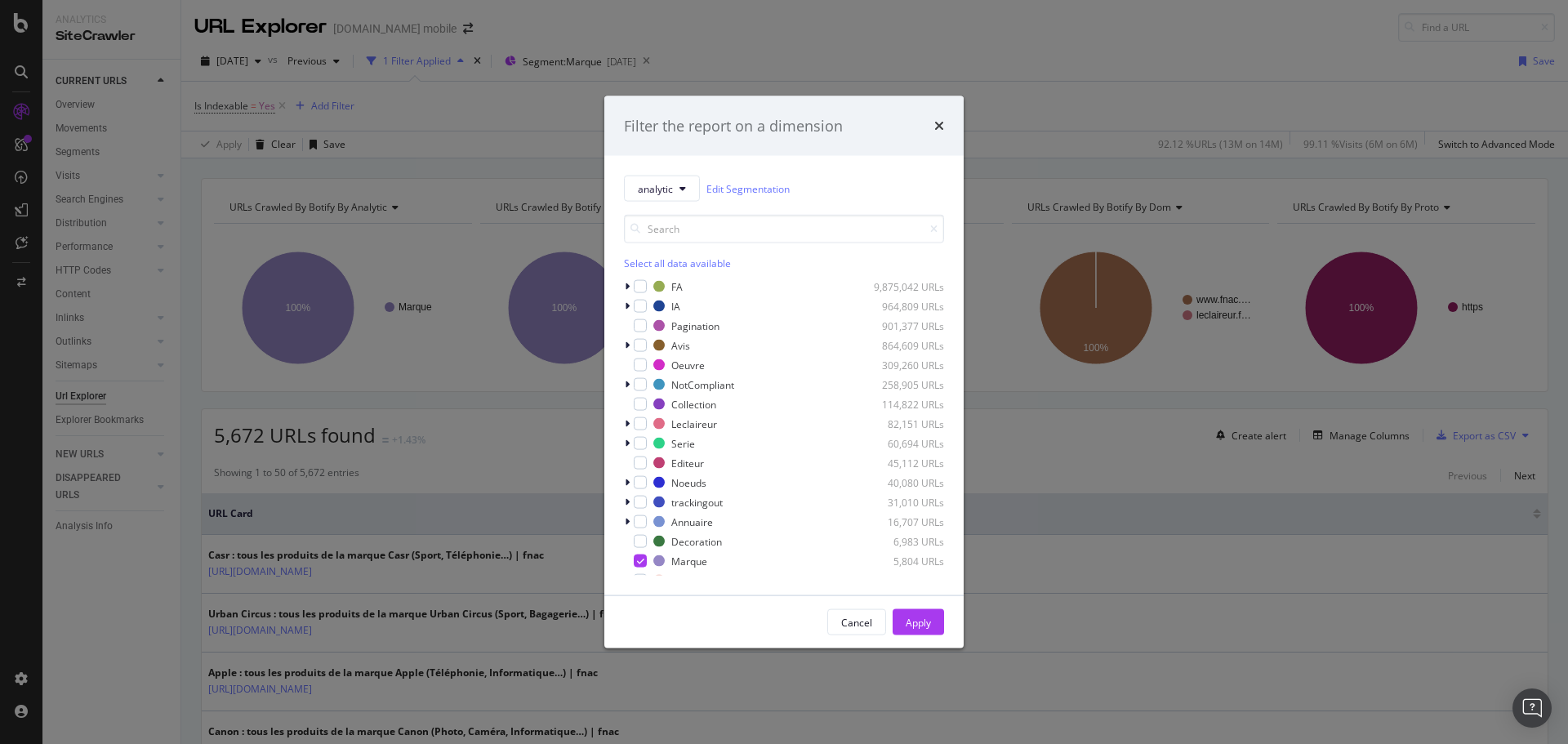
click at [933, 128] on div "Filter the report on a dimension" at bounding box center [784, 126] width 320 height 21
click at [940, 124] on icon "times" at bounding box center [939, 126] width 10 height 13
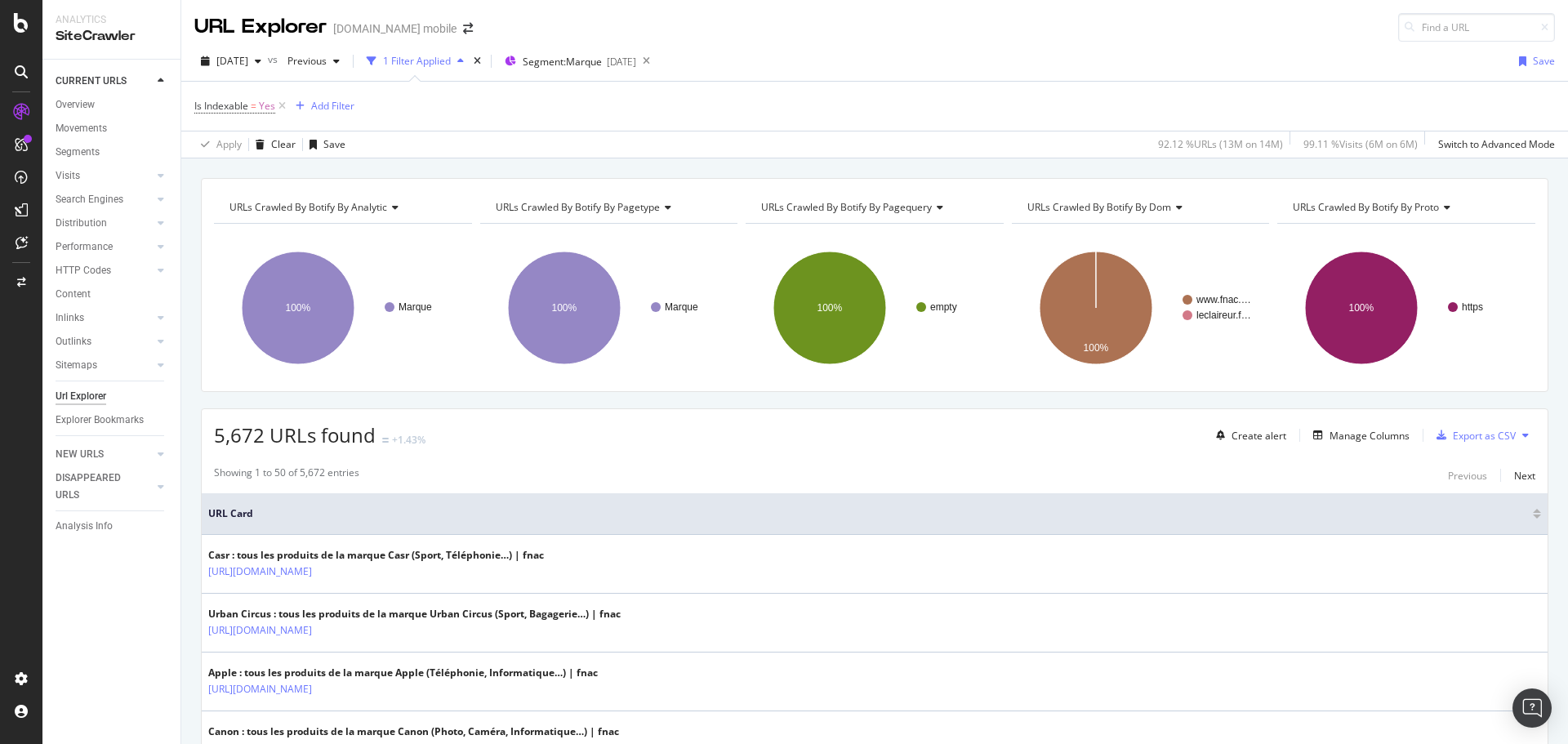
click at [1344, 425] on div "Create alert Manage Columns Export as CSV" at bounding box center [1372, 435] width 326 height 28
click at [1338, 433] on div "Manage Columns" at bounding box center [1370, 436] width 80 height 14
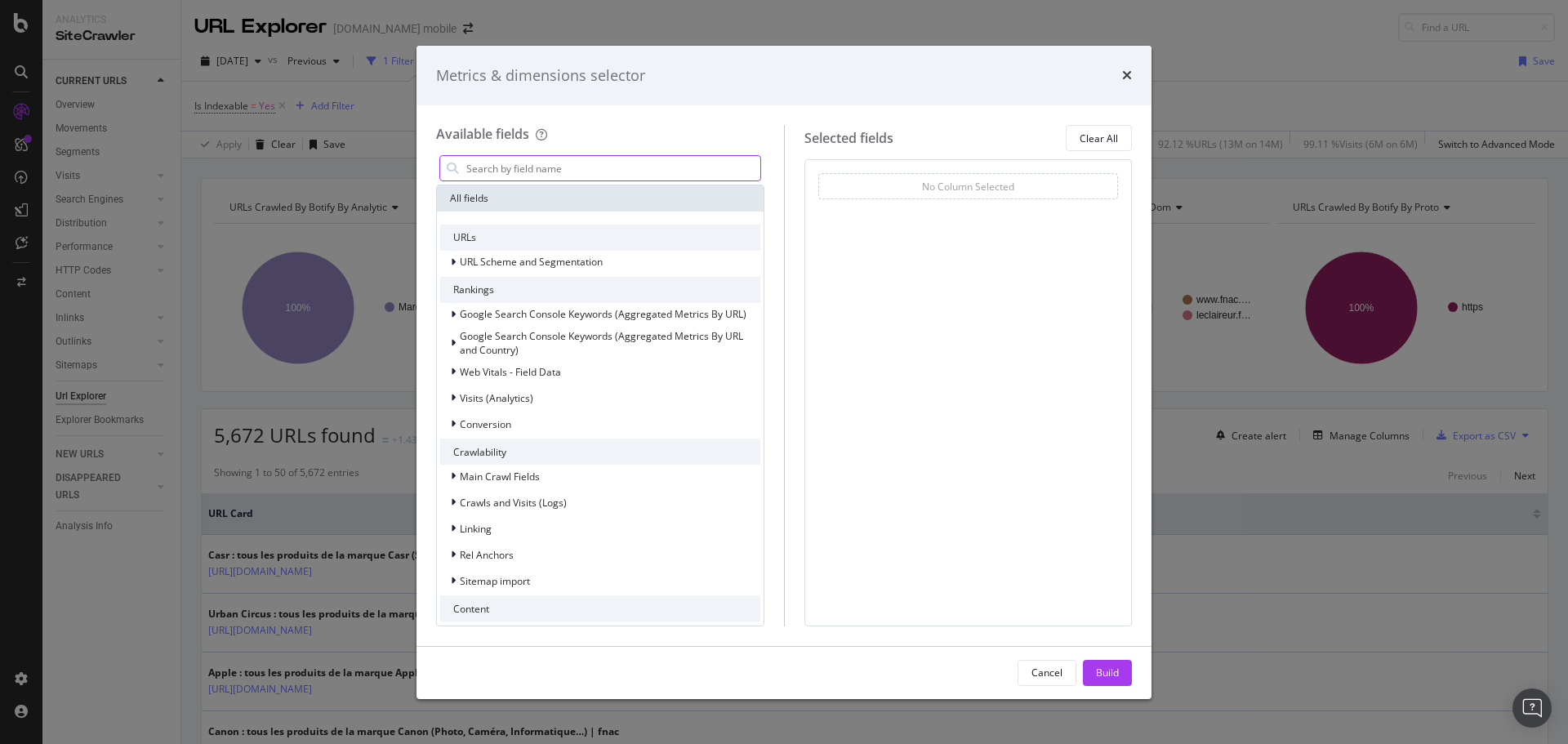
click at [569, 165] on input "modal" at bounding box center [613, 168] width 296 height 24
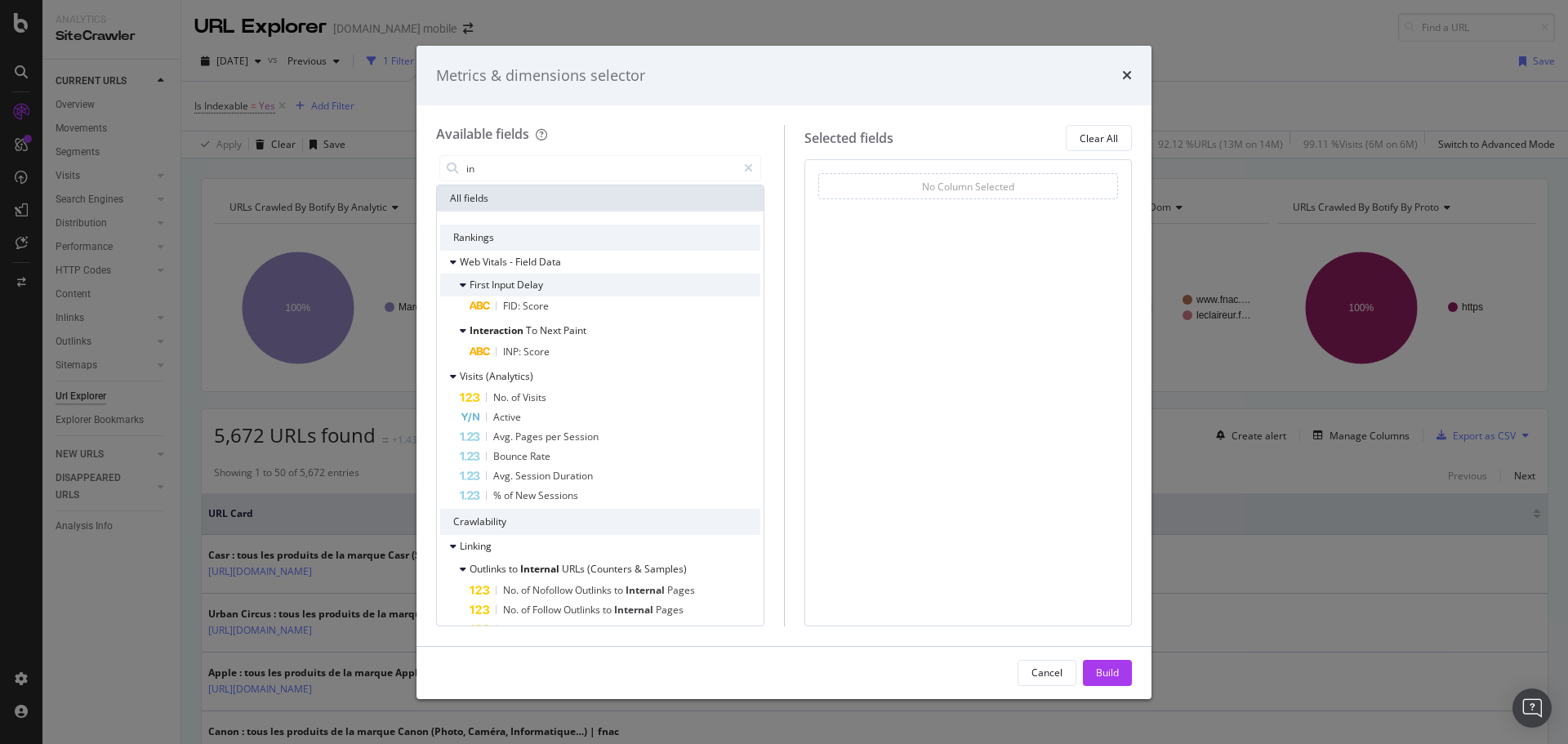
type input "i"
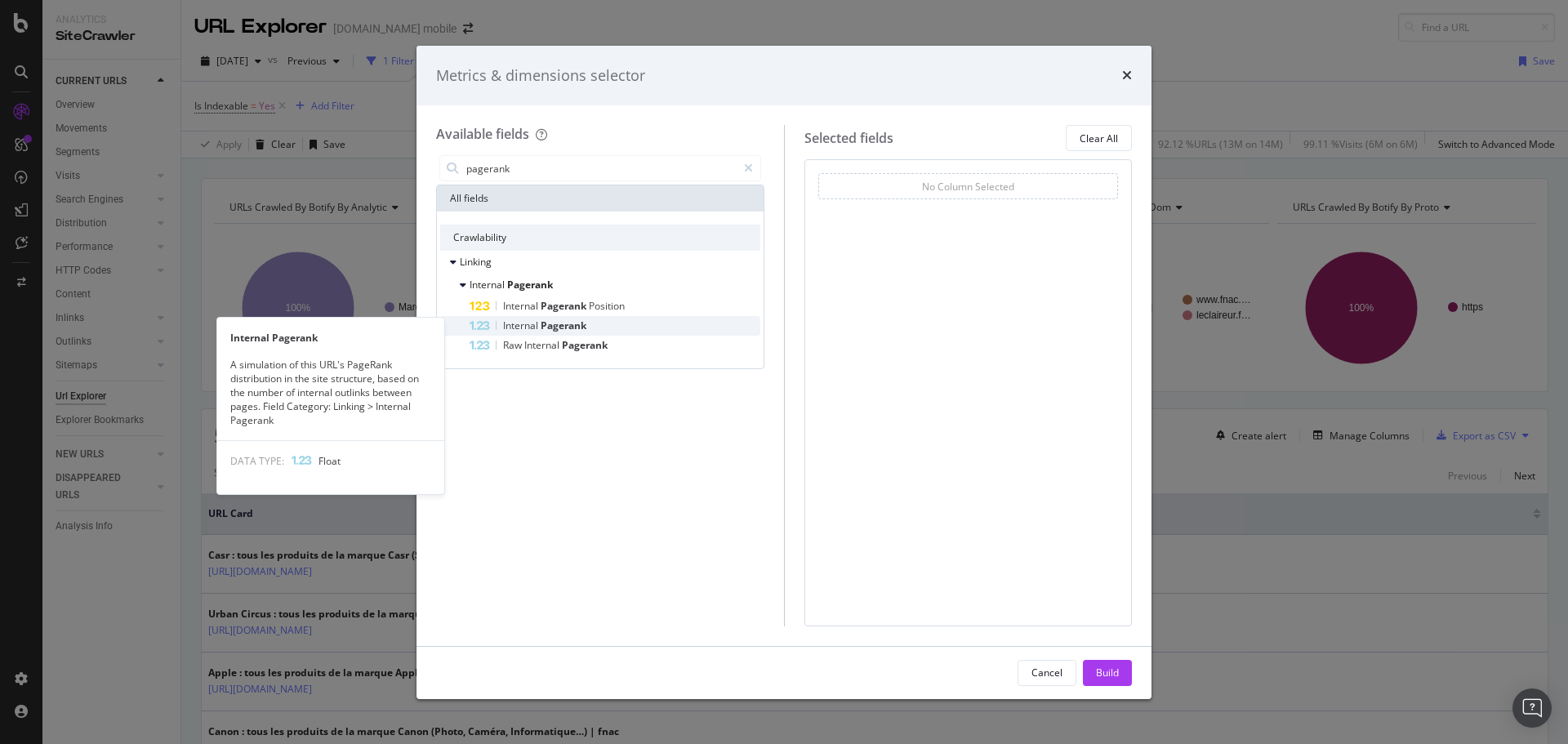
type input "pagerank"
click at [603, 324] on div "Internal Pagerank" at bounding box center [615, 326] width 291 height 20
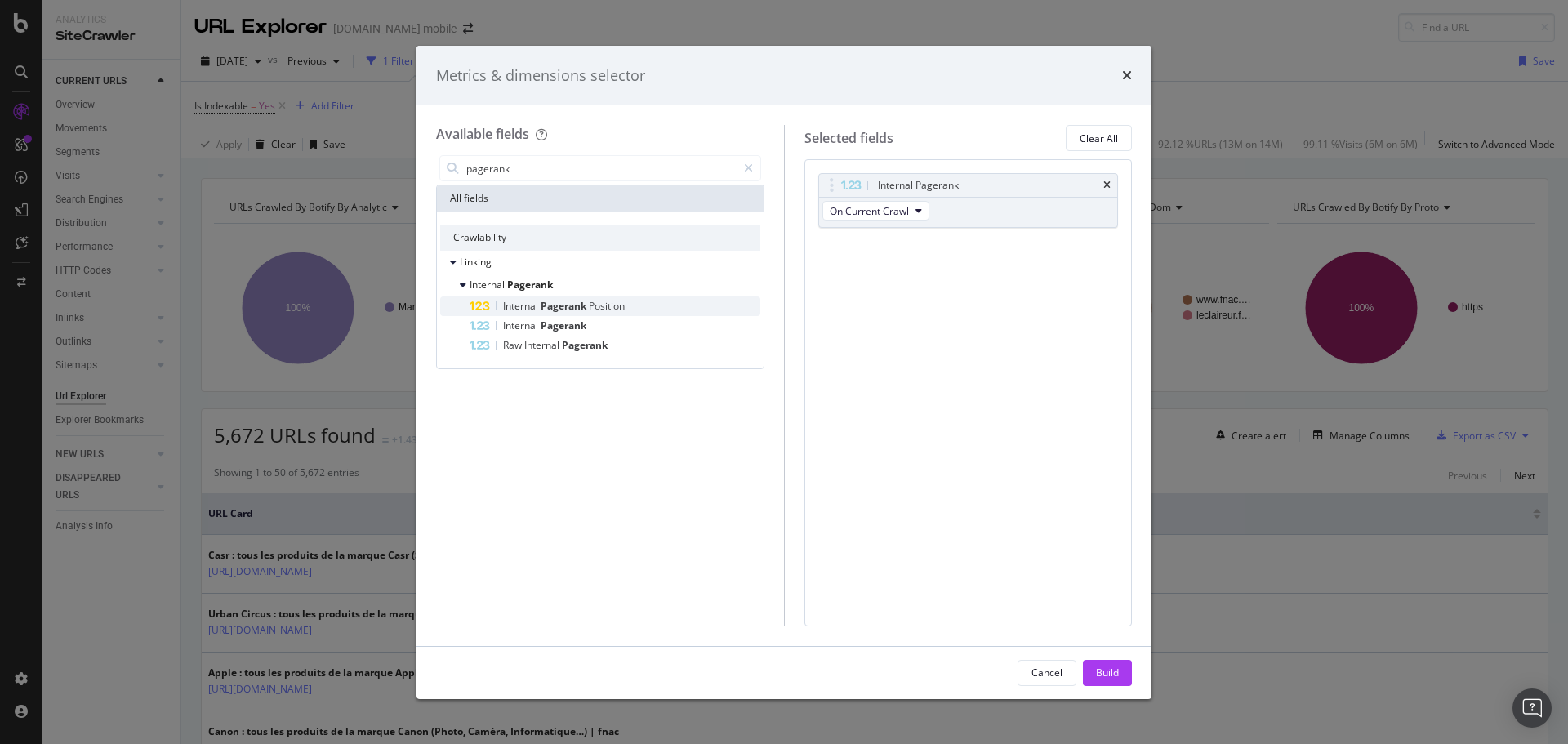
click at [610, 307] on span "Position" at bounding box center [607, 306] width 36 height 14
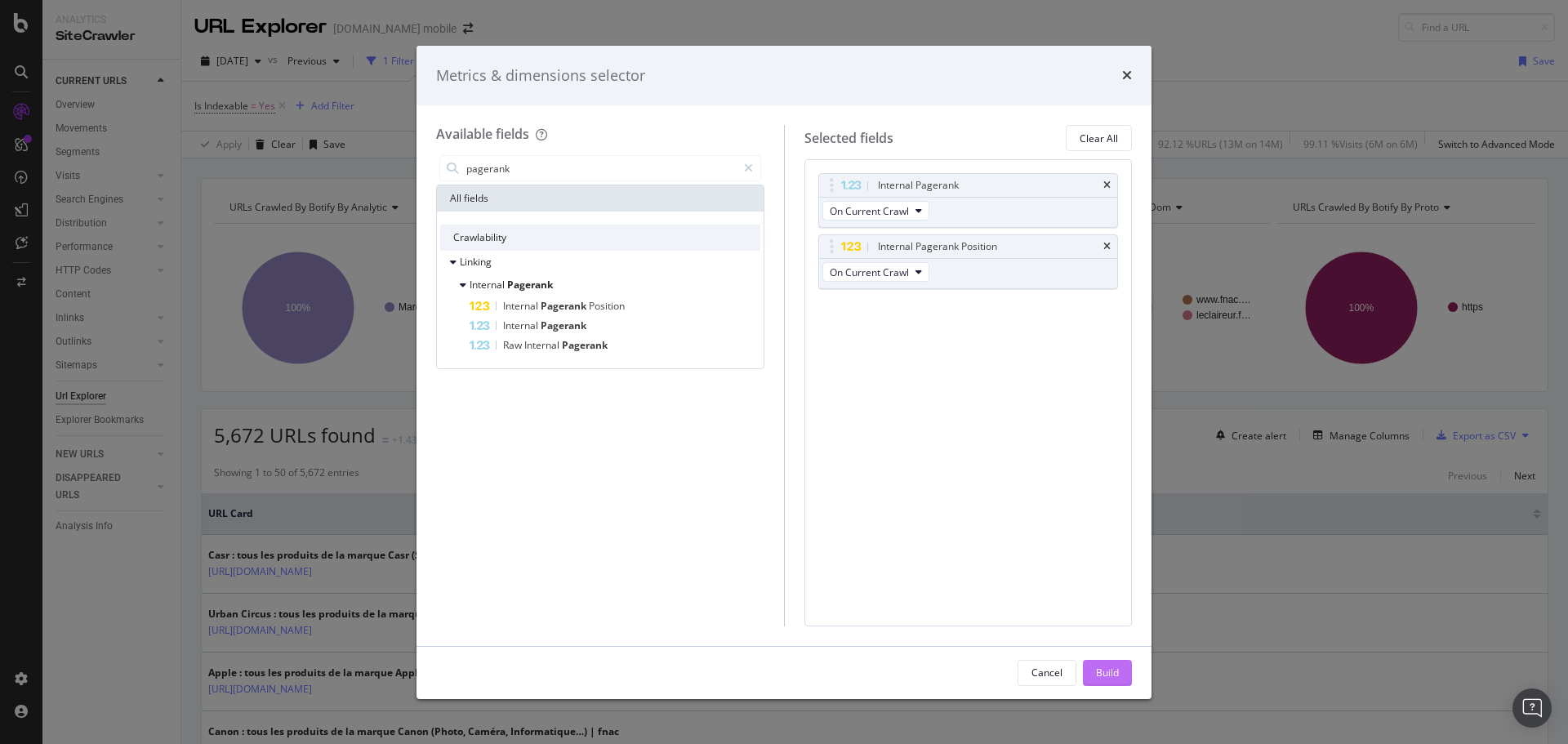
click at [1105, 665] on div "Build" at bounding box center [1108, 673] width 23 height 14
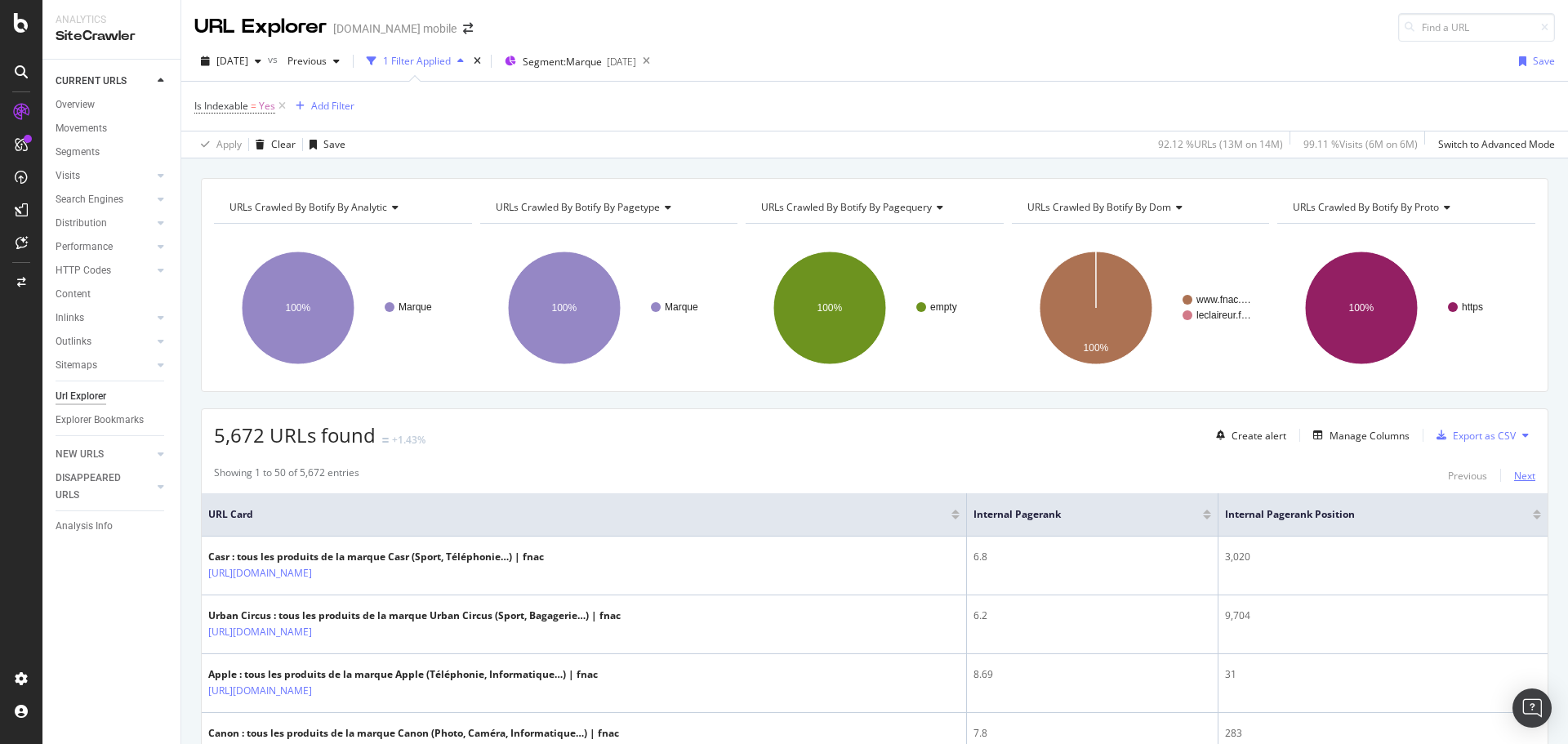
click at [1514, 478] on div "Next" at bounding box center [1525, 476] width 21 height 14
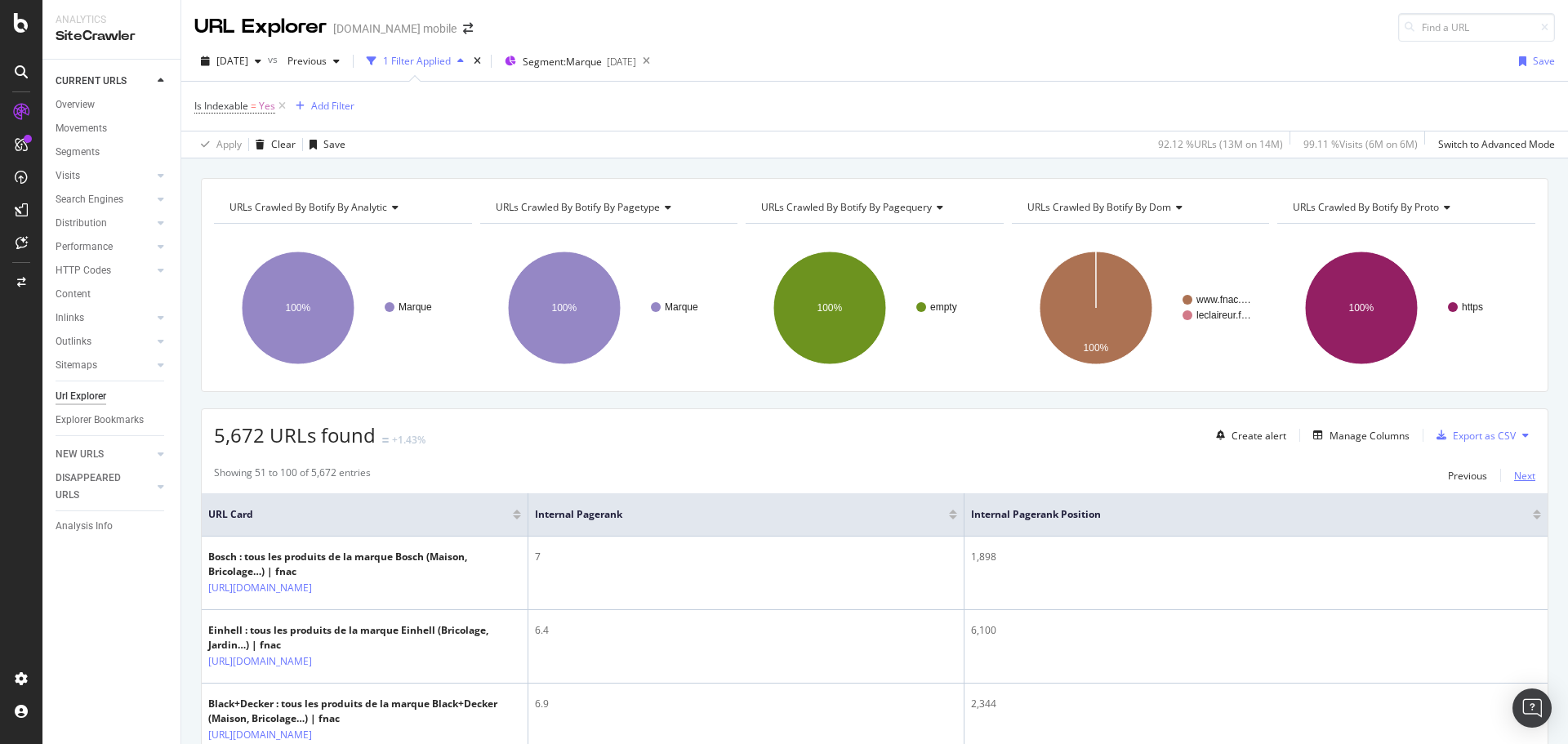
click at [1514, 477] on div "Next" at bounding box center [1525, 476] width 21 height 14
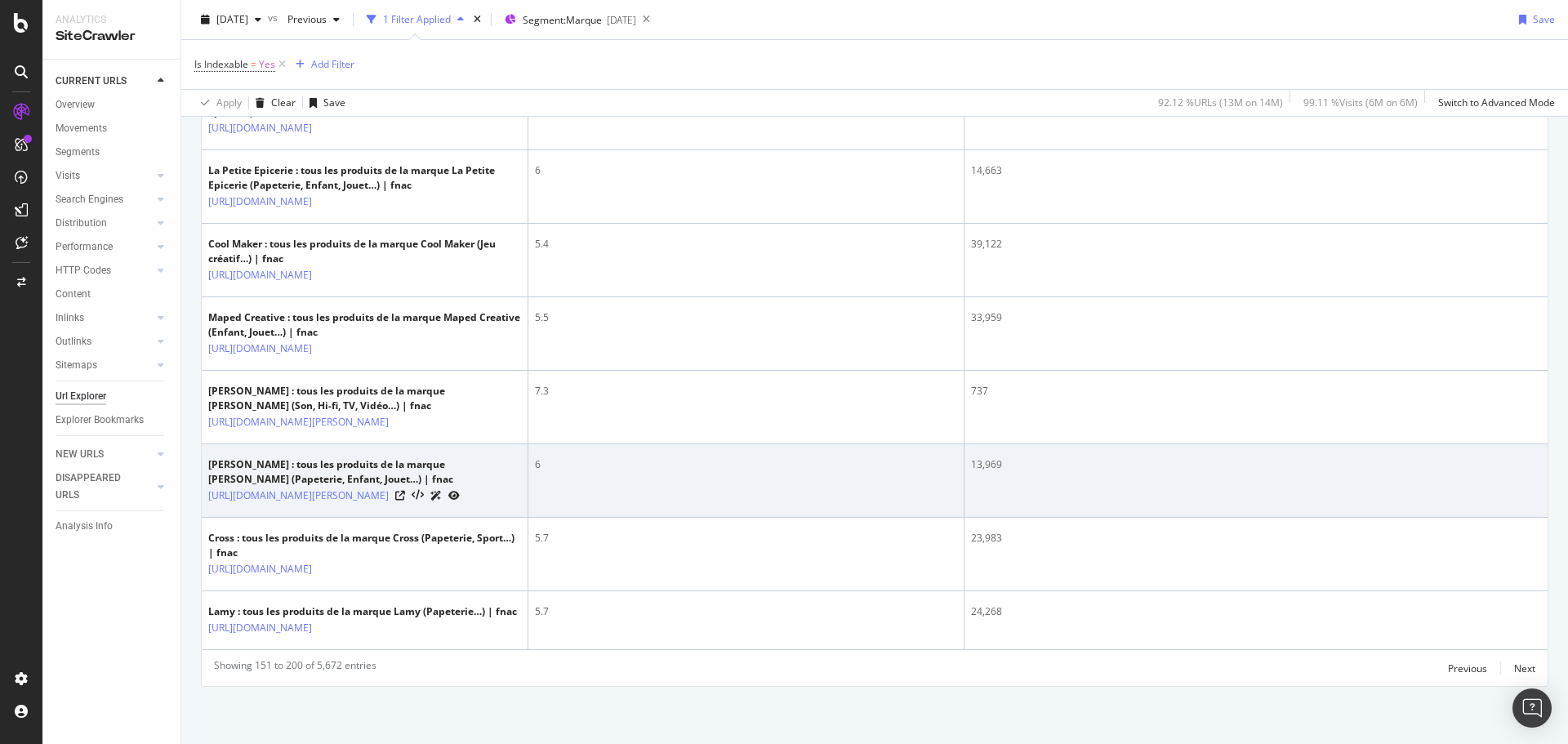
scroll to position [3566, 0]
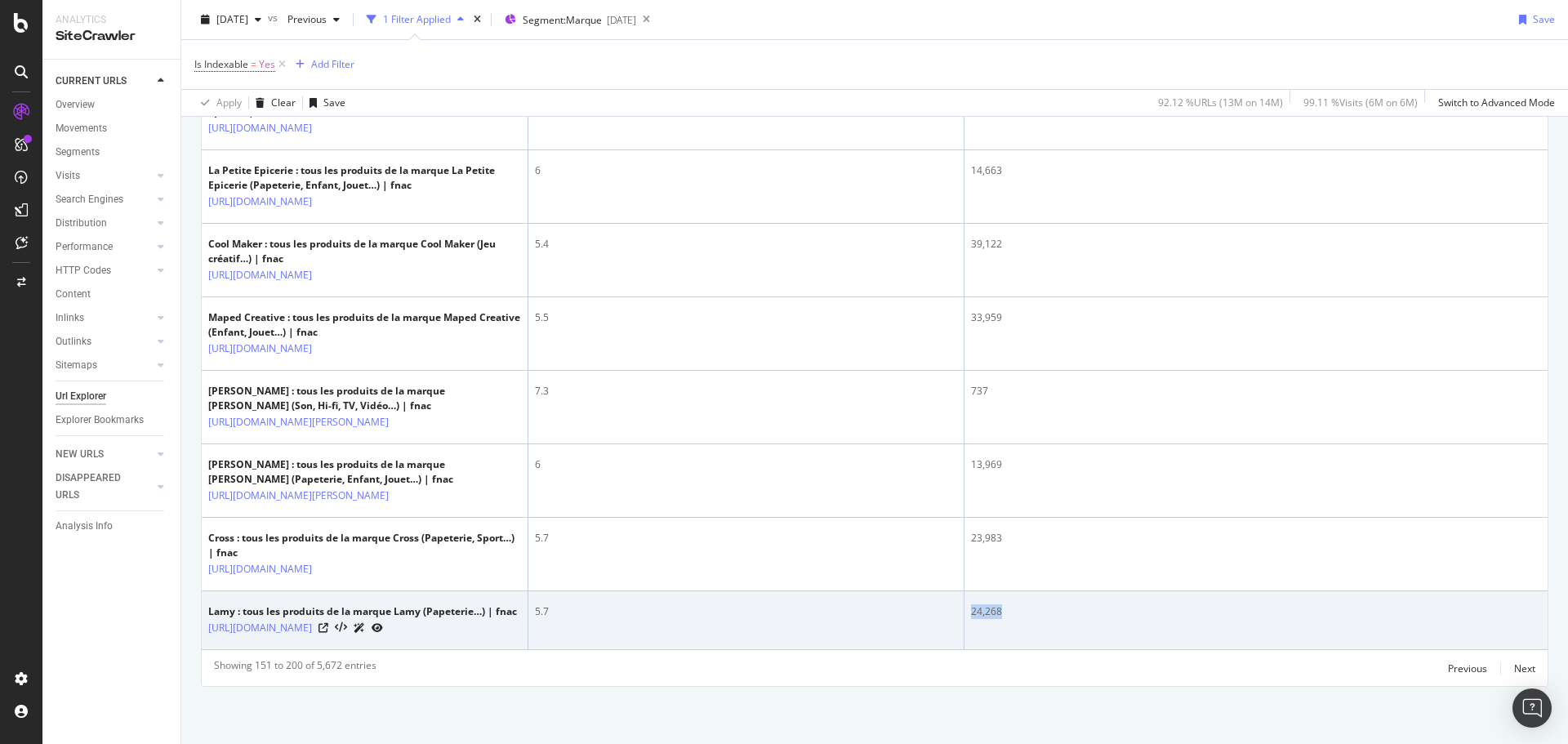
drag, startPoint x: 1025, startPoint y: 616, endPoint x: 957, endPoint y: 616, distance: 68.0
click at [957, 616] on tr "Lamy : tous les produits de la marque Lamy (Papeterie…) | fnac [URL][DOMAIN_NAM…" at bounding box center [874, 621] width 1346 height 59
copy tr "24,268"
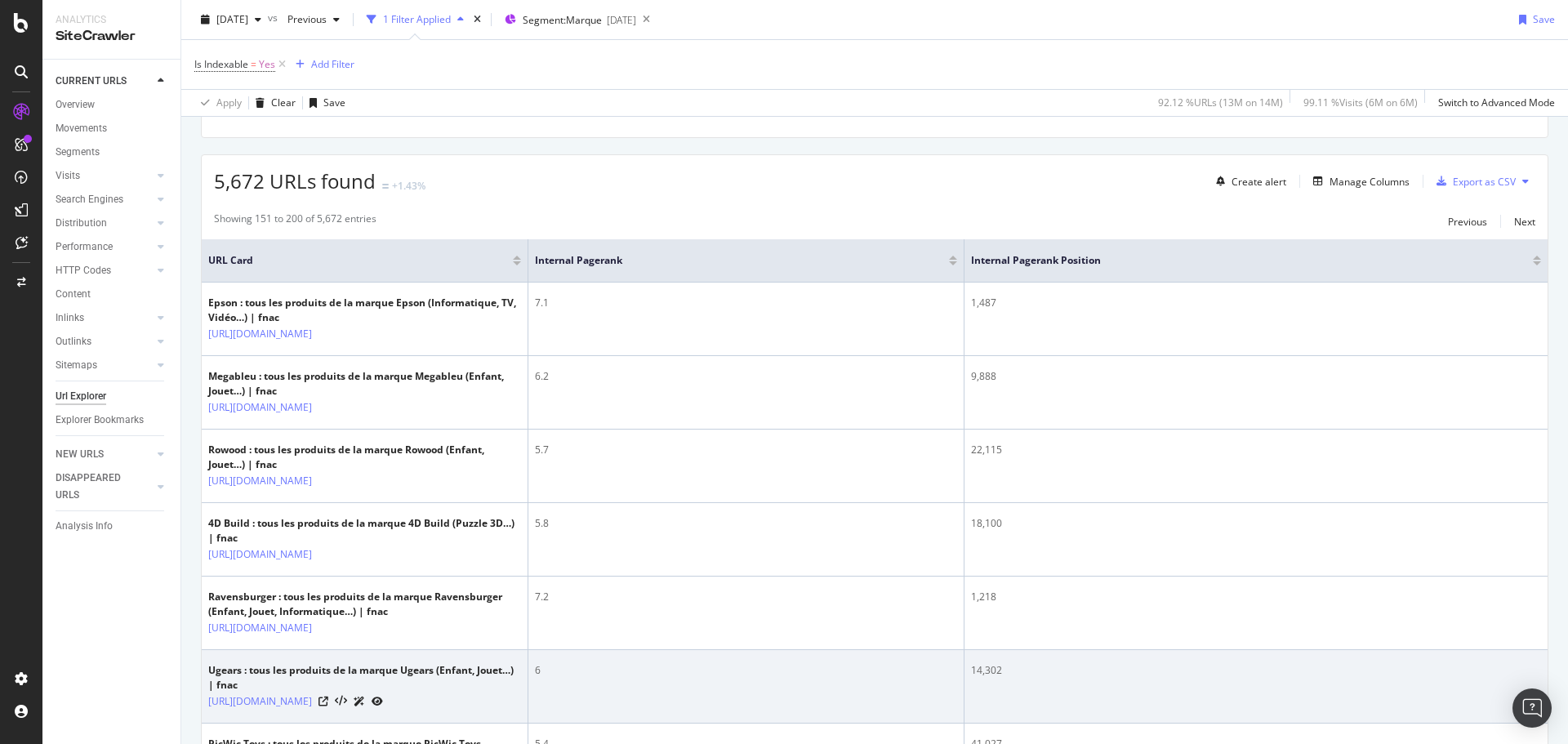
scroll to position [0, 0]
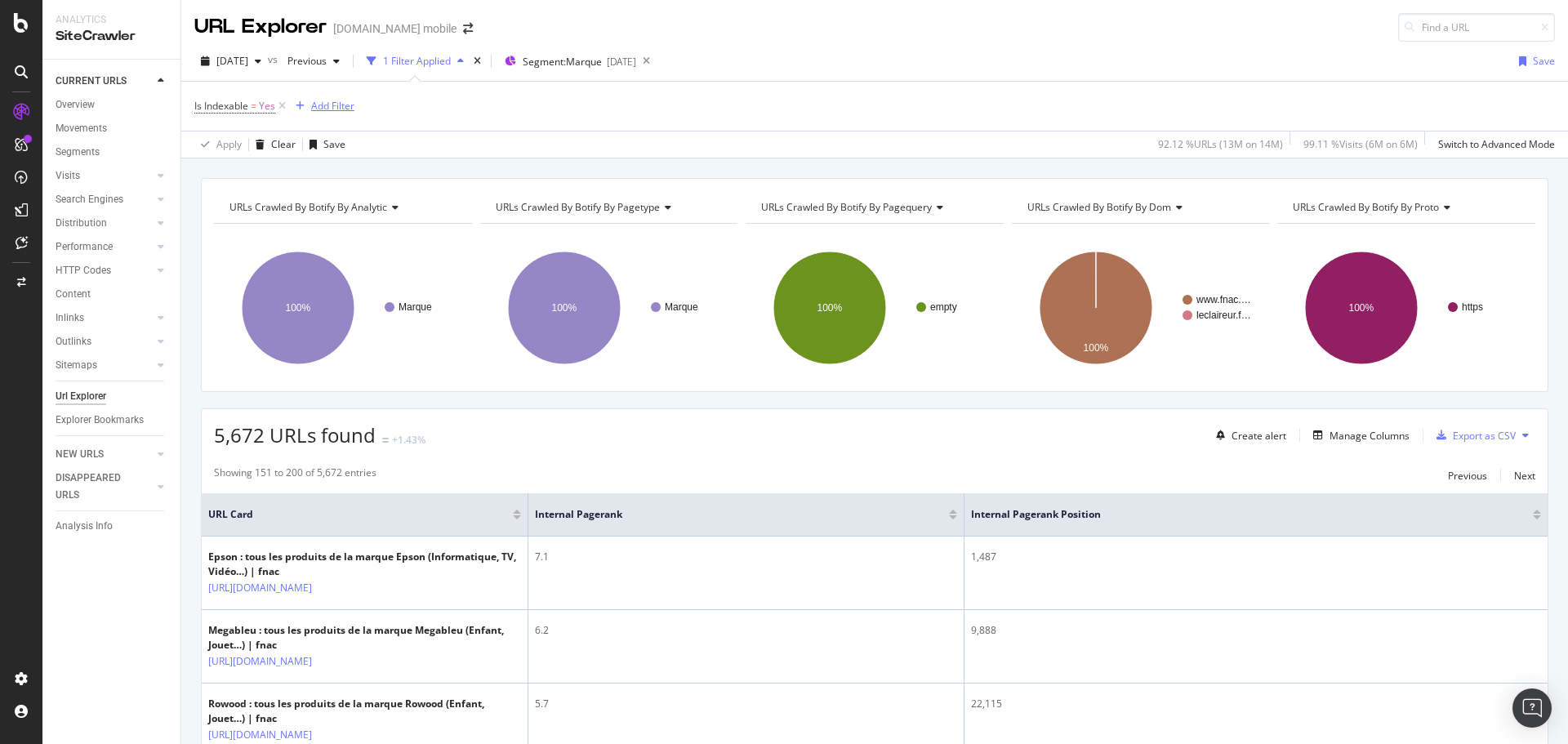
click at [337, 107] on div "Add Filter" at bounding box center [333, 106] width 44 height 14
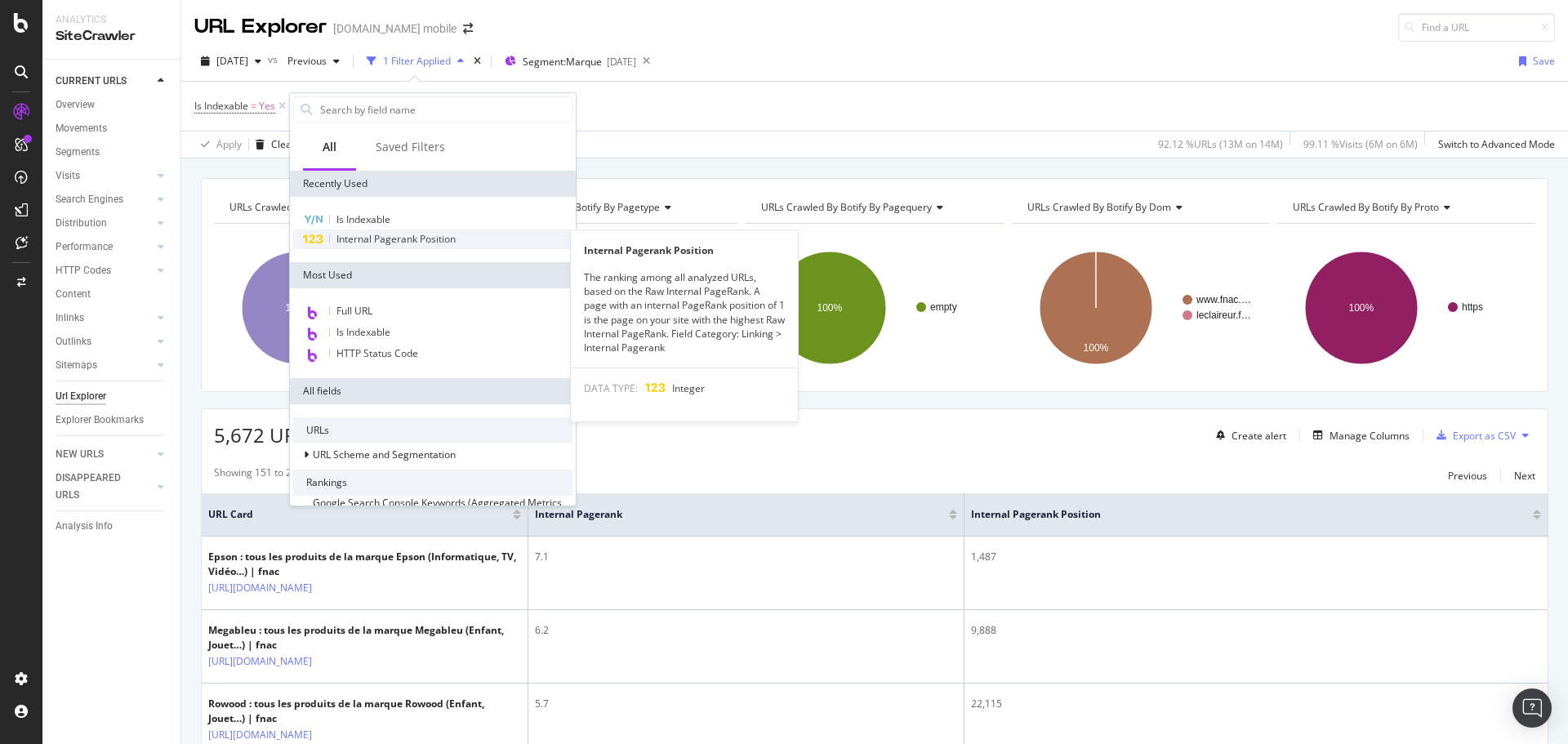
click at [364, 238] on span "Internal Pagerank Position" at bounding box center [396, 239] width 120 height 14
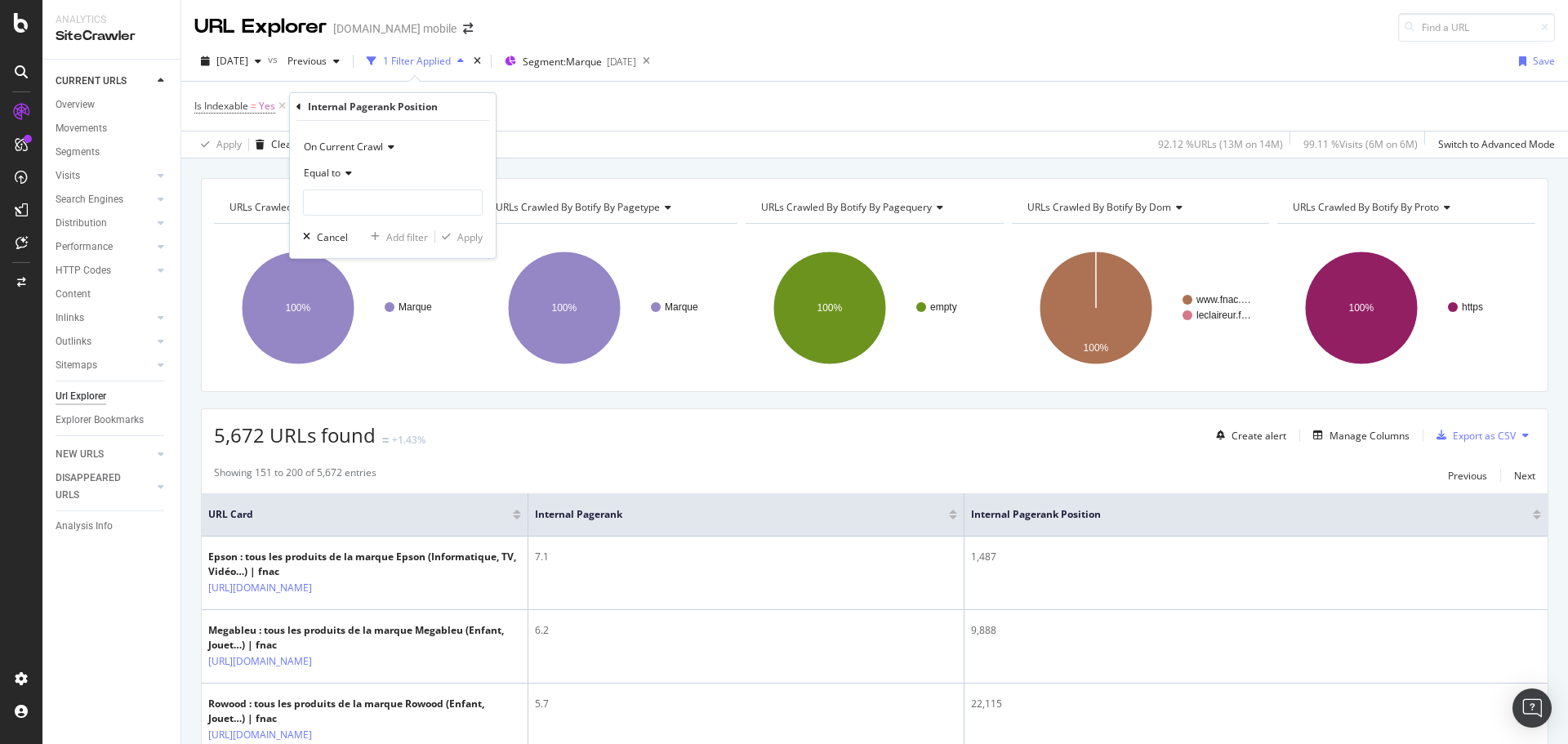
click at [338, 171] on span "Equal to" at bounding box center [322, 173] width 37 height 14
click at [324, 255] on span "Less than" at bounding box center [333, 250] width 44 height 14
click at [334, 199] on input "number" at bounding box center [392, 202] width 179 height 26
paste input "24.268"
type input "24268"
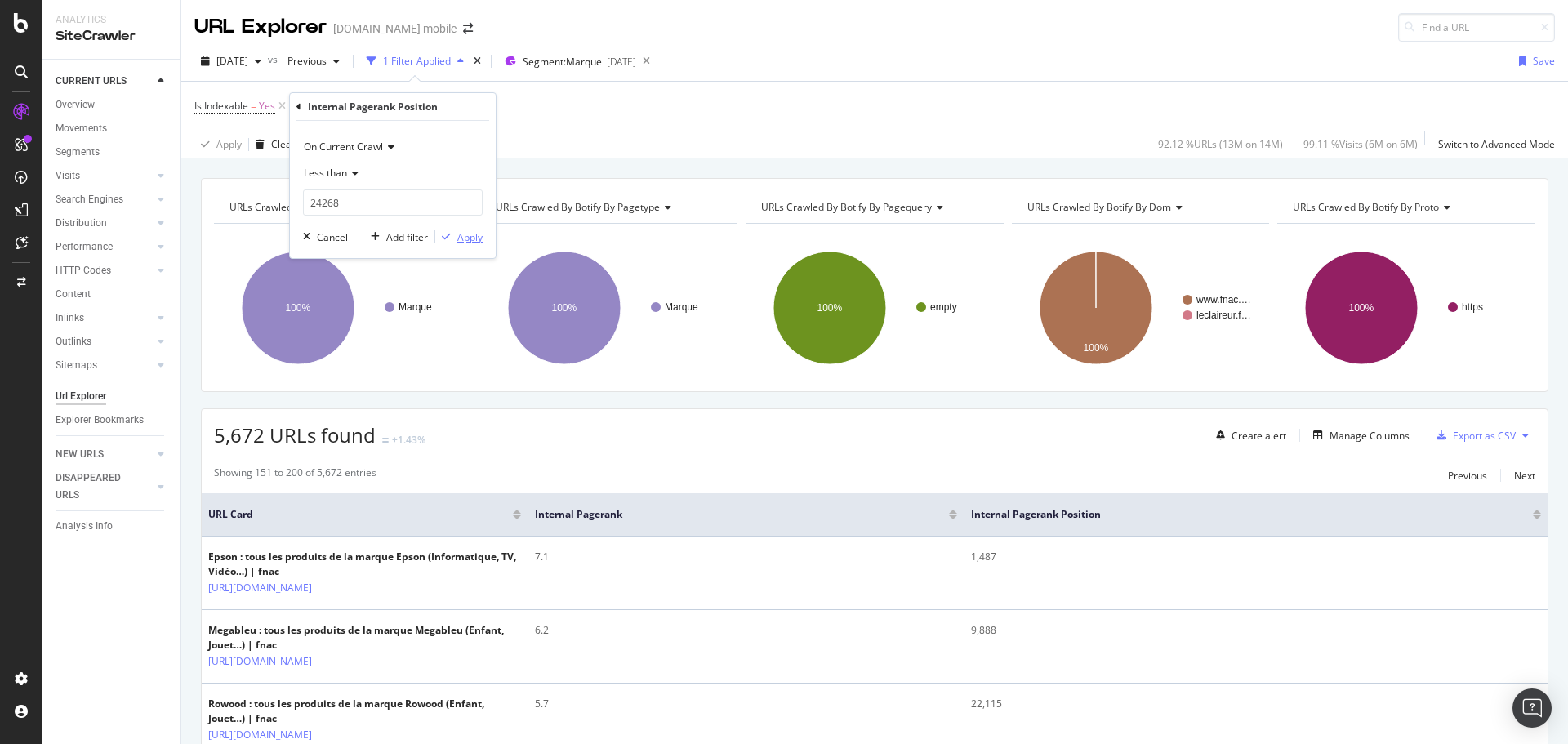
click at [463, 239] on div "Apply" at bounding box center [470, 237] width 25 height 14
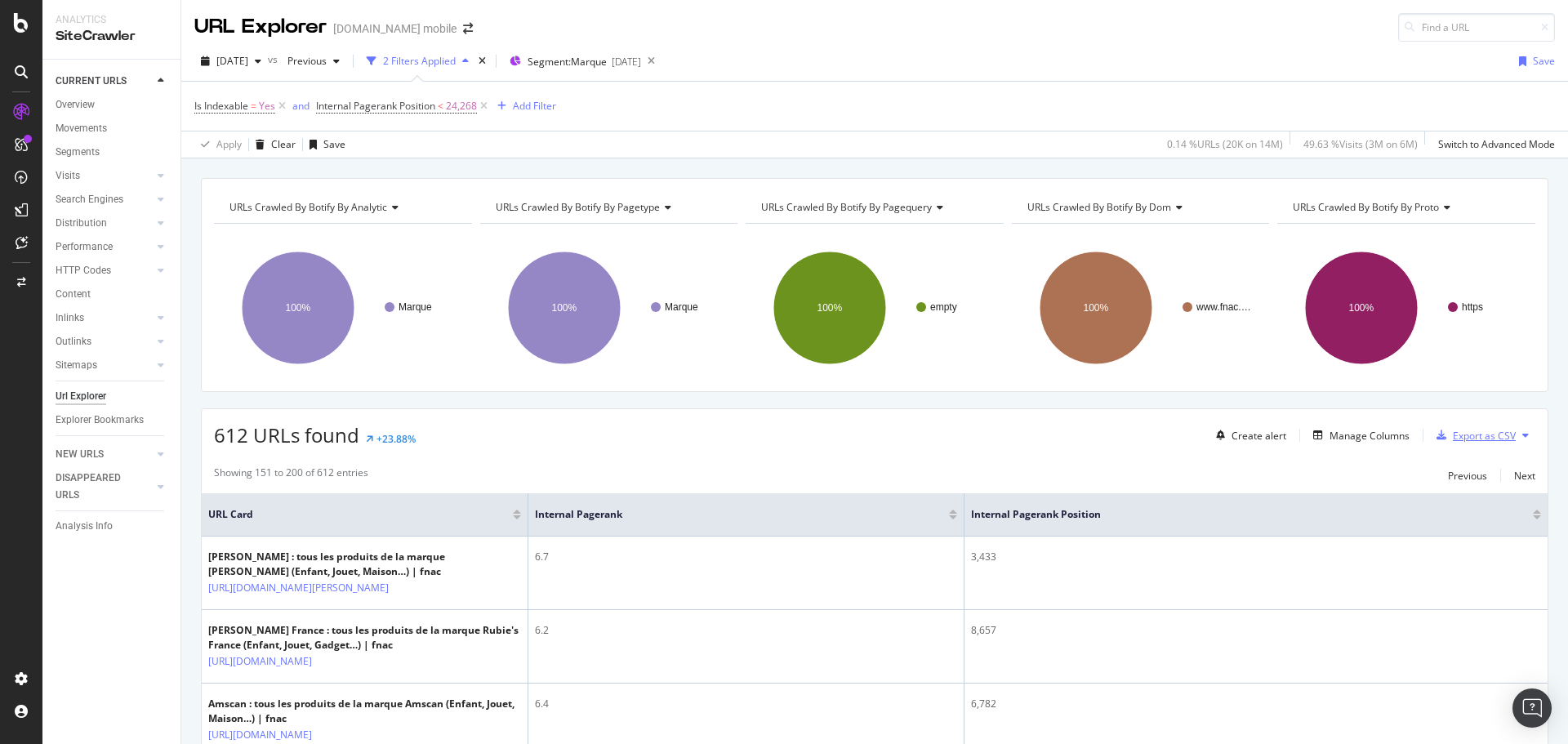
click at [1489, 442] on div "Export as CSV" at bounding box center [1484, 436] width 63 height 14
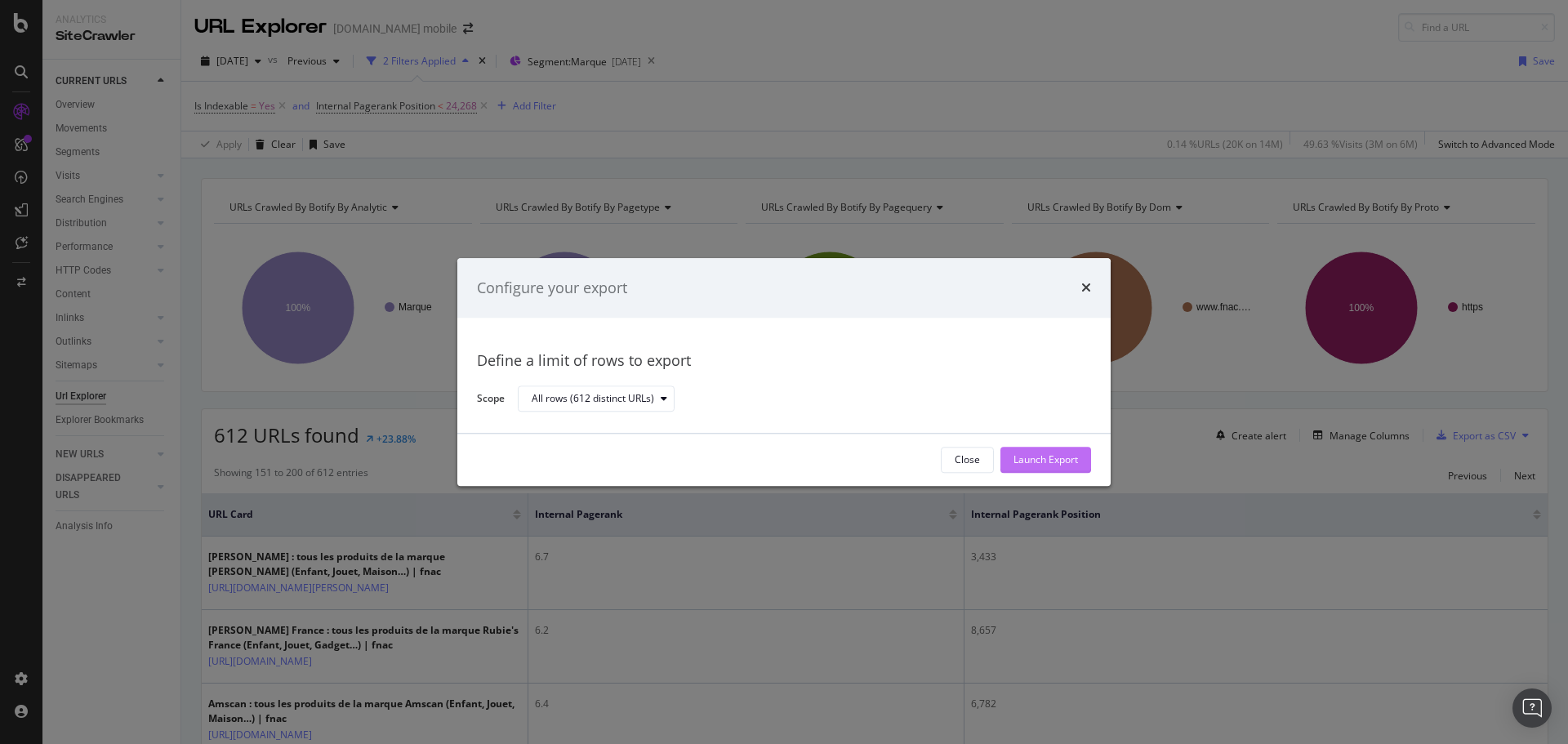
click at [1065, 464] on div "Launch Export" at bounding box center [1046, 460] width 64 height 14
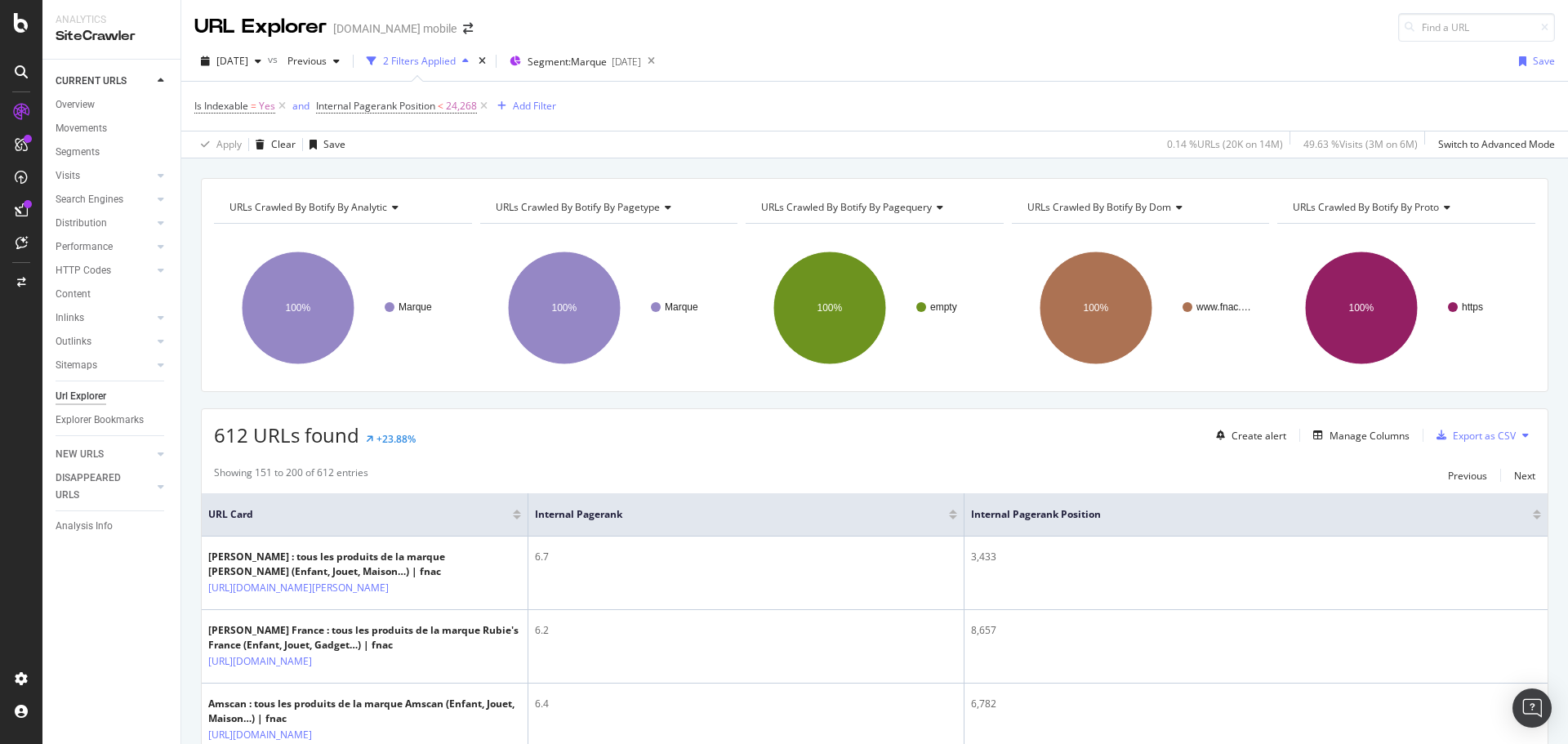
click at [14, 207] on icon at bounding box center [21, 210] width 13 height 13
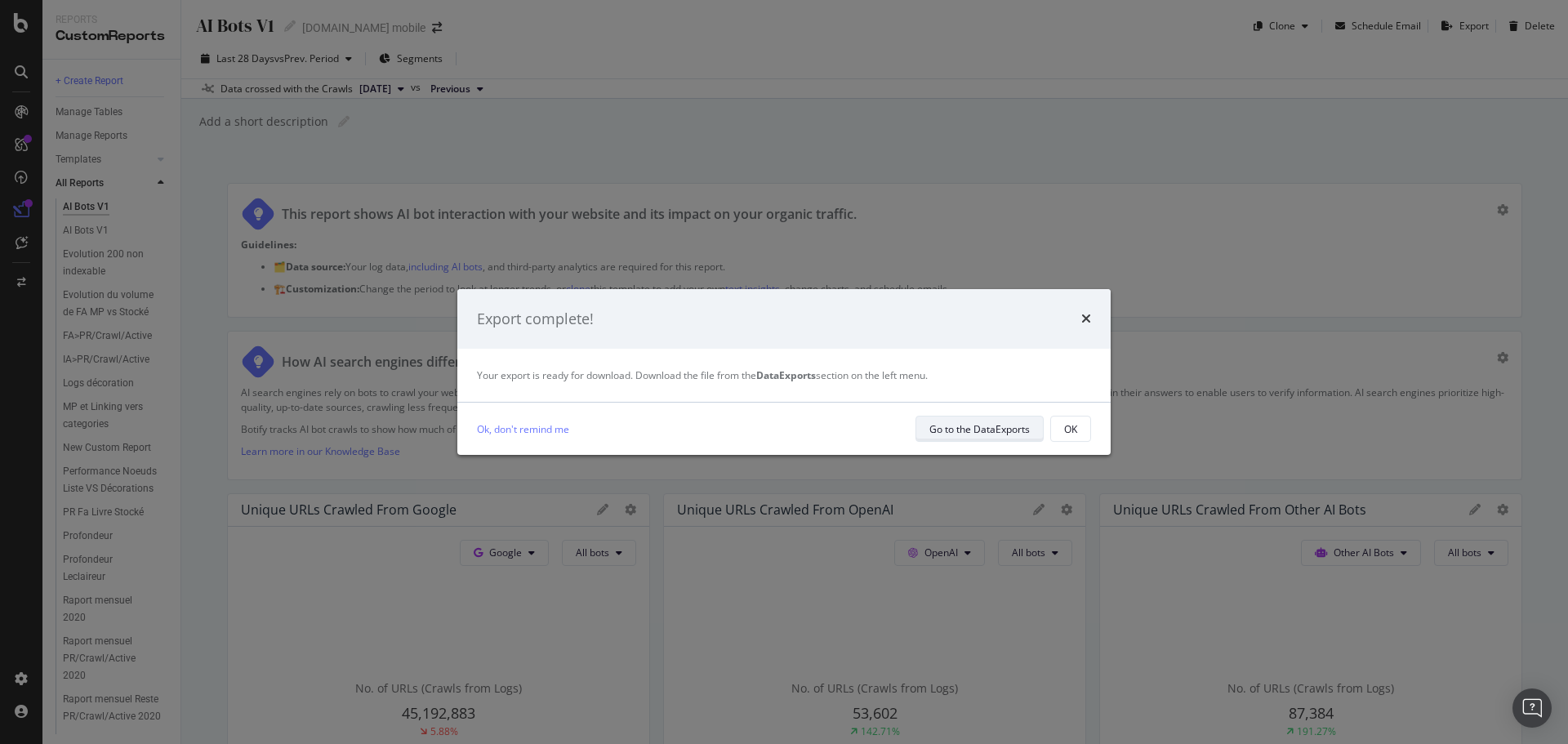
click at [974, 424] on div "Go to the DataExports" at bounding box center [979, 429] width 101 height 14
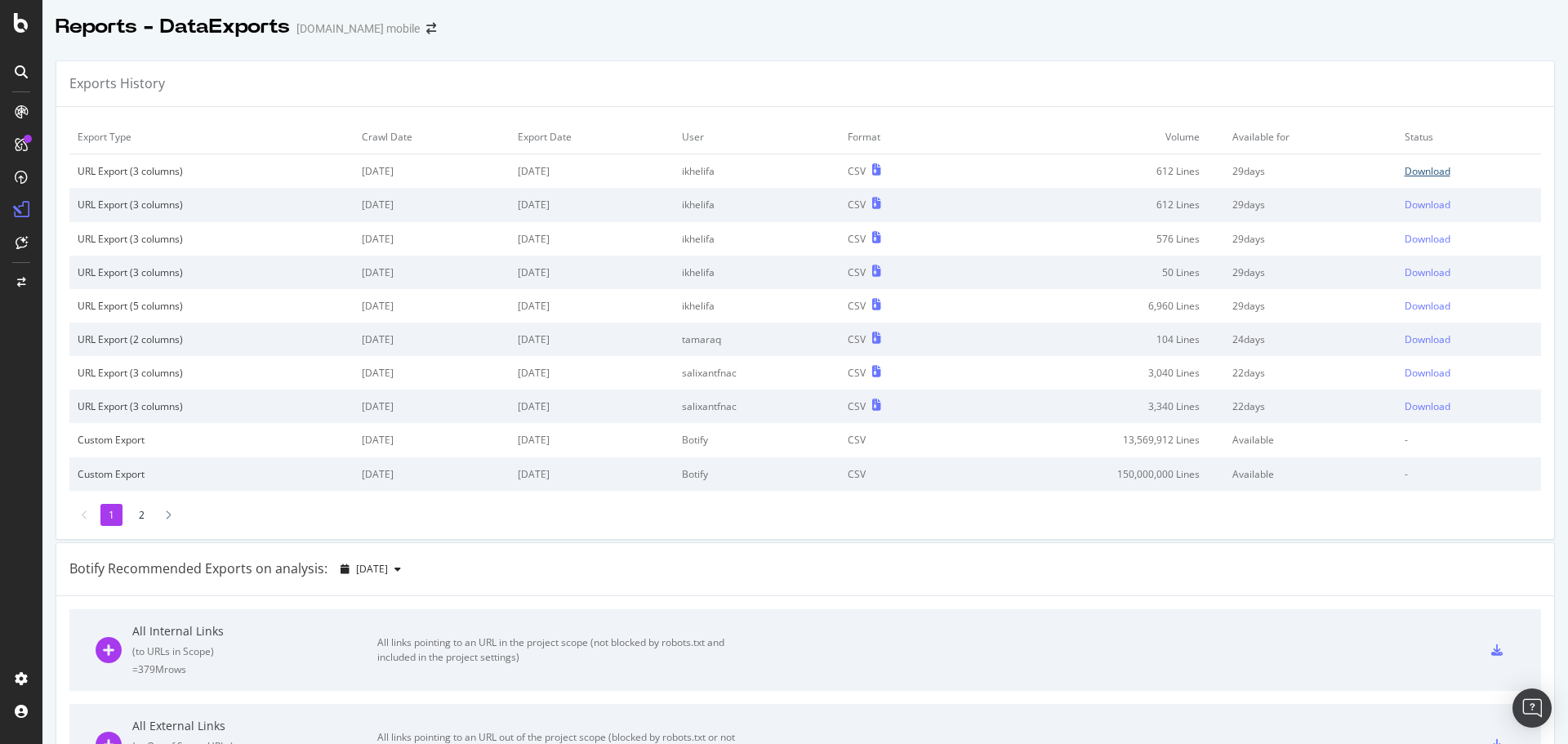
click at [1405, 171] on div "Download" at bounding box center [1427, 171] width 45 height 14
